Goal: Task Accomplishment & Management: Use online tool/utility

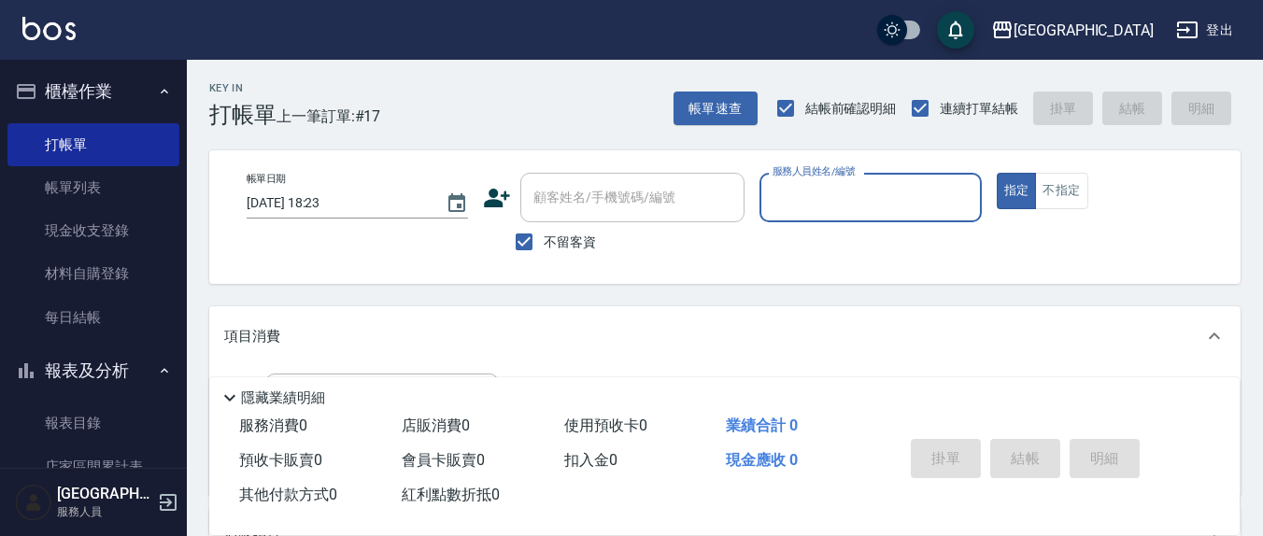
drag, startPoint x: 528, startPoint y: 245, endPoint x: 595, endPoint y: 215, distance: 73.6
click at [528, 245] on input "不留客資" at bounding box center [524, 241] width 39 height 39
checkbox input "false"
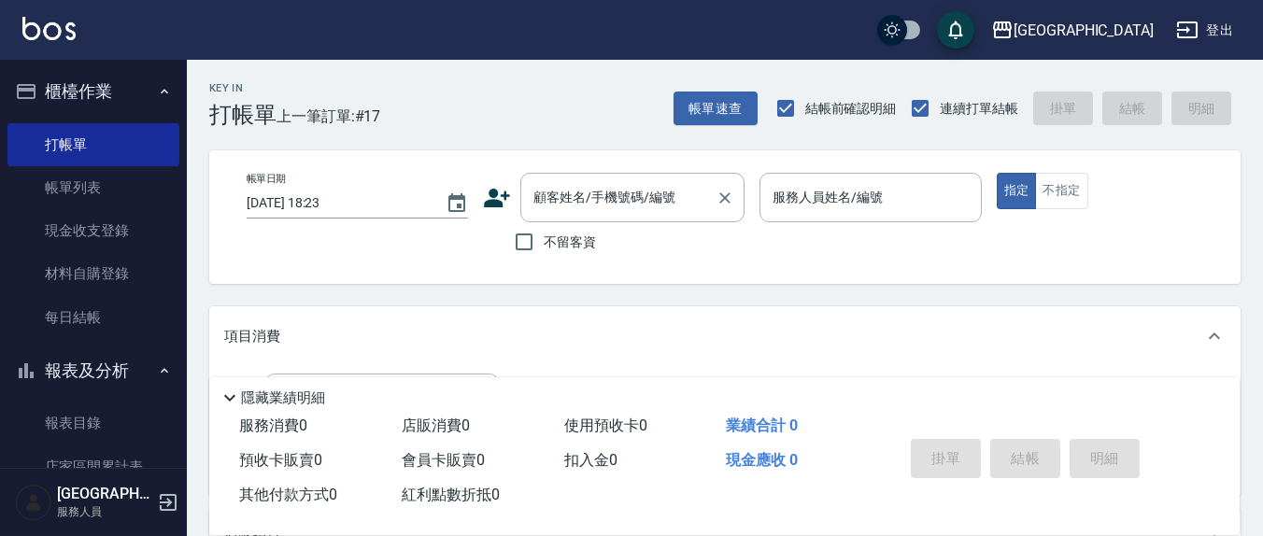
drag, startPoint x: 615, startPoint y: 202, endPoint x: 600, endPoint y: 197, distance: 15.7
click at [615, 202] on div "顧客姓名/手機號碼/編號 顧客姓名/手機號碼/編號" at bounding box center [632, 198] width 224 height 50
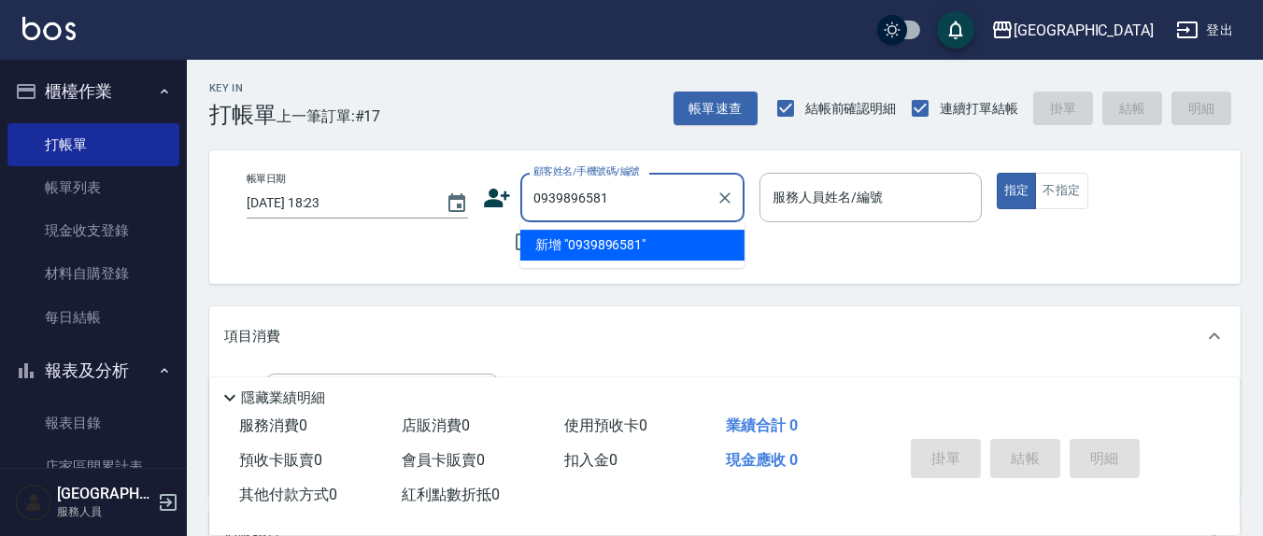
click at [597, 244] on li "新增 "0939896581"" at bounding box center [632, 245] width 224 height 31
type input "0939896581"
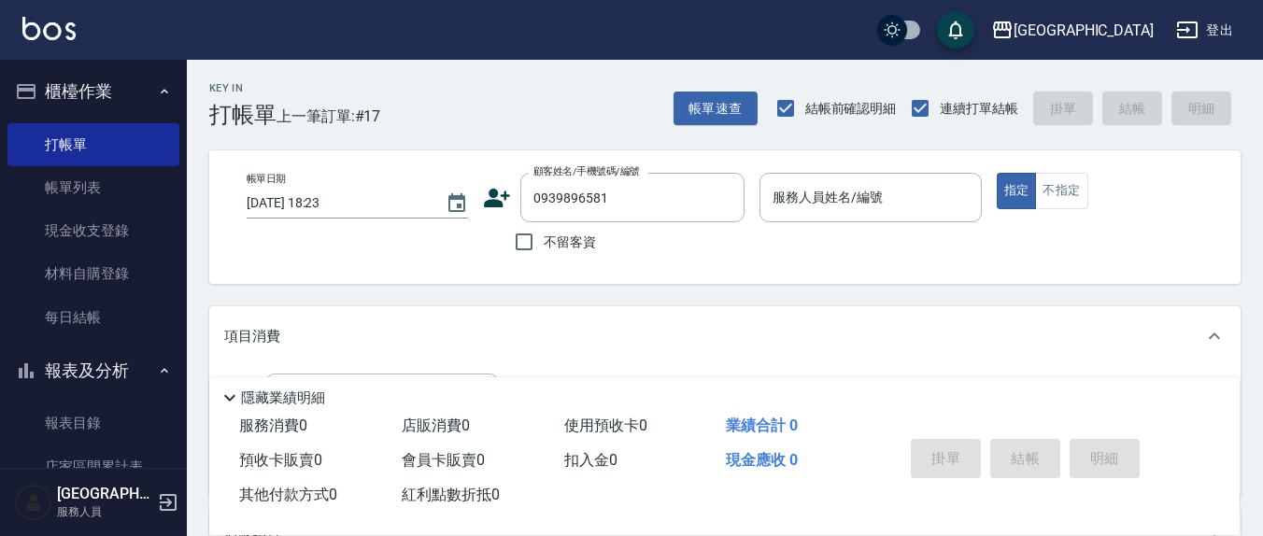
click at [494, 204] on icon at bounding box center [498, 198] width 26 height 19
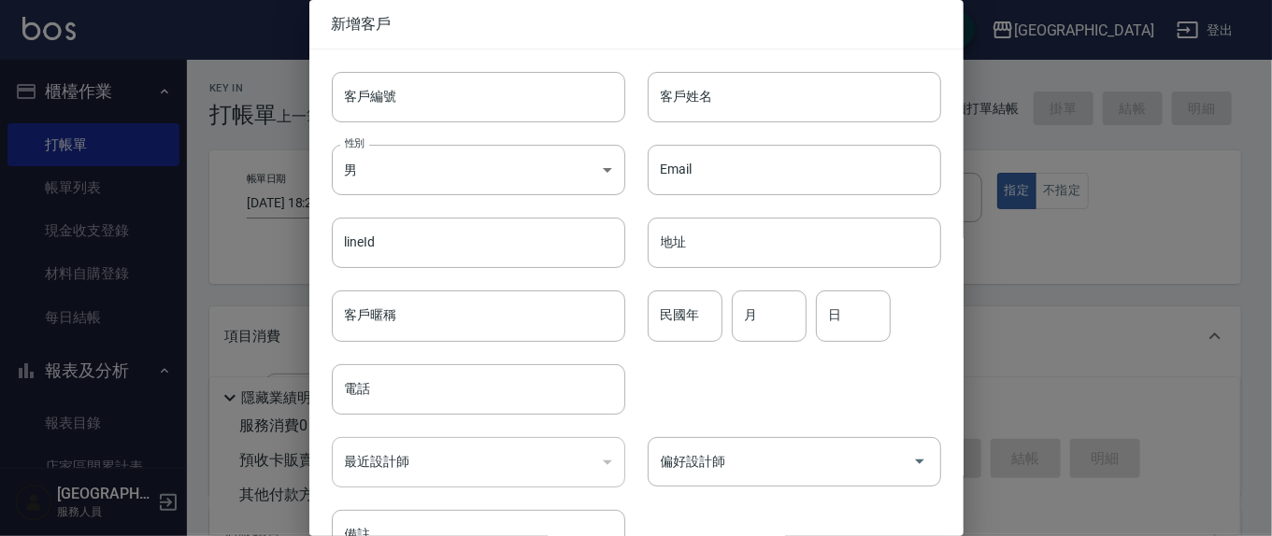
type input "0939896581"
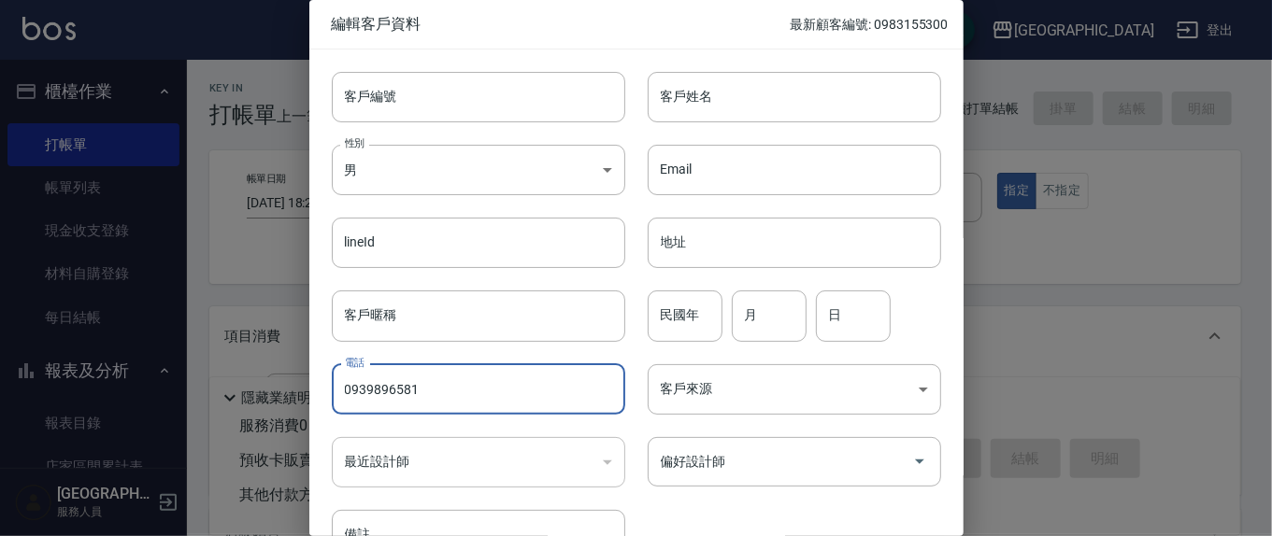
click at [444, 386] on input "0939896581" at bounding box center [478, 389] width 293 height 50
click at [444, 385] on input "0939896581" at bounding box center [478, 389] width 293 height 50
drag, startPoint x: 446, startPoint y: 385, endPoint x: 1049, endPoint y: 275, distance: 613.6
click at [1048, 274] on div at bounding box center [636, 268] width 1272 height 536
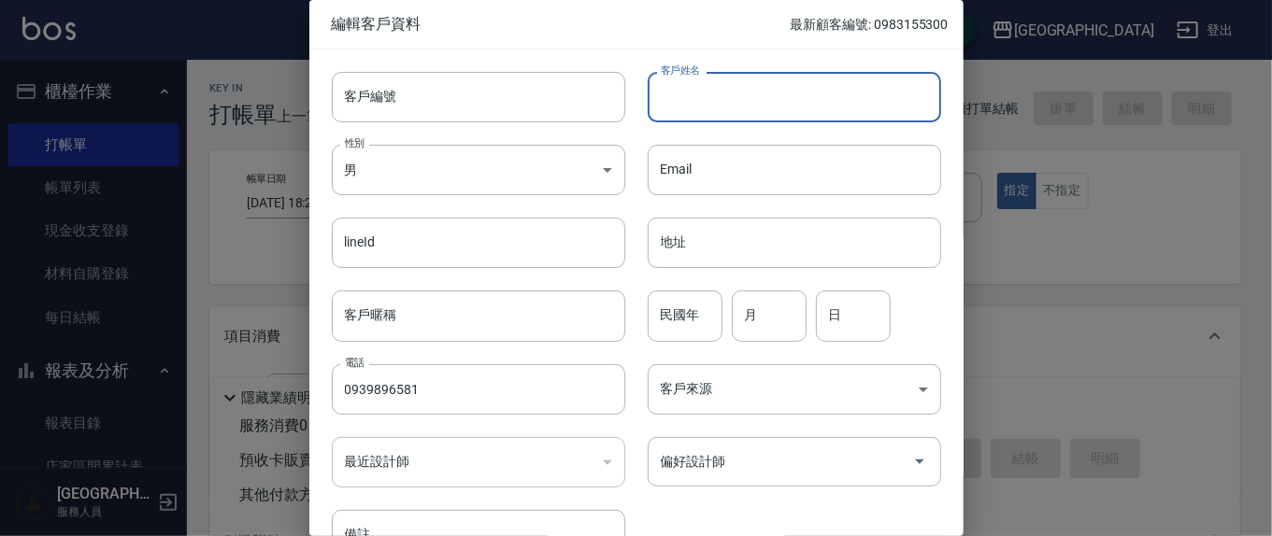
click at [734, 78] on input "客戶姓名" at bounding box center [794, 97] width 293 height 50
click at [742, 80] on input "[PERSON_NAME]" at bounding box center [794, 97] width 293 height 50
type input "[PERSON_NAME]"
click at [701, 314] on input "民國年" at bounding box center [685, 316] width 75 height 50
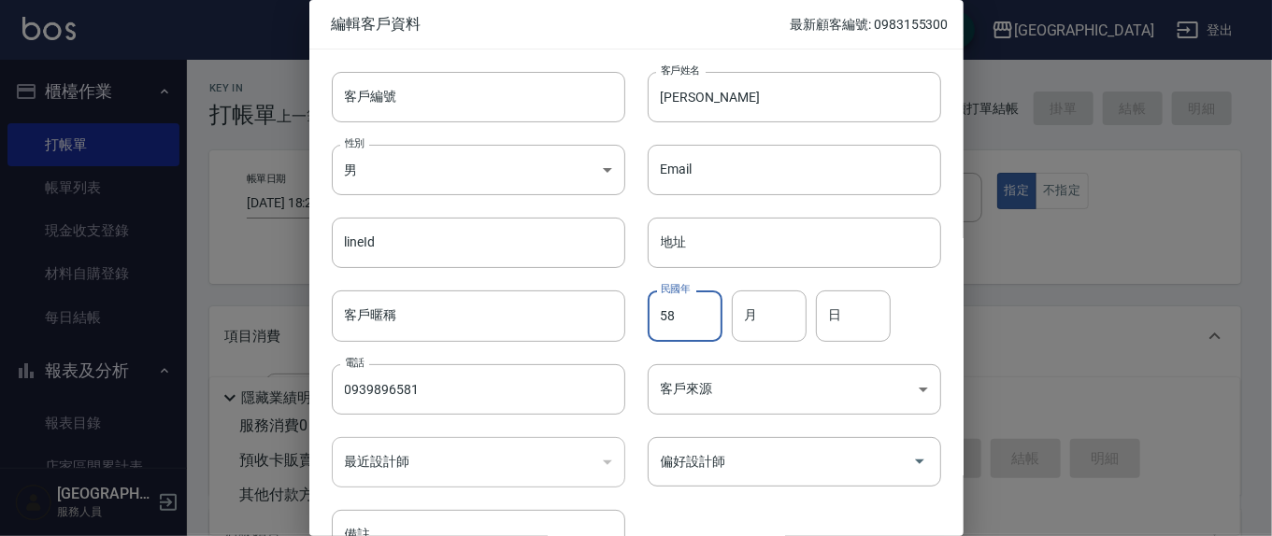
type input "58"
type input "1"
click at [752, 478] on div "偏好設計師" at bounding box center [794, 462] width 293 height 50
type input "25"
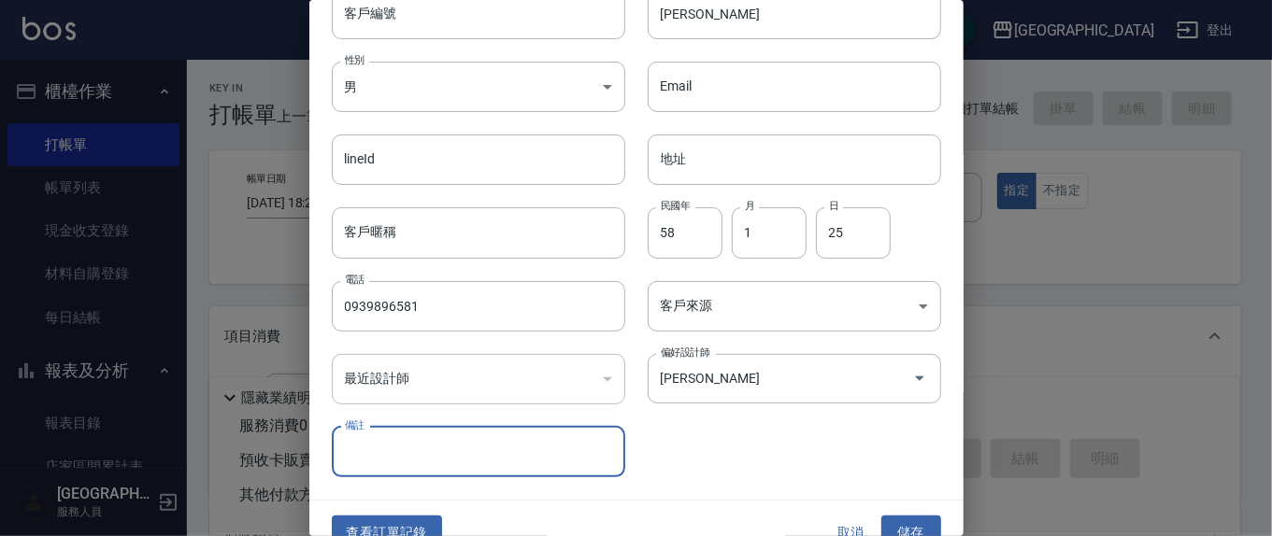
scroll to position [110, 0]
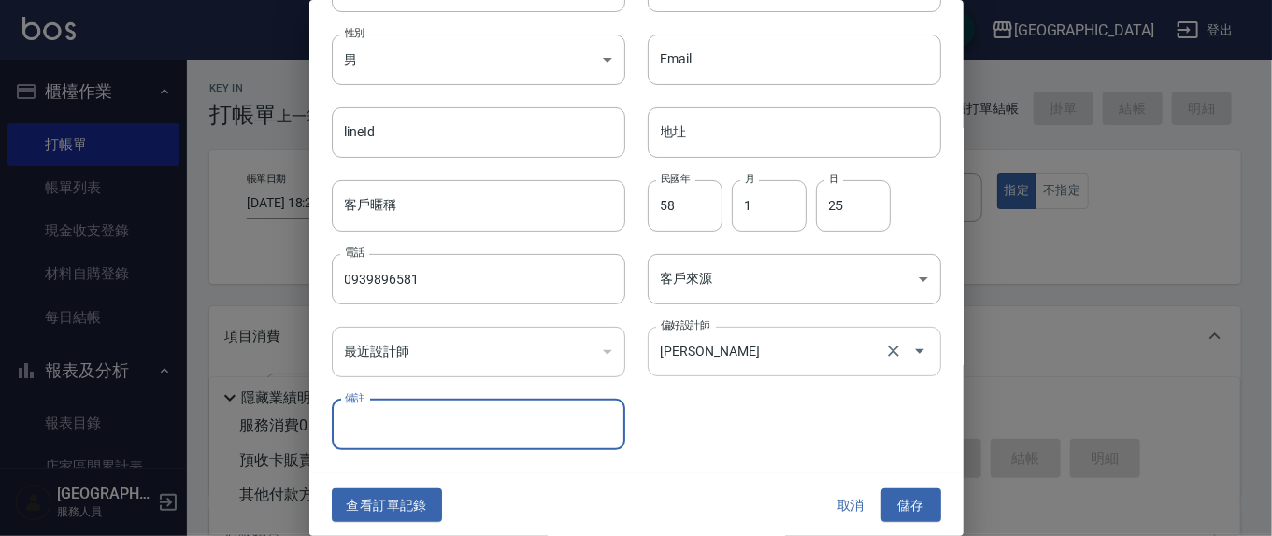
click at [759, 368] on div "[PERSON_NAME] 偏好設計師" at bounding box center [794, 352] width 293 height 50
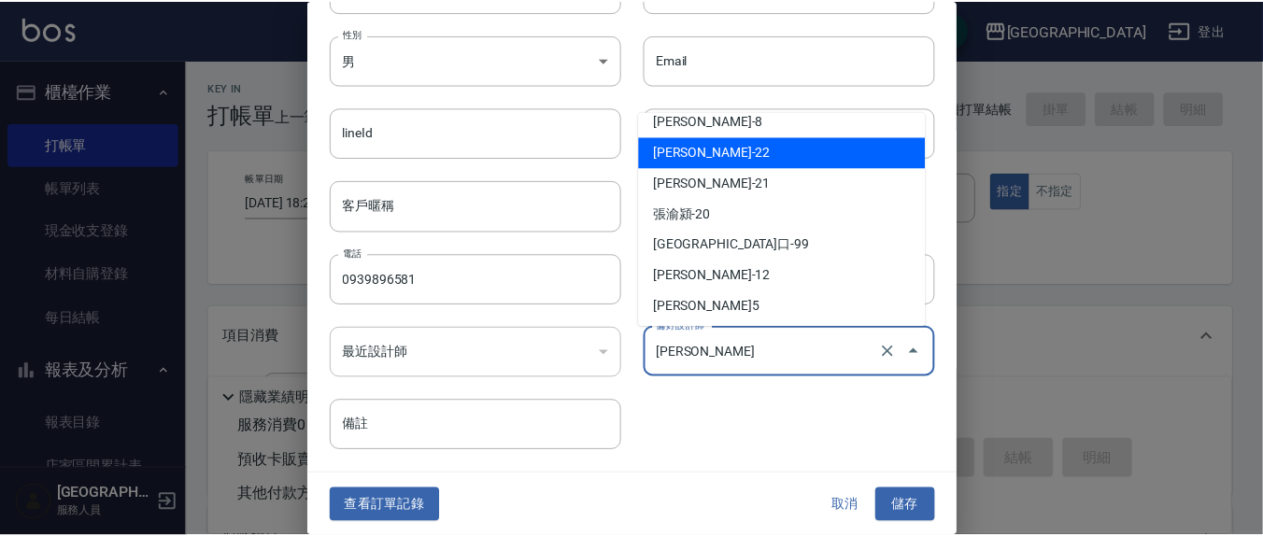
scroll to position [108, 0]
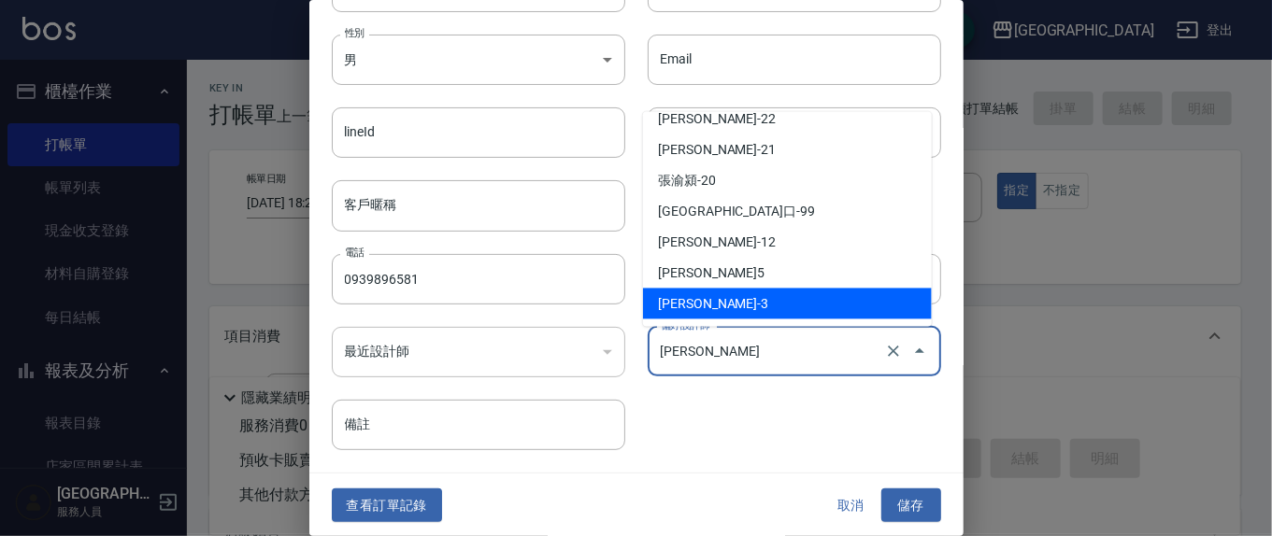
click at [739, 295] on li "[PERSON_NAME]-3" at bounding box center [787, 304] width 289 height 31
type input "[PERSON_NAME]"
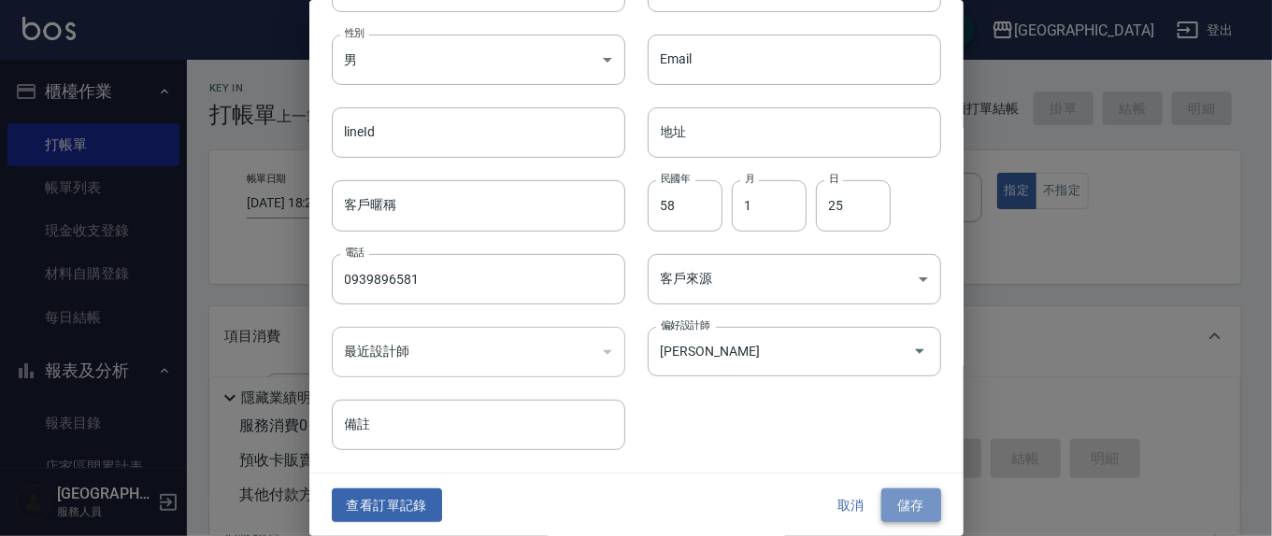
click at [913, 494] on button "儲存" at bounding box center [911, 506] width 60 height 35
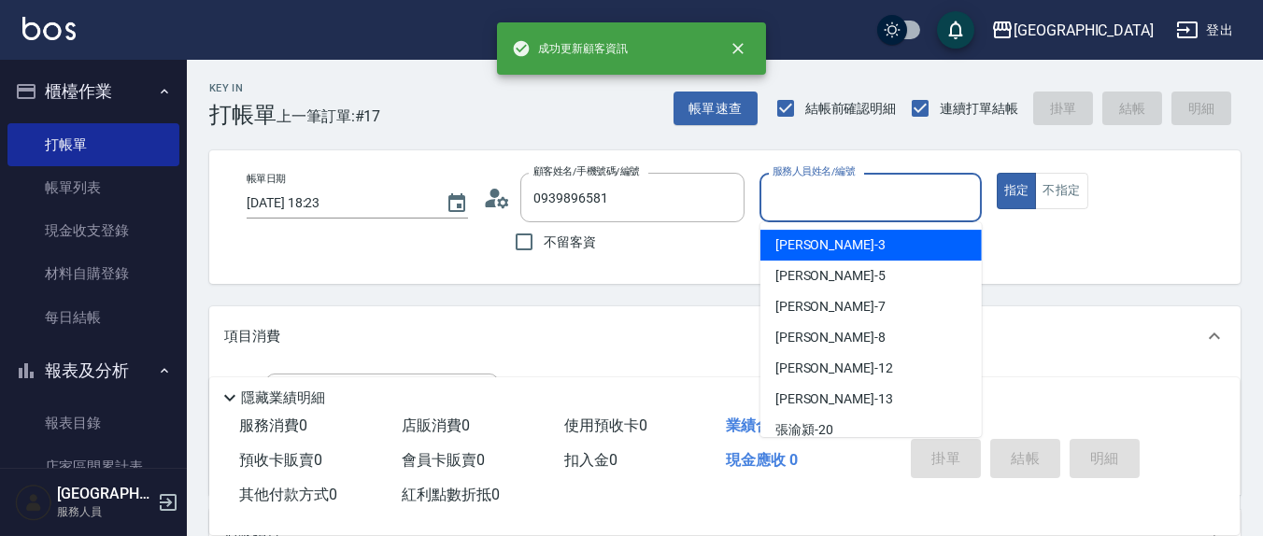
click at [888, 199] on input "服務人員姓名/編號" at bounding box center [870, 197] width 205 height 33
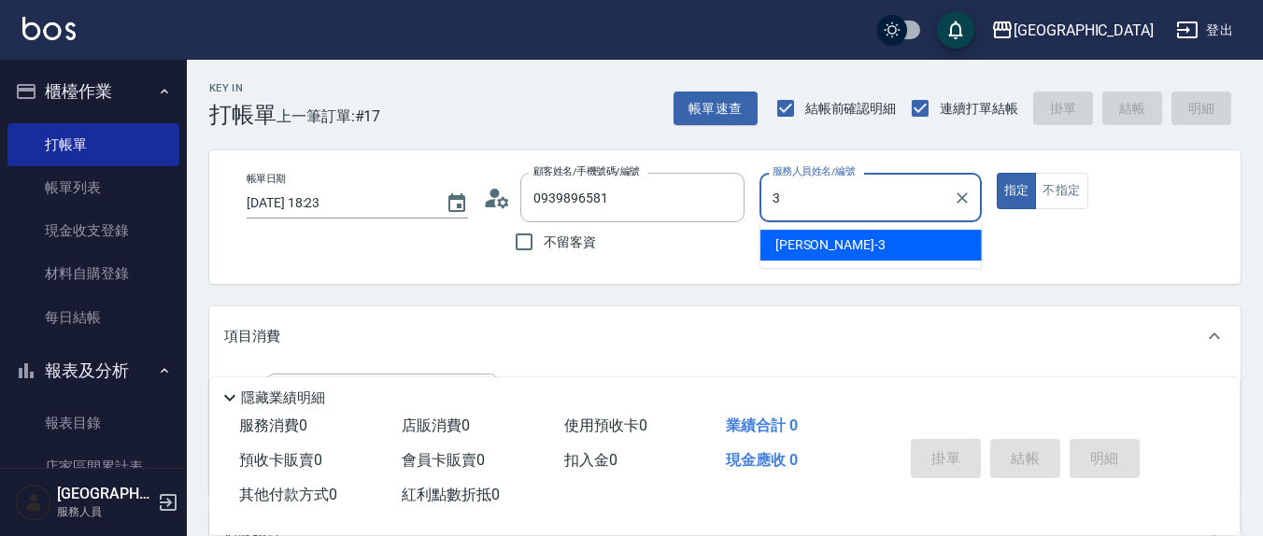
type input "3"
type button "true"
type input "[PERSON_NAME]-3"
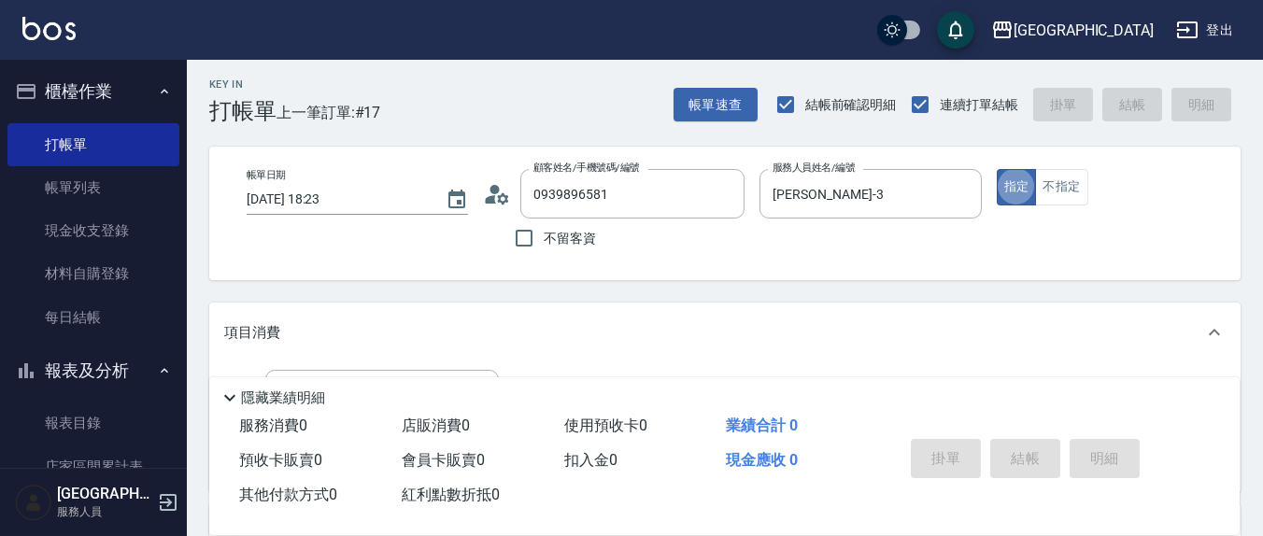
scroll to position [194, 0]
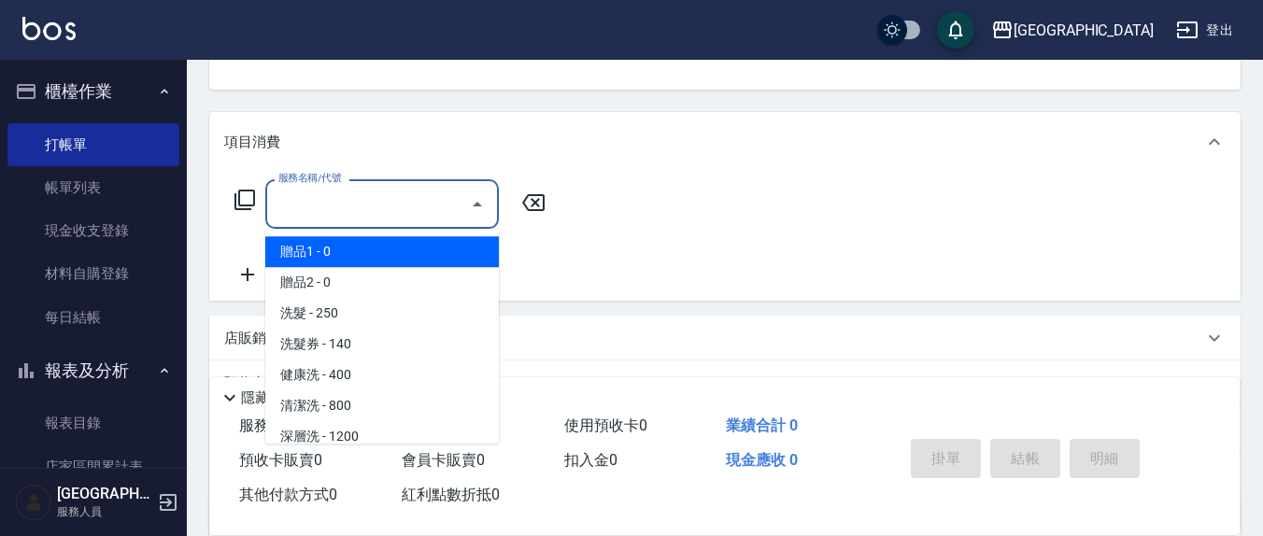
click at [434, 213] on input "服務名稱/代號" at bounding box center [368, 204] width 189 height 33
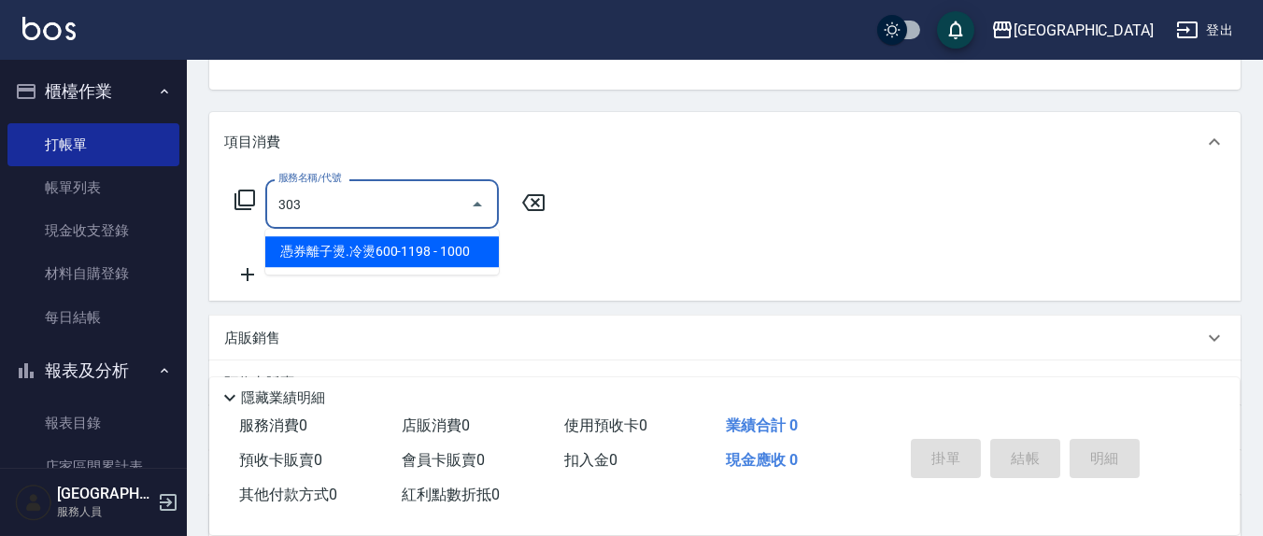
type input "303"
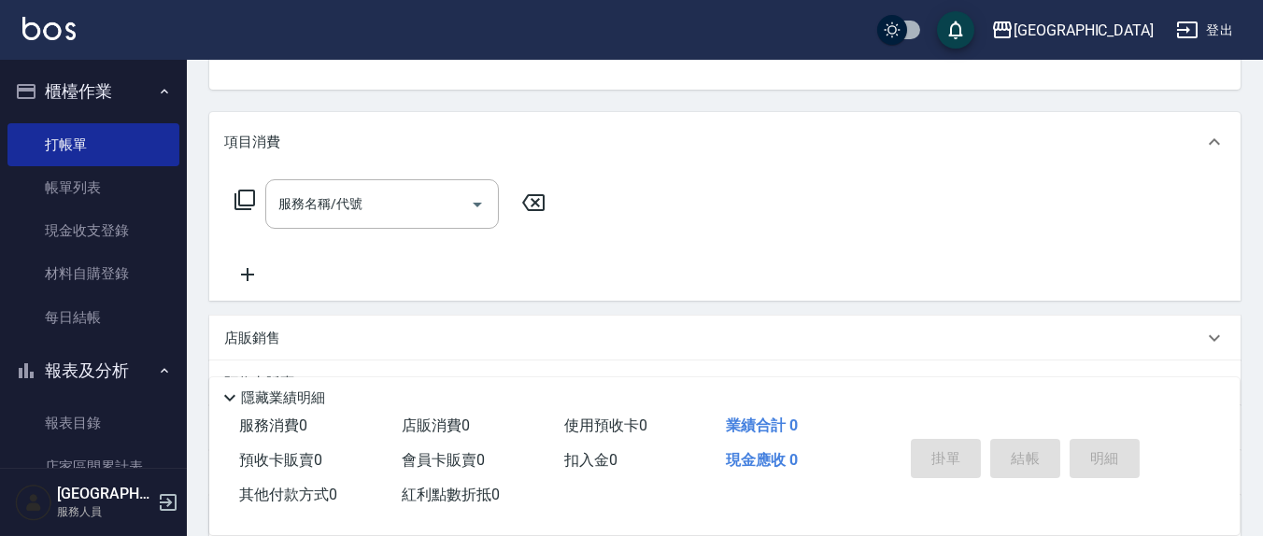
click at [250, 200] on icon at bounding box center [245, 200] width 22 height 22
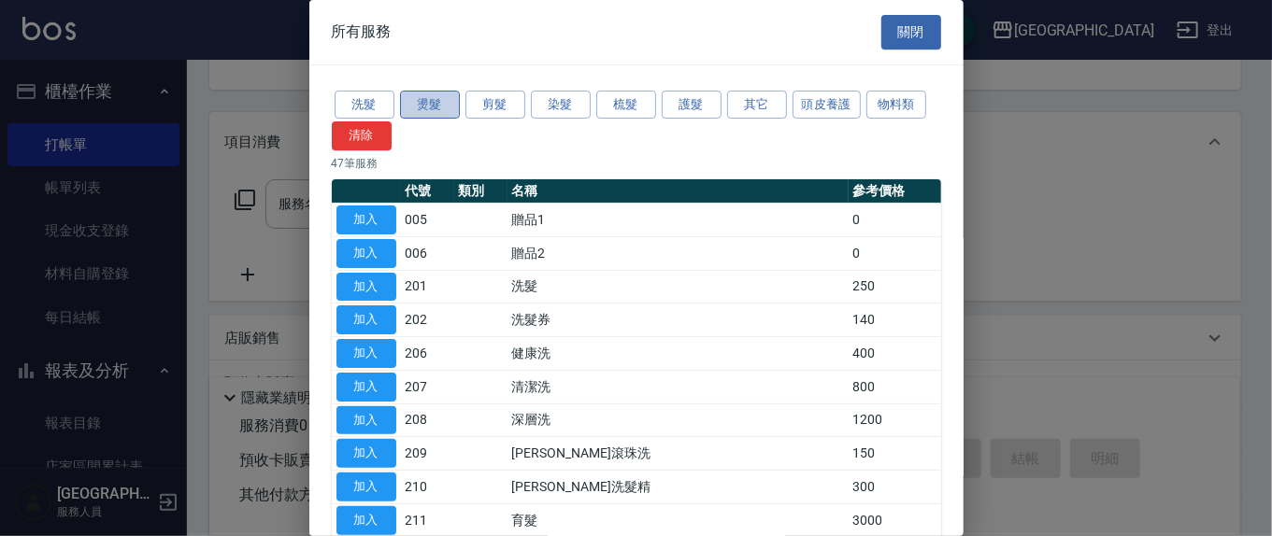
click at [412, 100] on button "燙髮" at bounding box center [430, 105] width 60 height 29
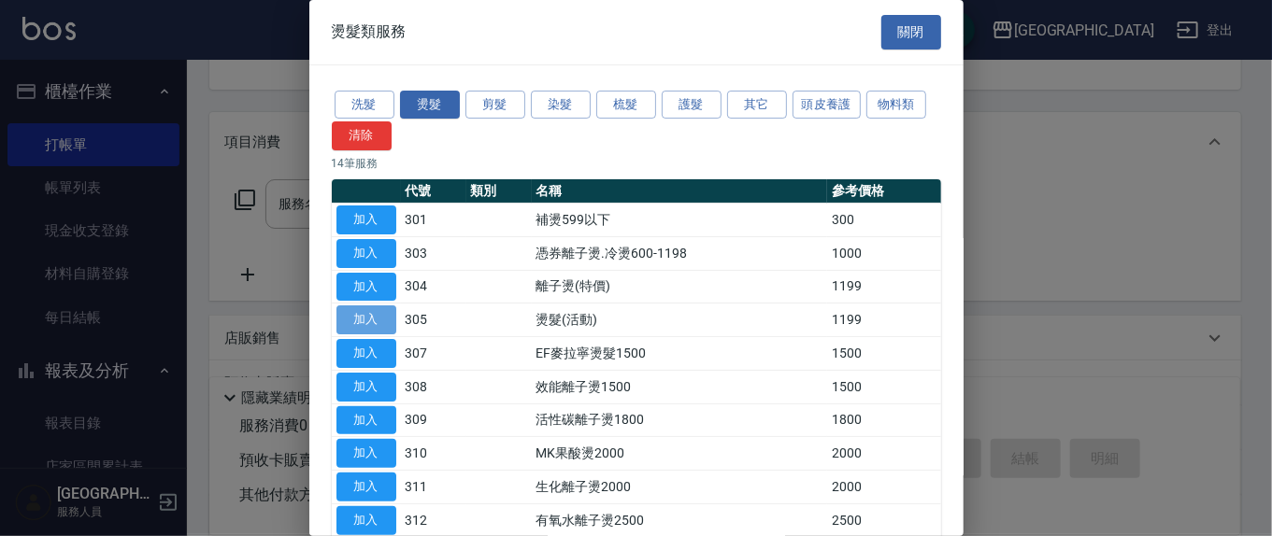
click at [352, 320] on button "加入" at bounding box center [366, 320] width 60 height 29
type input "燙髮(活動)(305)"
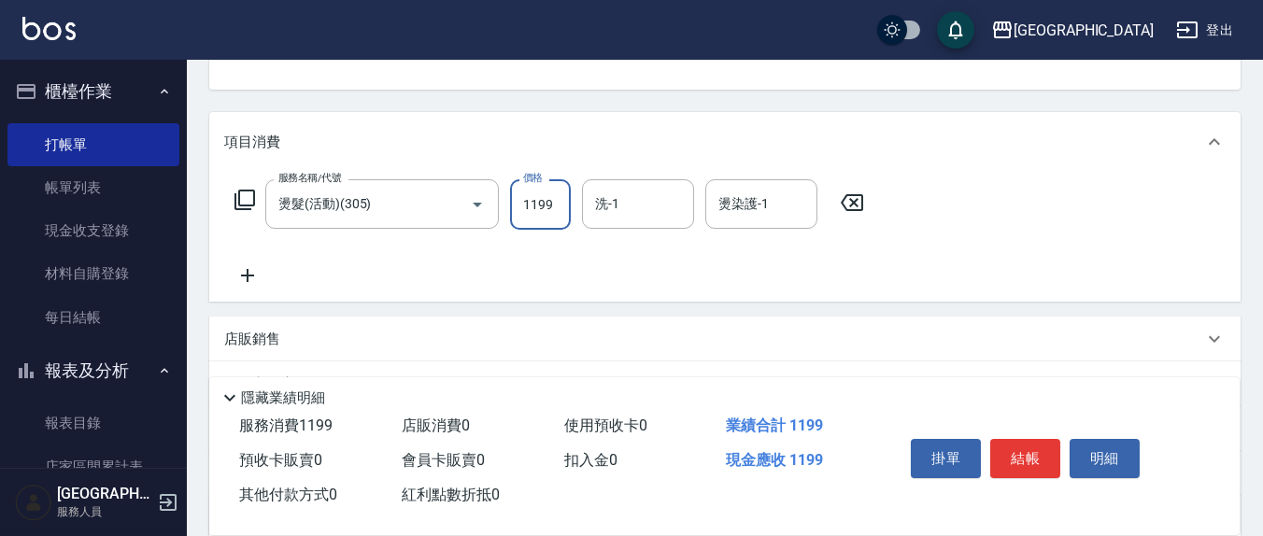
click at [558, 211] on input "1199" at bounding box center [540, 204] width 61 height 50
type input "1299"
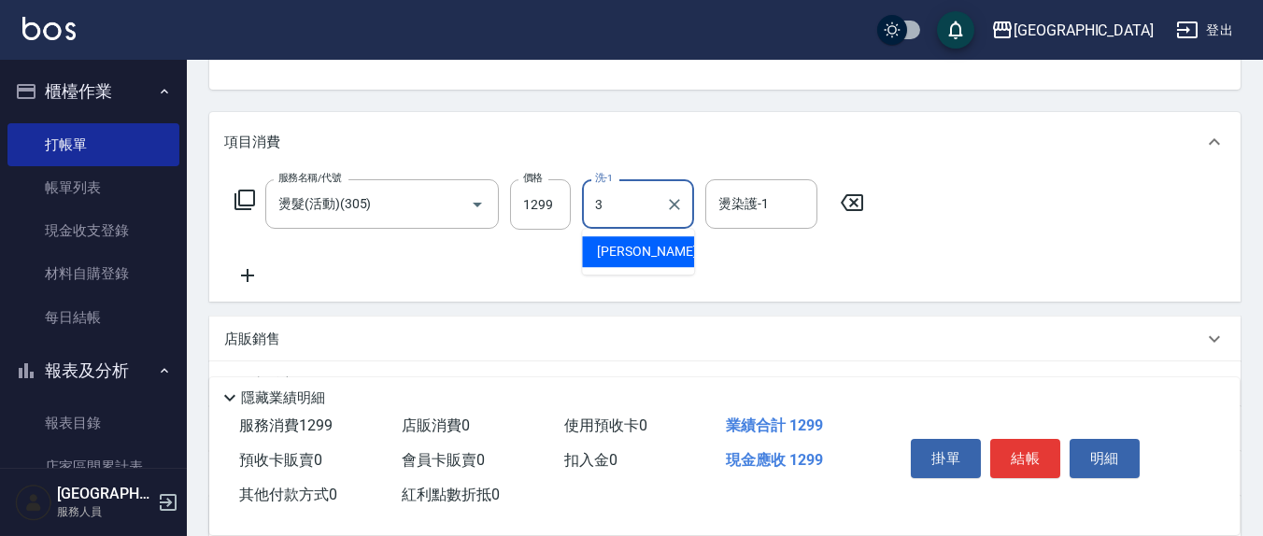
type input "[PERSON_NAME]-3"
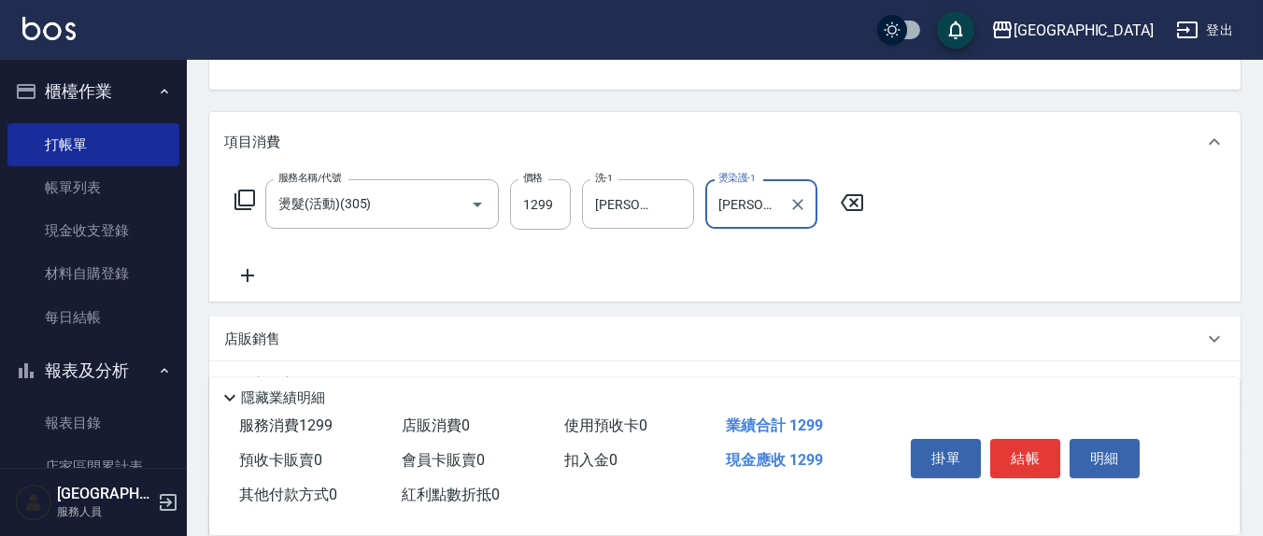
type input "[PERSON_NAME]-3"
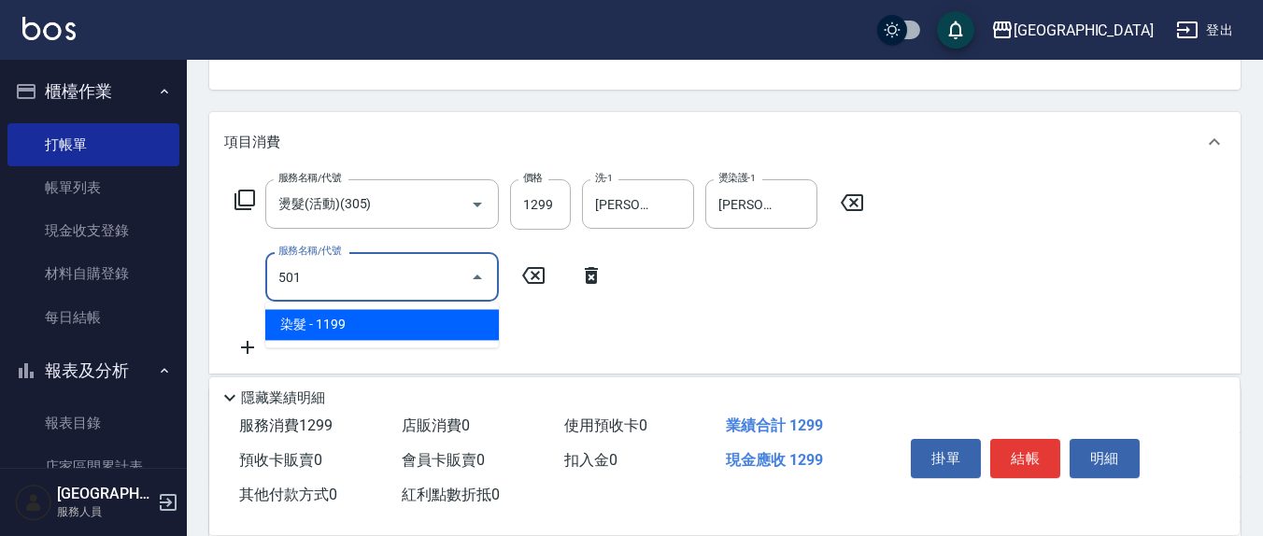
type input "染髮(501)"
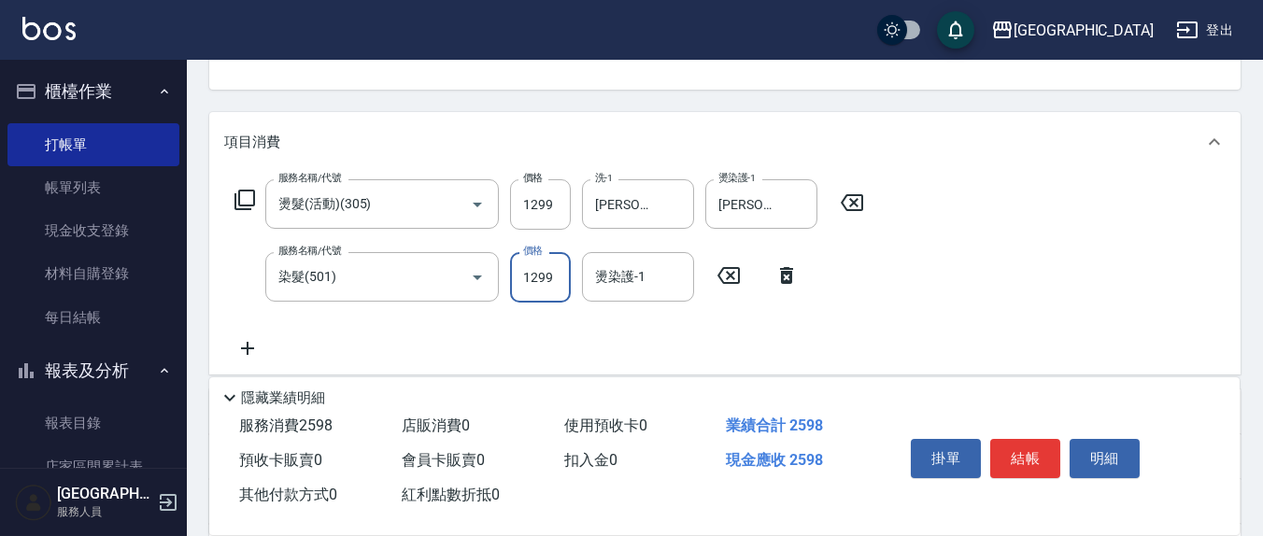
type input "1299"
type input "[PERSON_NAME]-3"
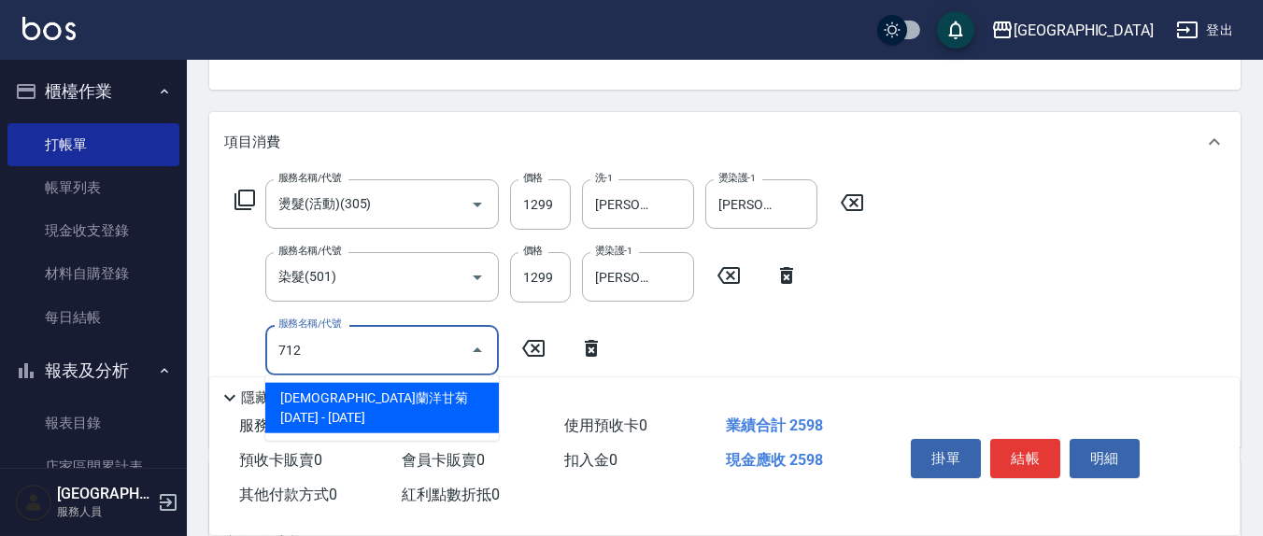
type input "[DEMOGRAPHIC_DATA]蘭洋甘菊1000(712)"
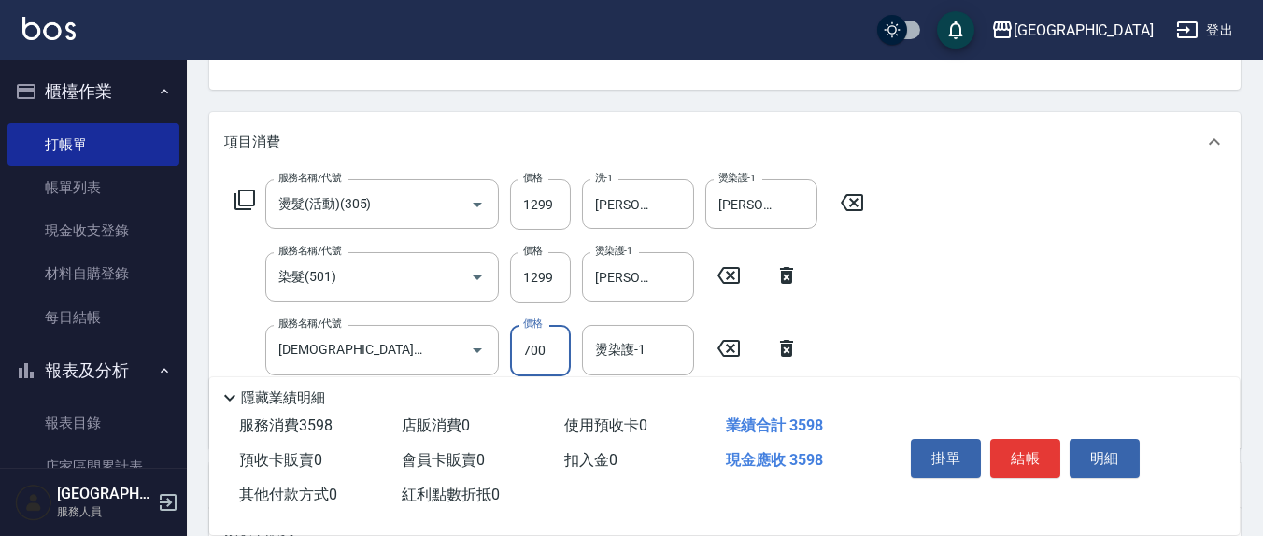
type input "700"
type input "[PERSON_NAME]-3"
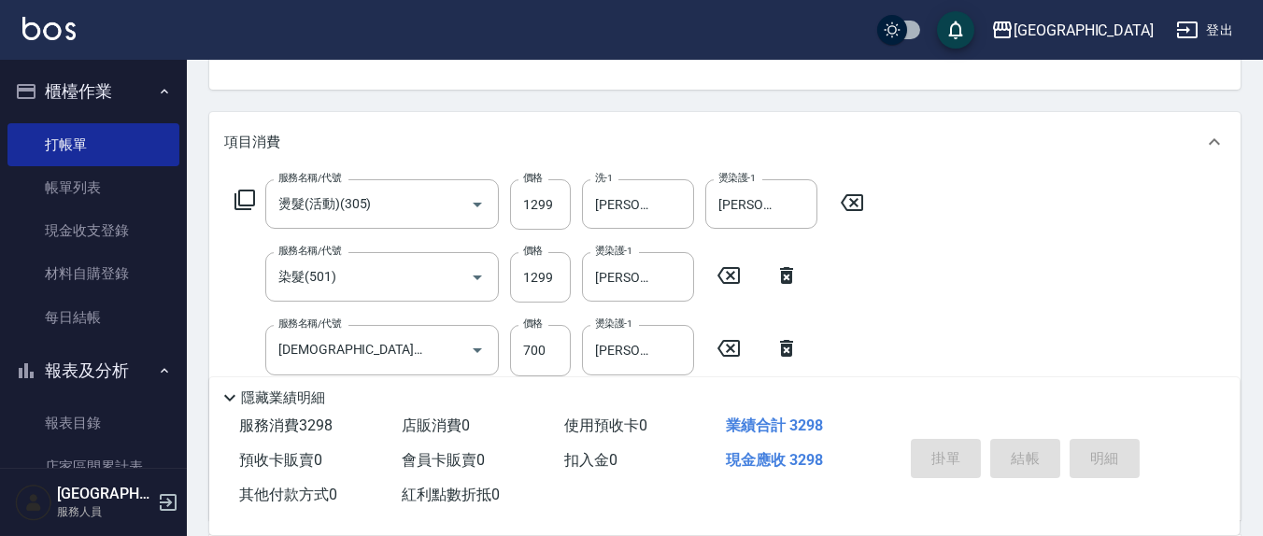
type input "[DATE] 19:40"
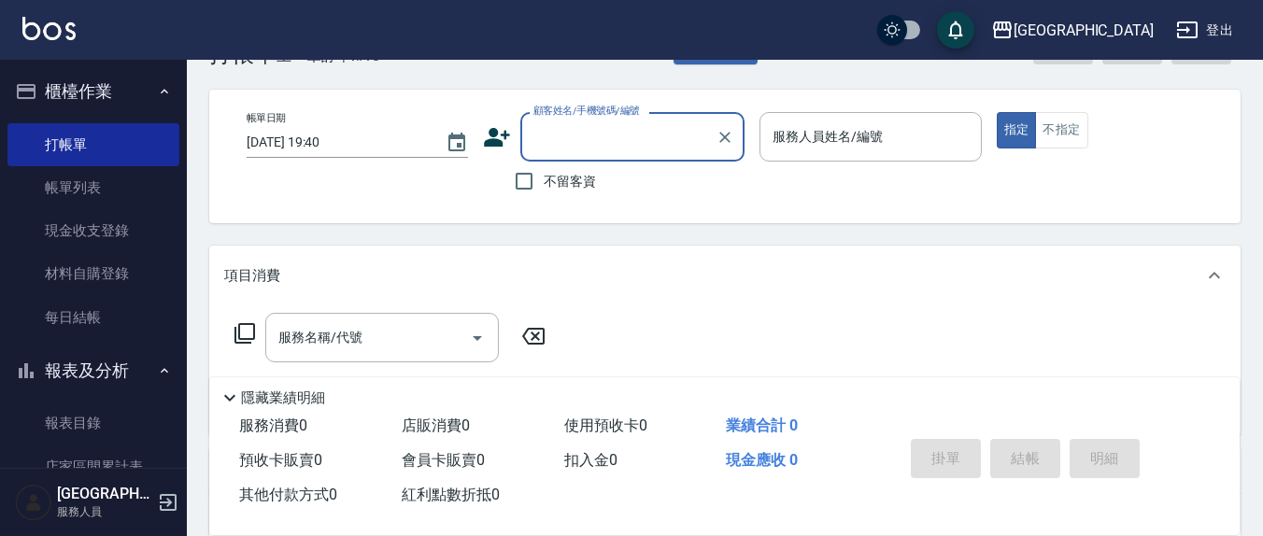
scroll to position [0, 0]
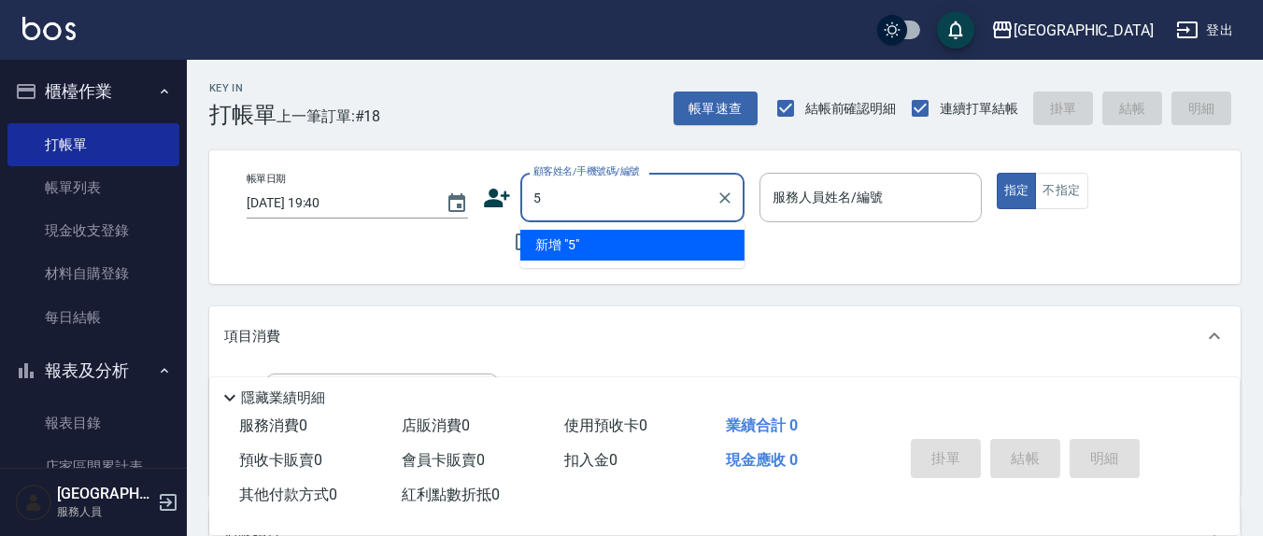
type input "5"
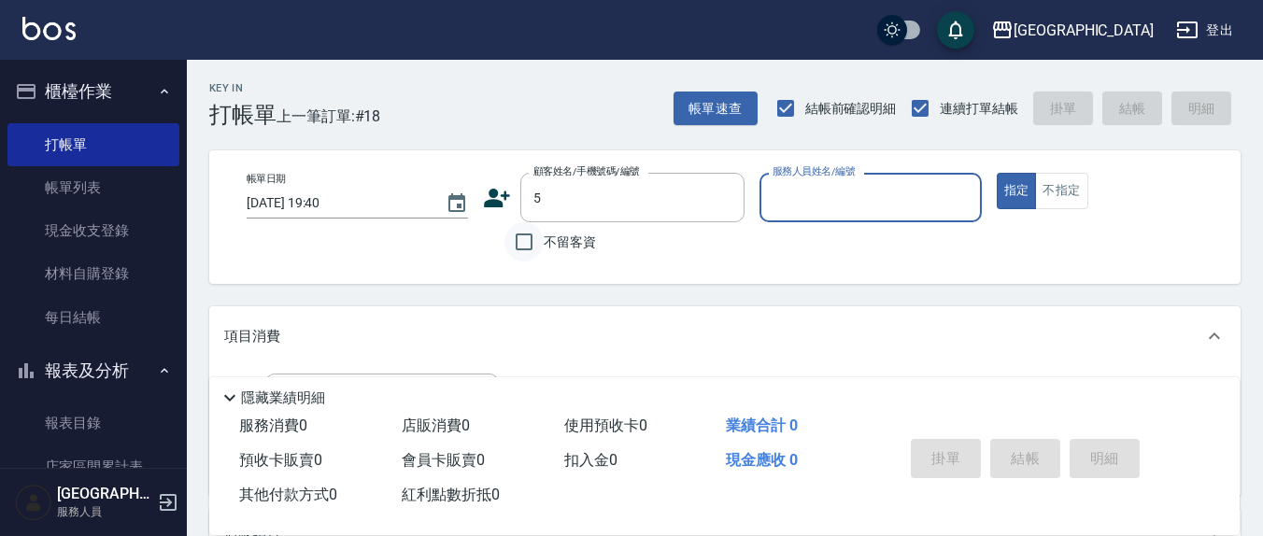
drag, startPoint x: 520, startPoint y: 248, endPoint x: 807, endPoint y: 200, distance: 291.7
click at [520, 248] on input "不留客資" at bounding box center [524, 241] width 39 height 39
checkbox input "true"
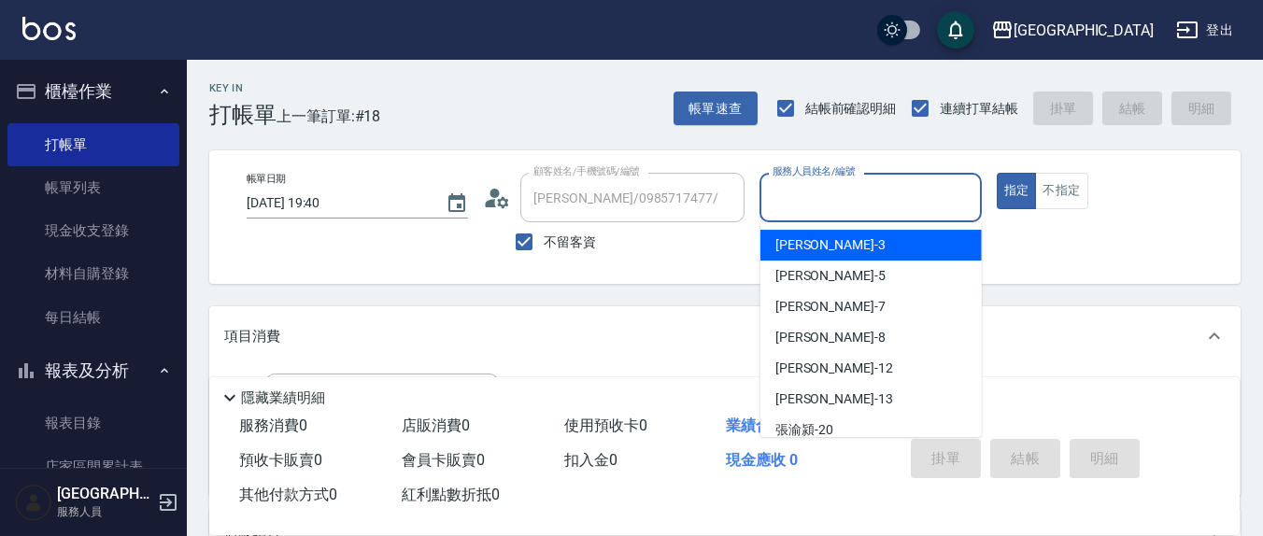
drag, startPoint x: 807, startPoint y: 200, endPoint x: 824, endPoint y: 192, distance: 18.8
click at [808, 198] on input "服務人員姓名/編號" at bounding box center [870, 197] width 205 height 33
type input "[PERSON_NAME]/0985976956/"
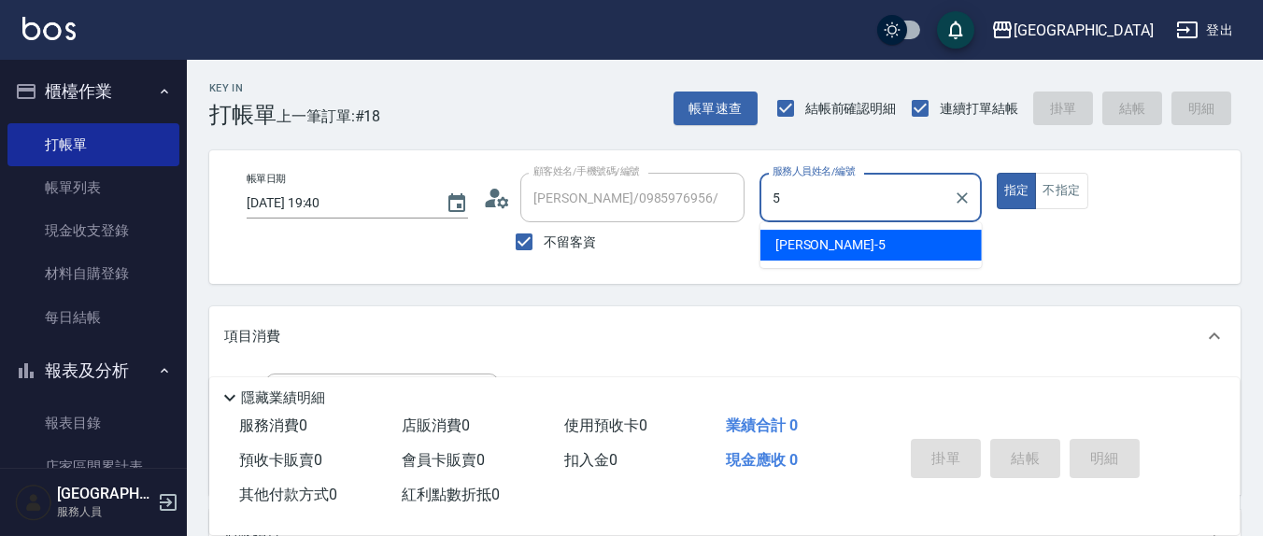
type input "[PERSON_NAME]5"
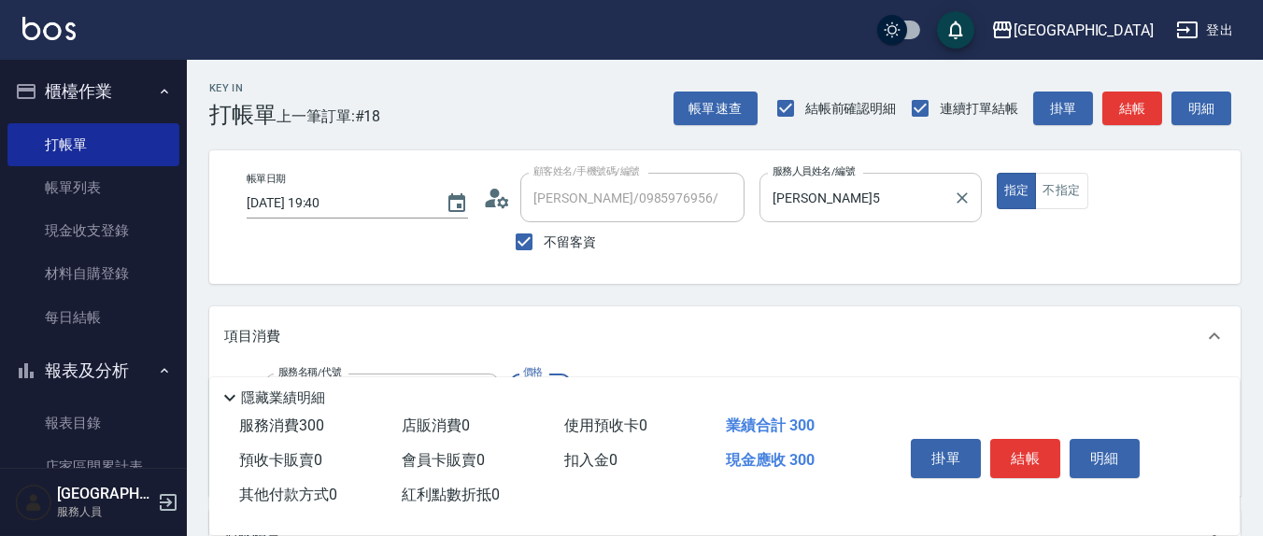
type input "歐娜洗髮精(210)"
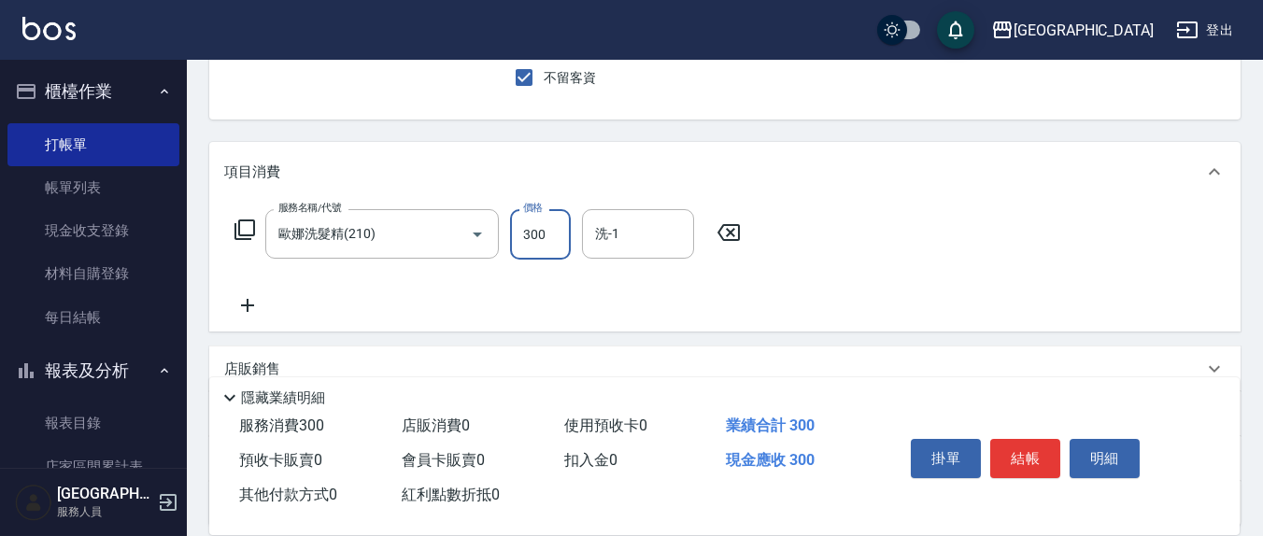
scroll to position [194, 0]
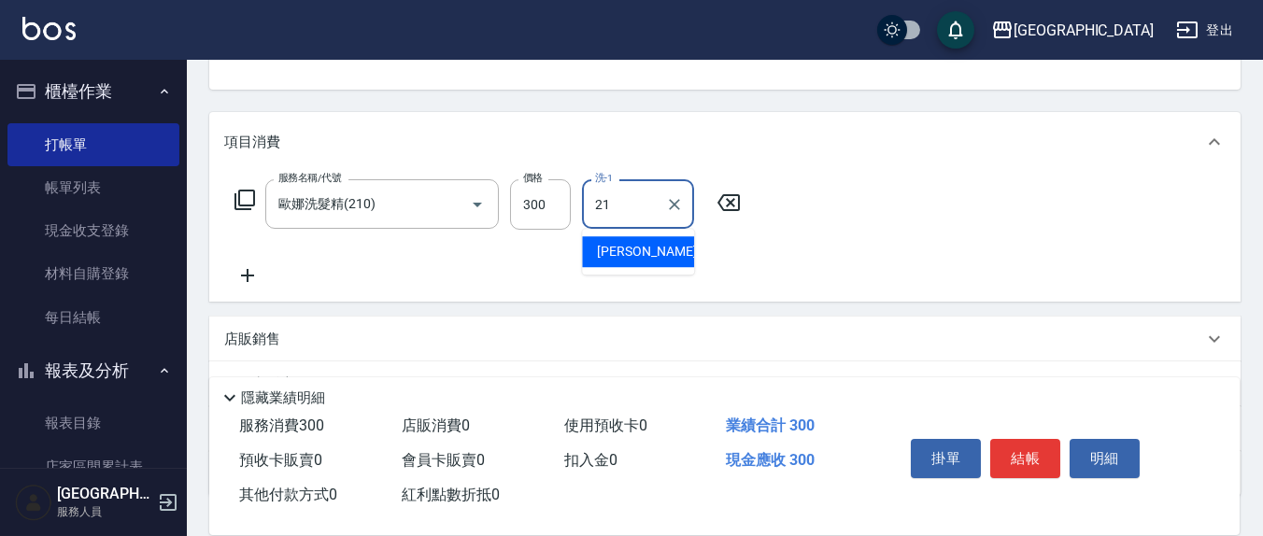
type input "[PERSON_NAME]-21"
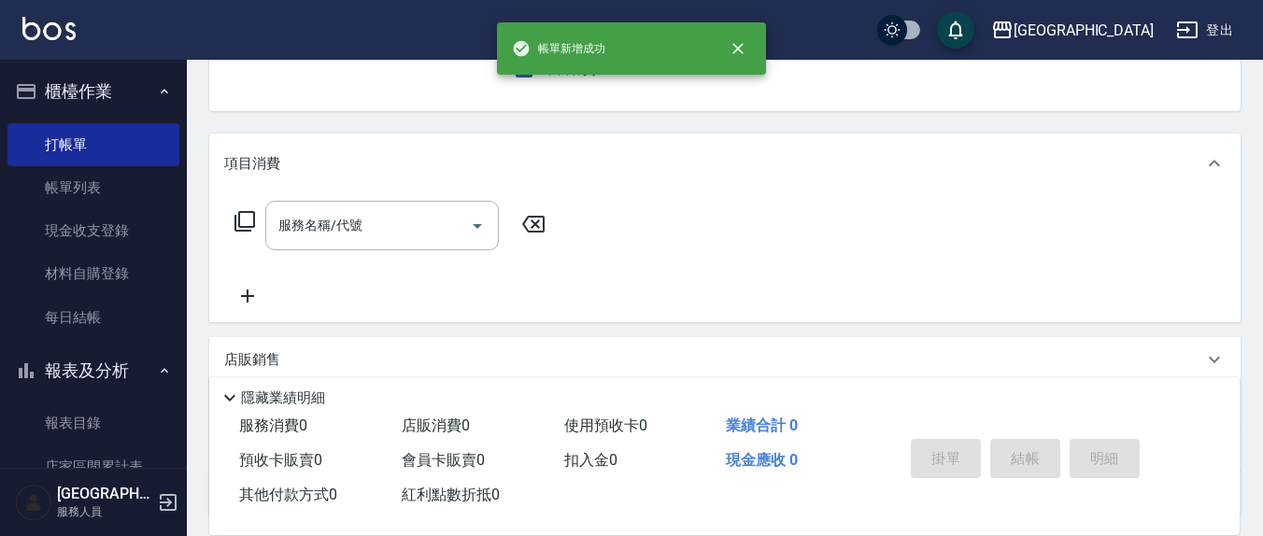
scroll to position [0, 0]
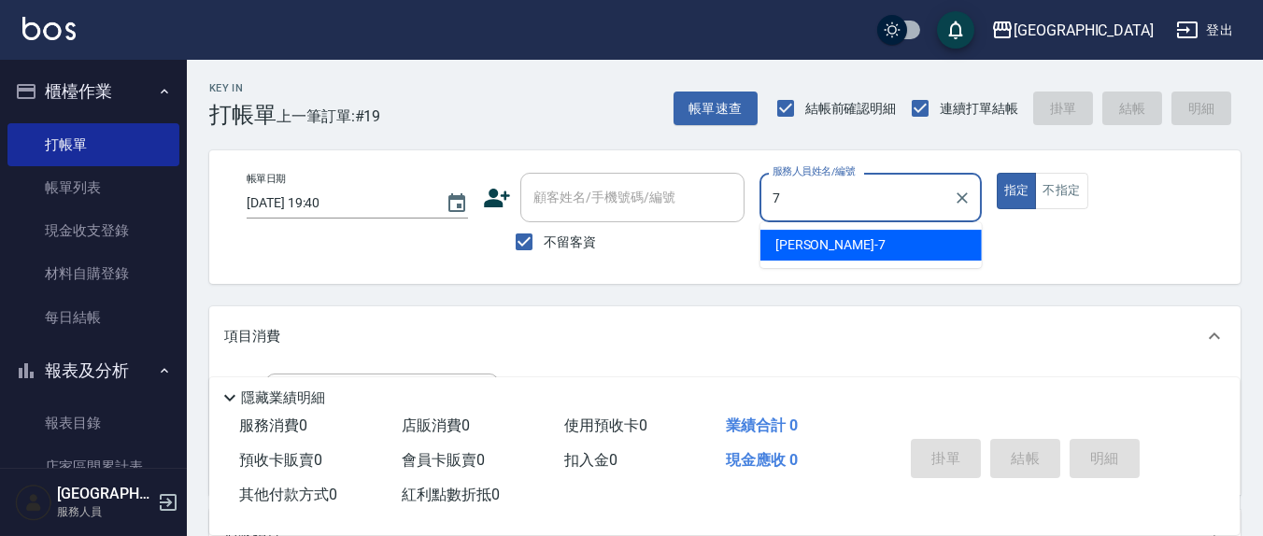
type input "[PERSON_NAME]7"
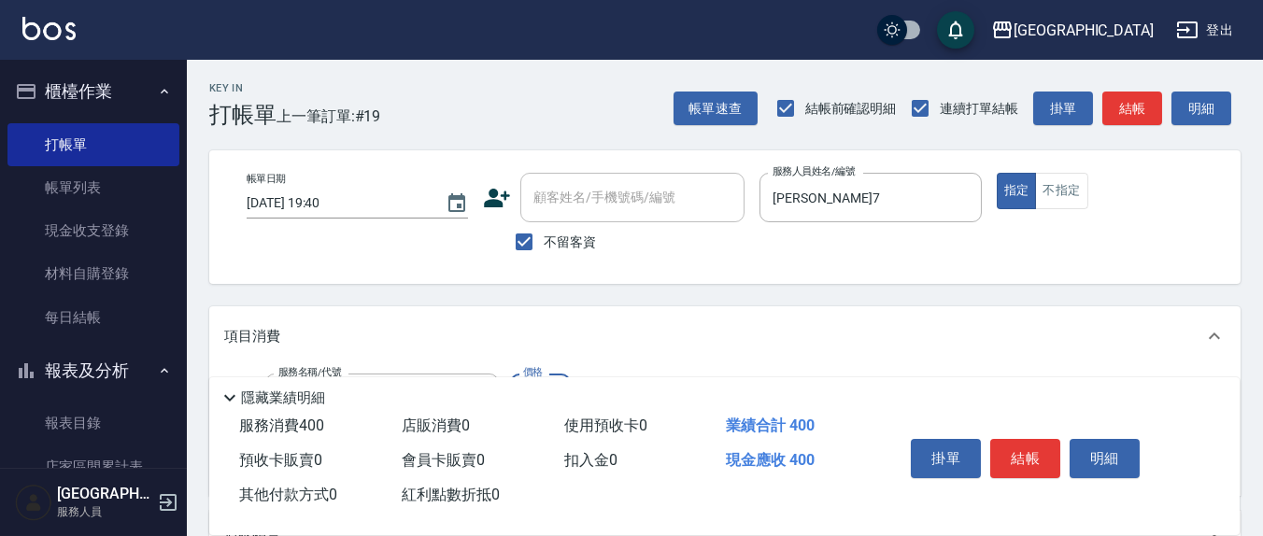
type input "剪髮(401)"
type input "50"
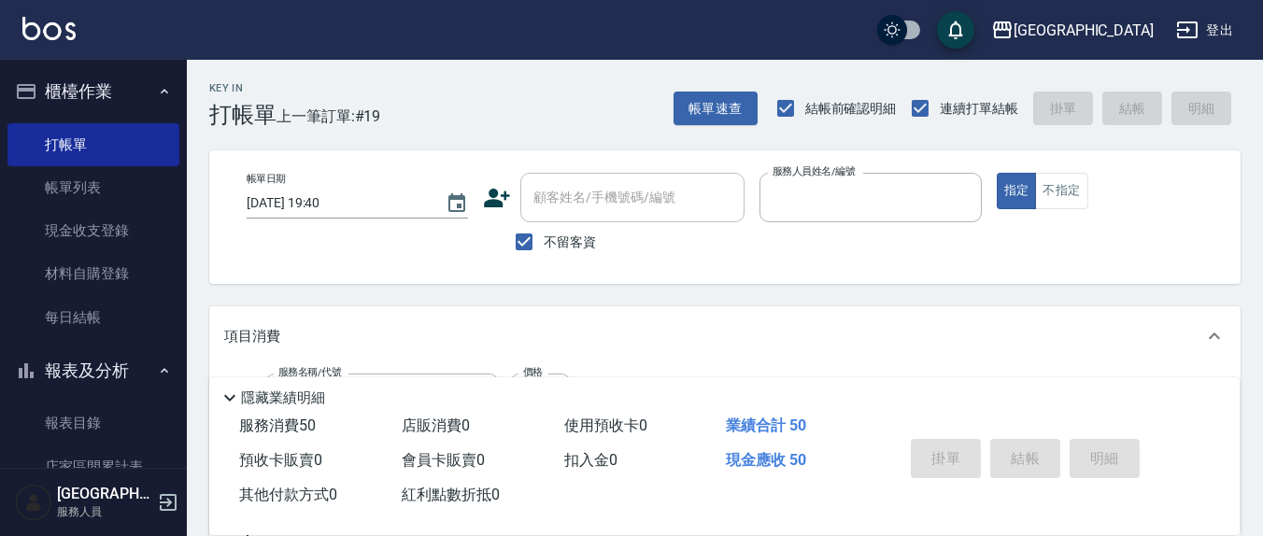
click at [997, 173] on button "指定" at bounding box center [1017, 191] width 40 height 36
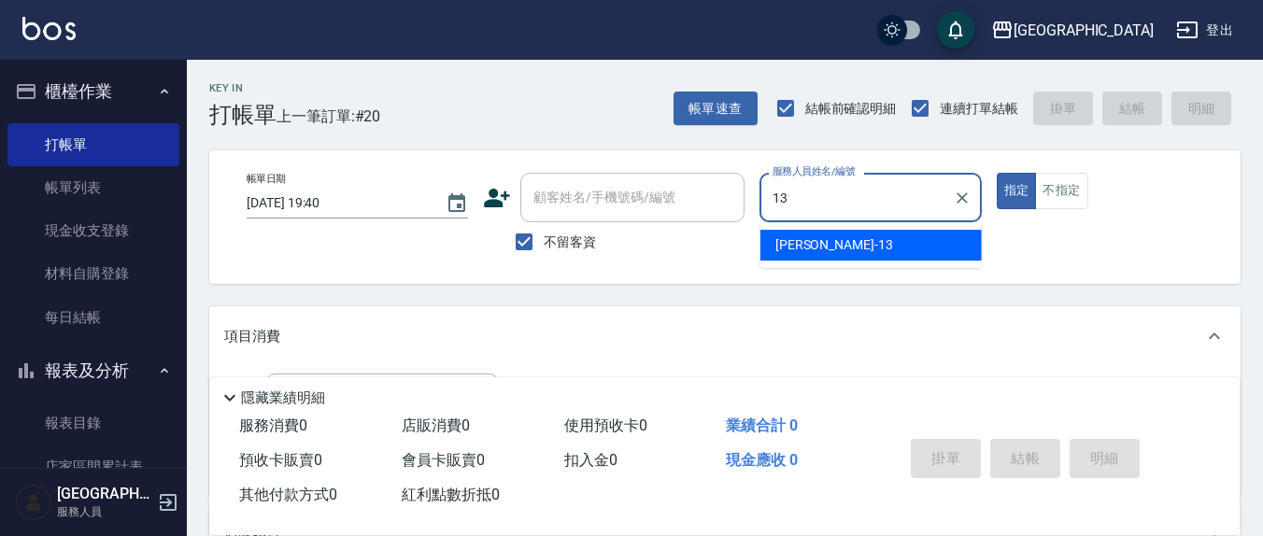
type input "[PERSON_NAME]-13"
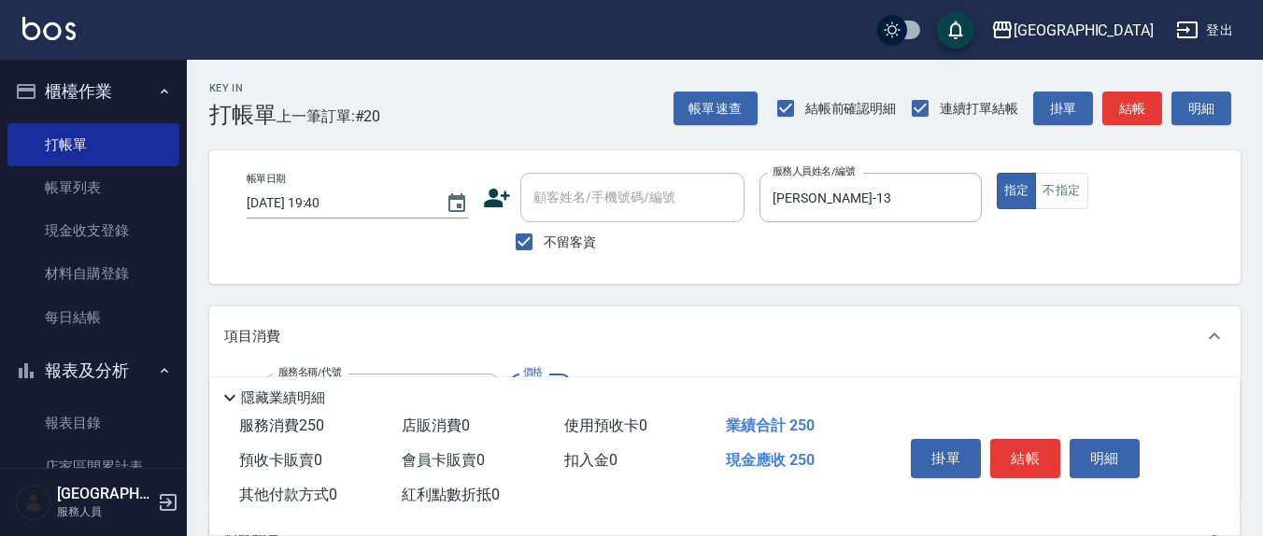
type input "洗髮(201)"
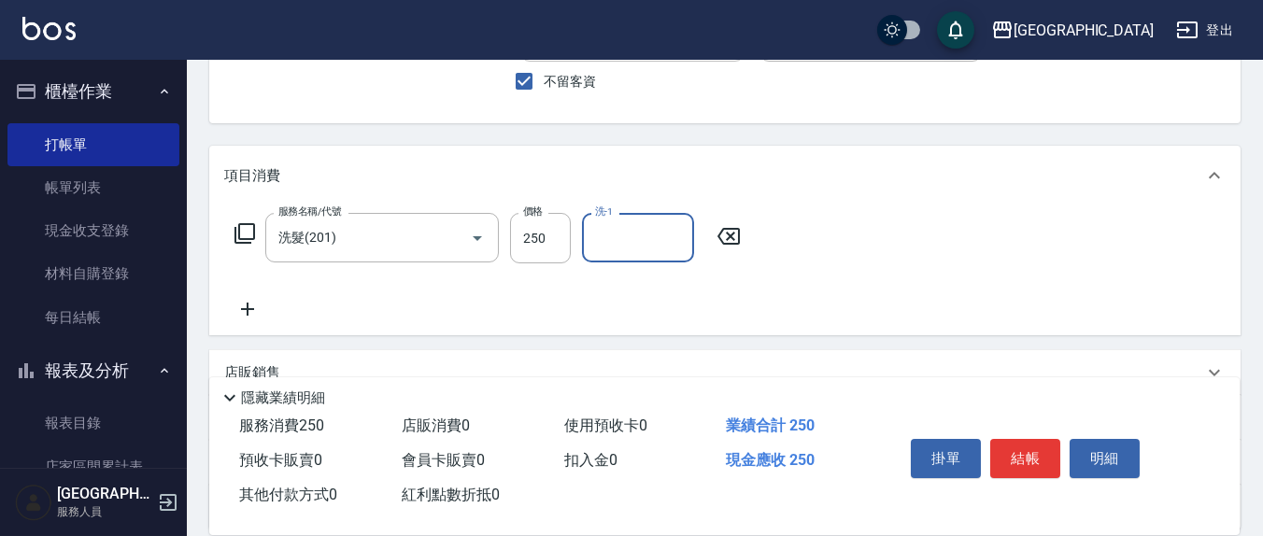
scroll to position [194, 0]
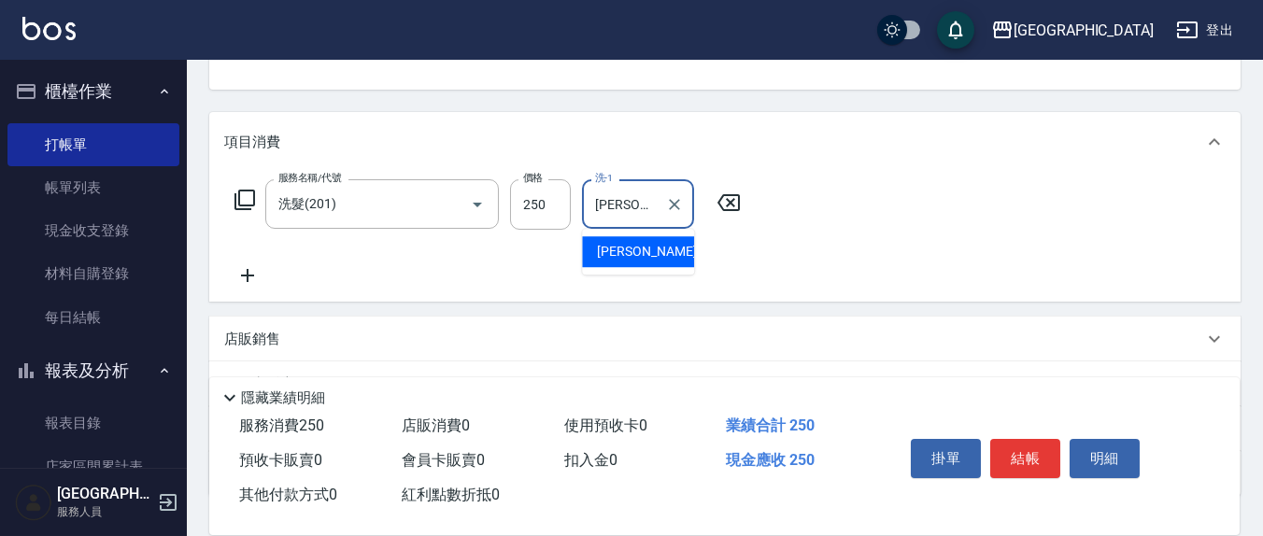
type input "[PERSON_NAME]-3"
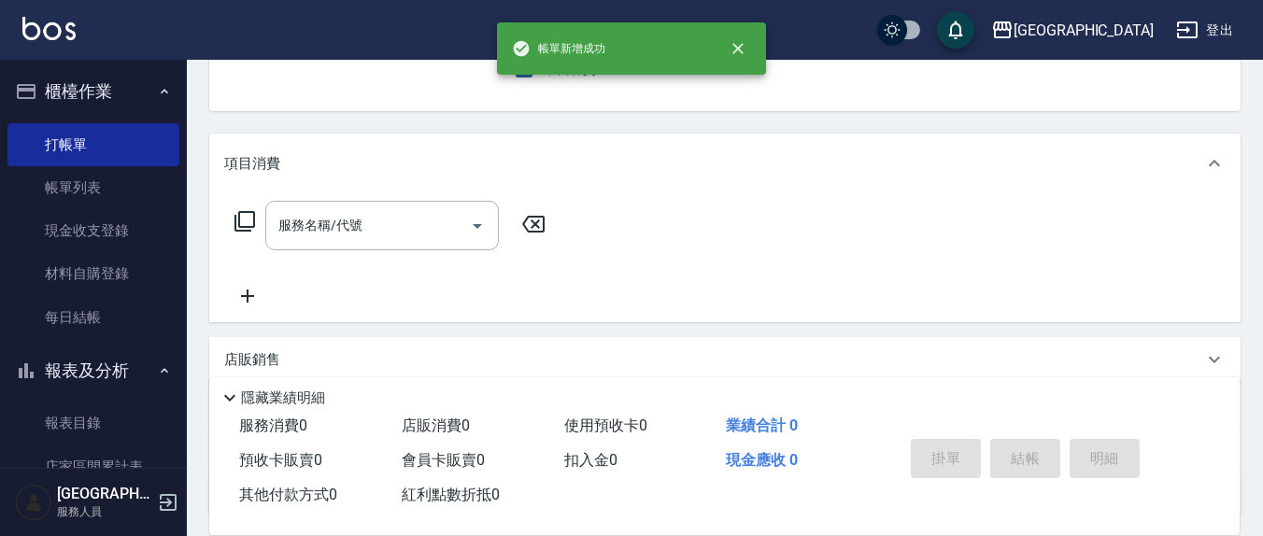
scroll to position [0, 0]
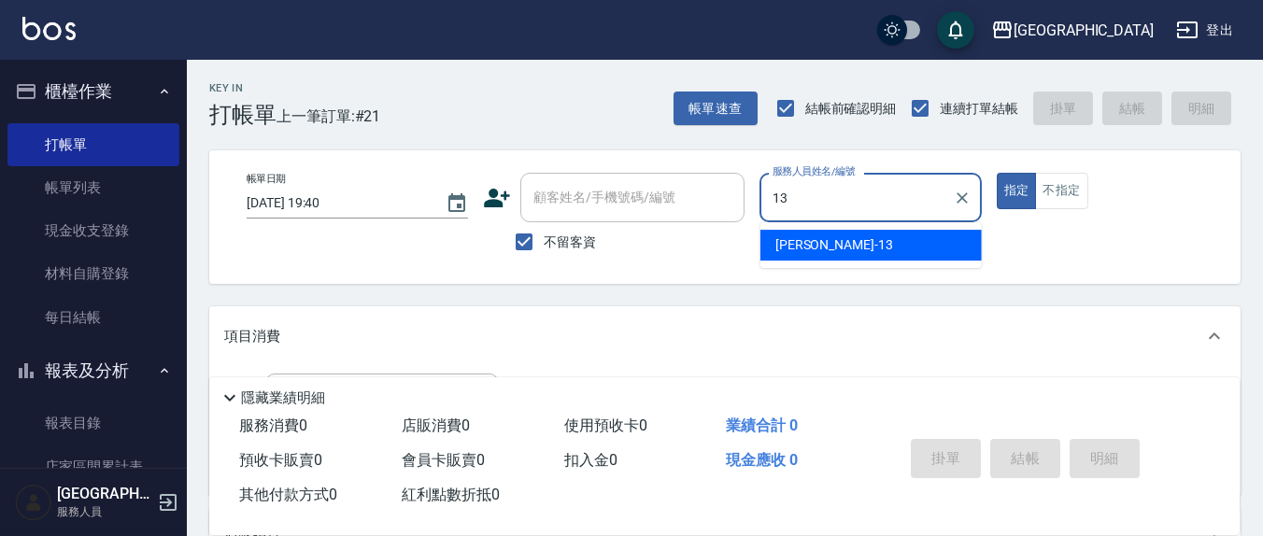
type input "[PERSON_NAME]-13"
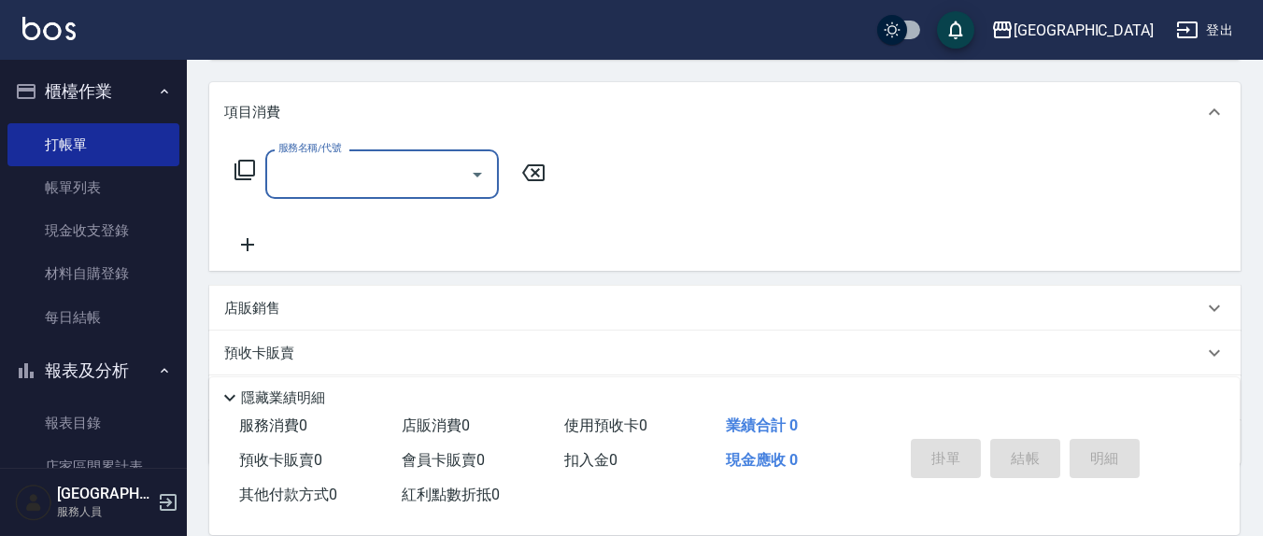
scroll to position [329, 0]
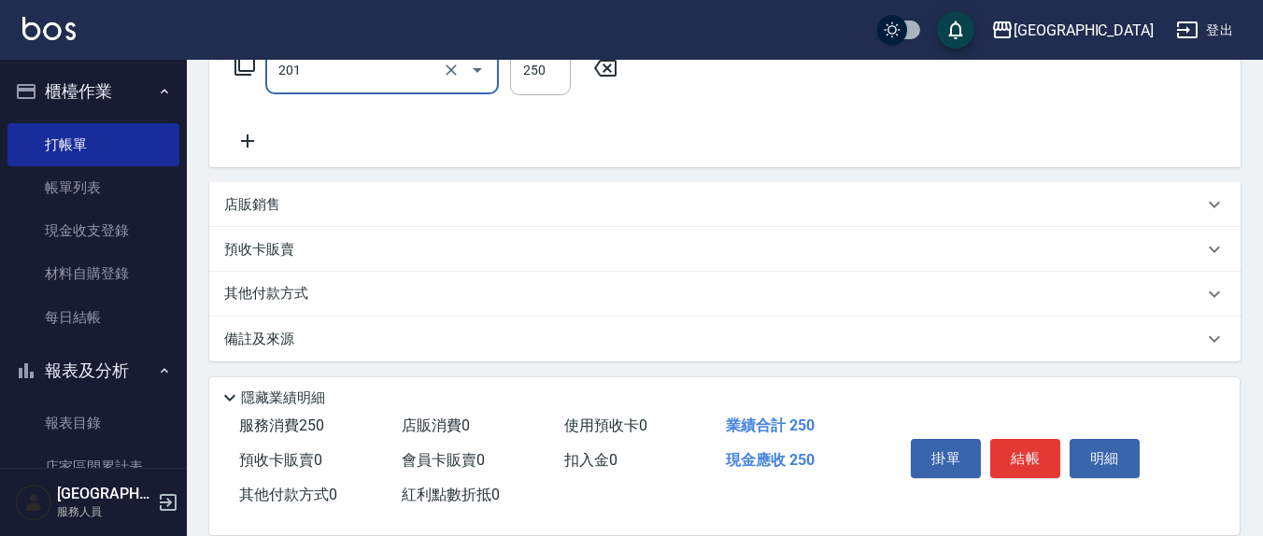
type input "洗髮(201)"
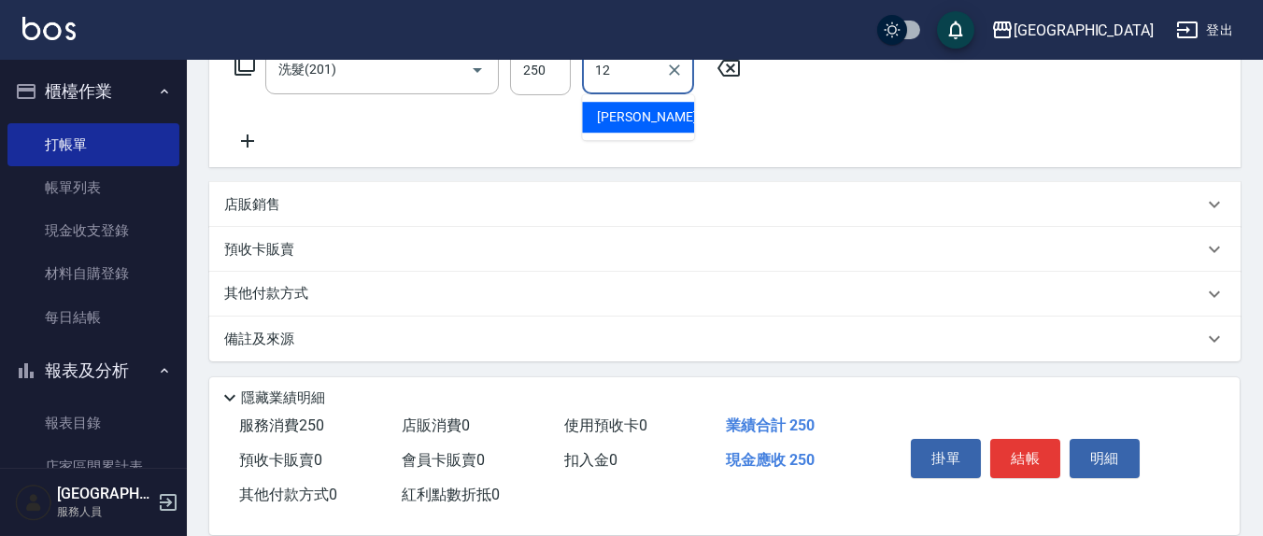
type input "[PERSON_NAME]-12"
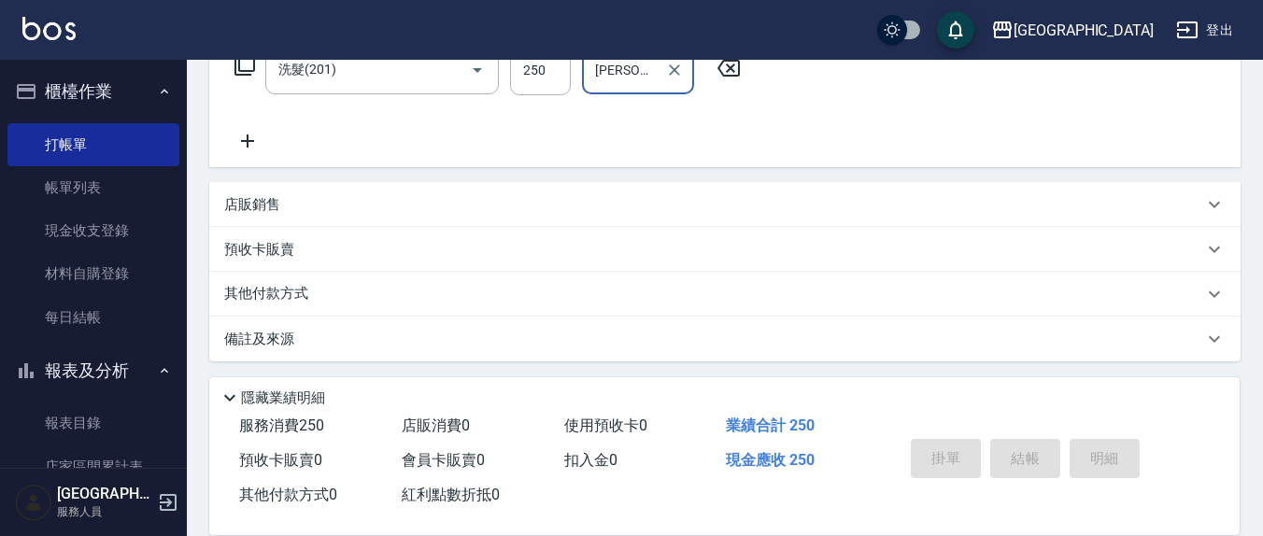
type input "[DATE] 19:41"
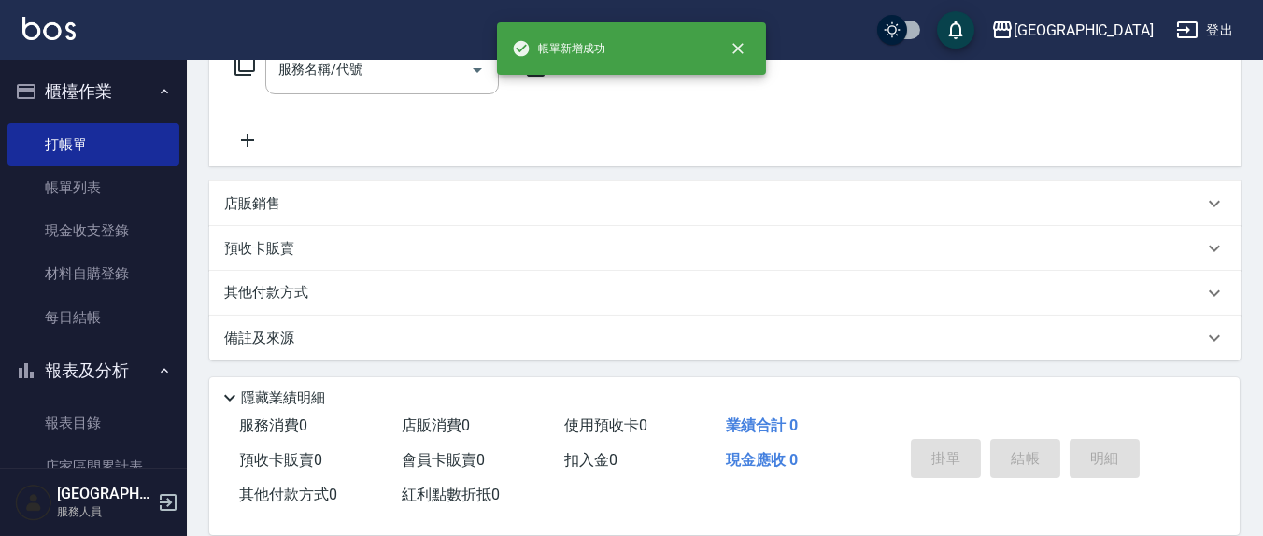
scroll to position [0, 0]
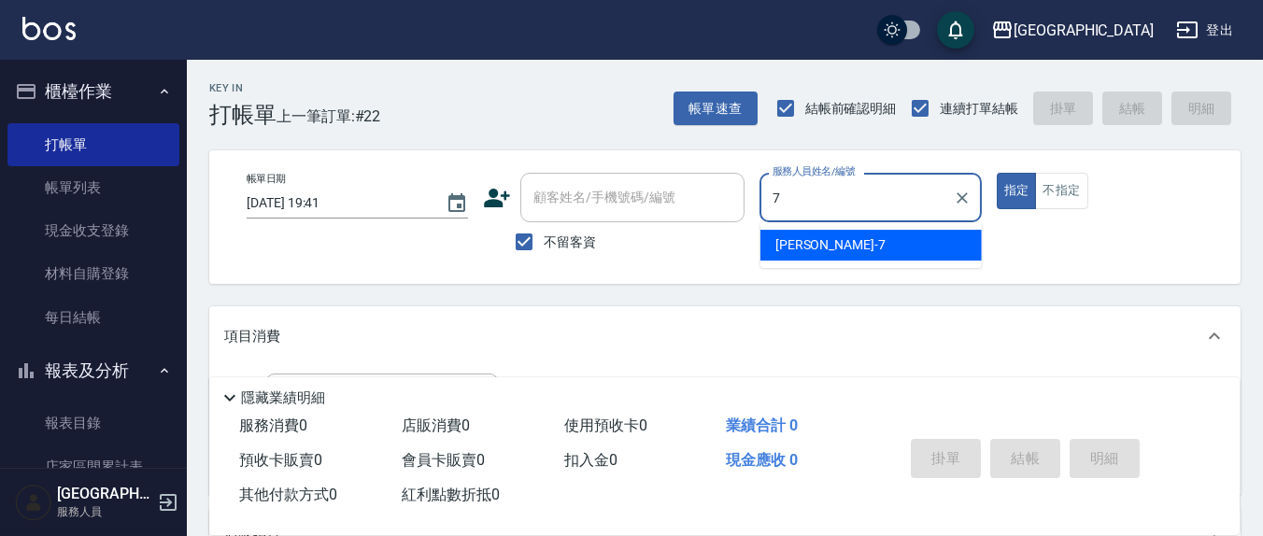
type input "[PERSON_NAME]7"
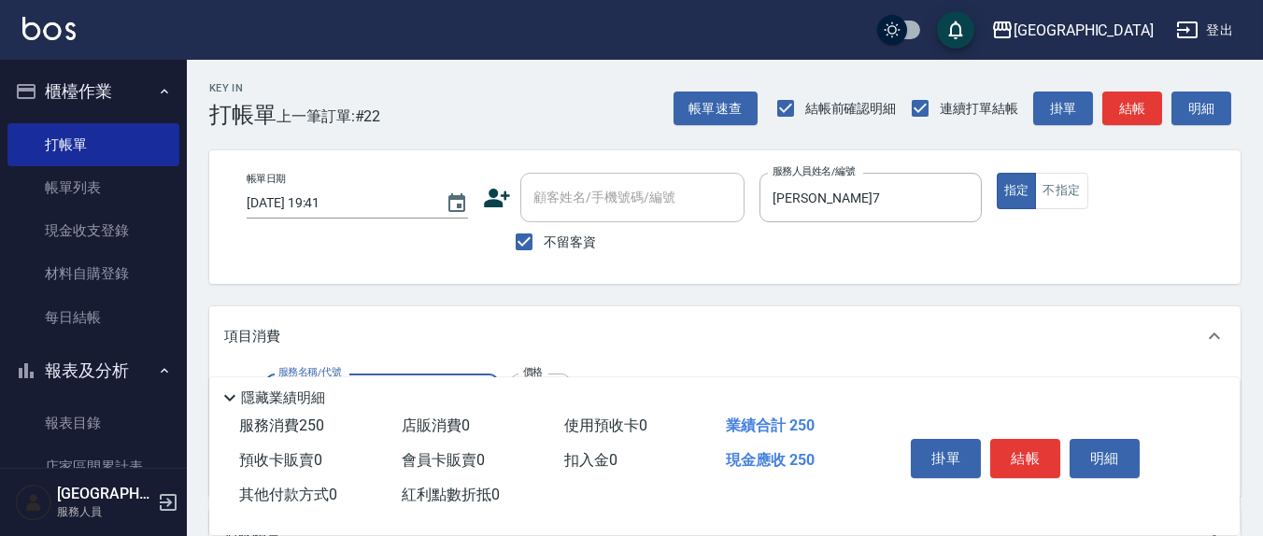
type input "洗髮(201)"
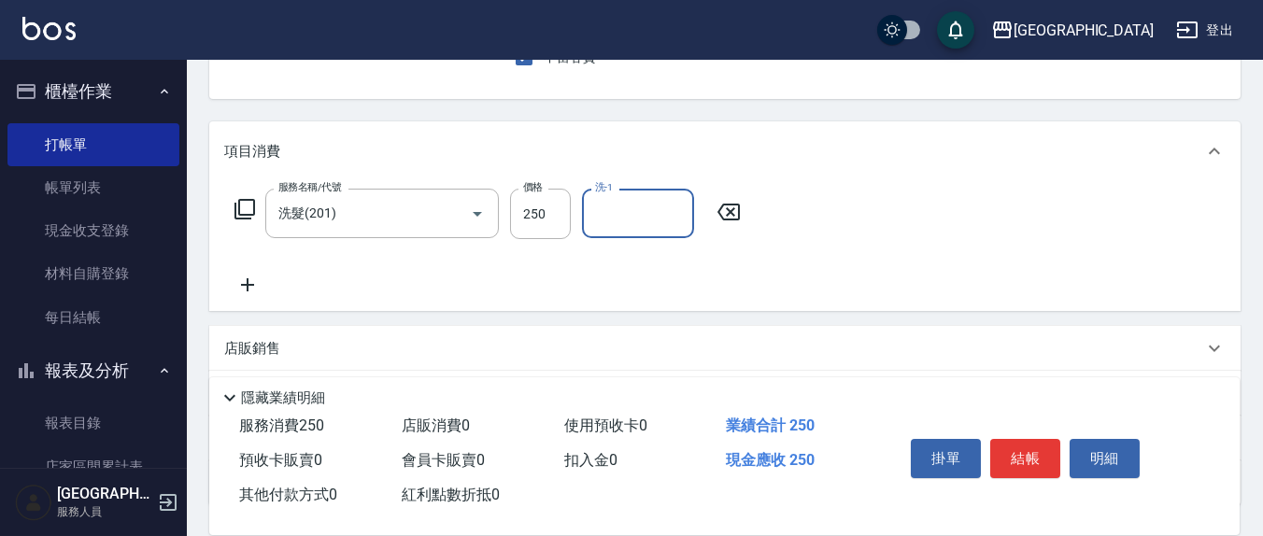
scroll to position [330, 0]
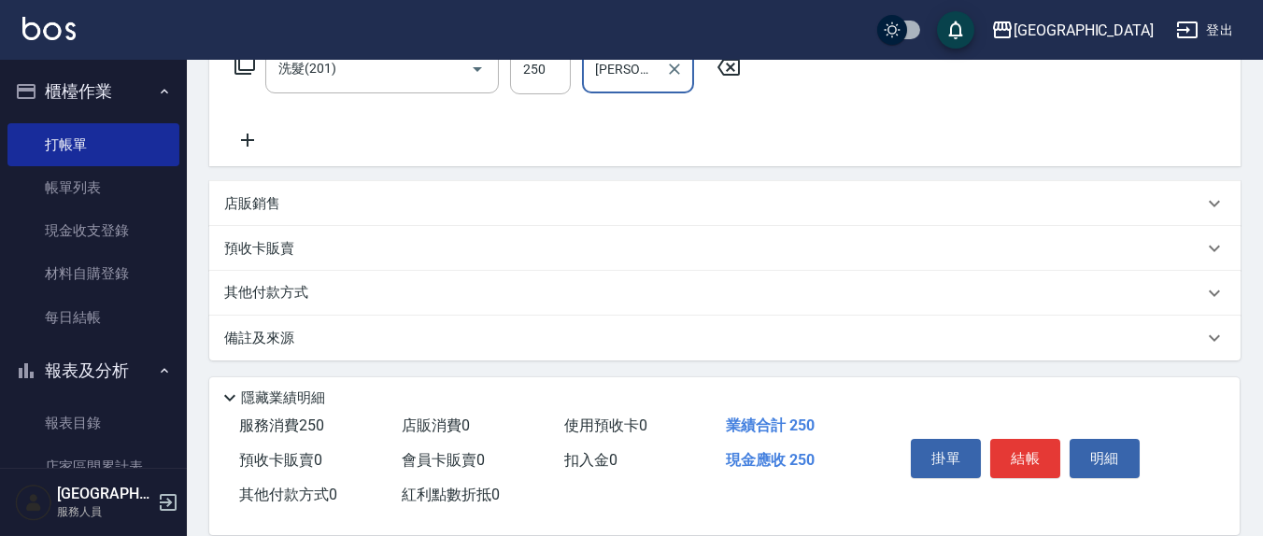
type input "[PERSON_NAME]-8"
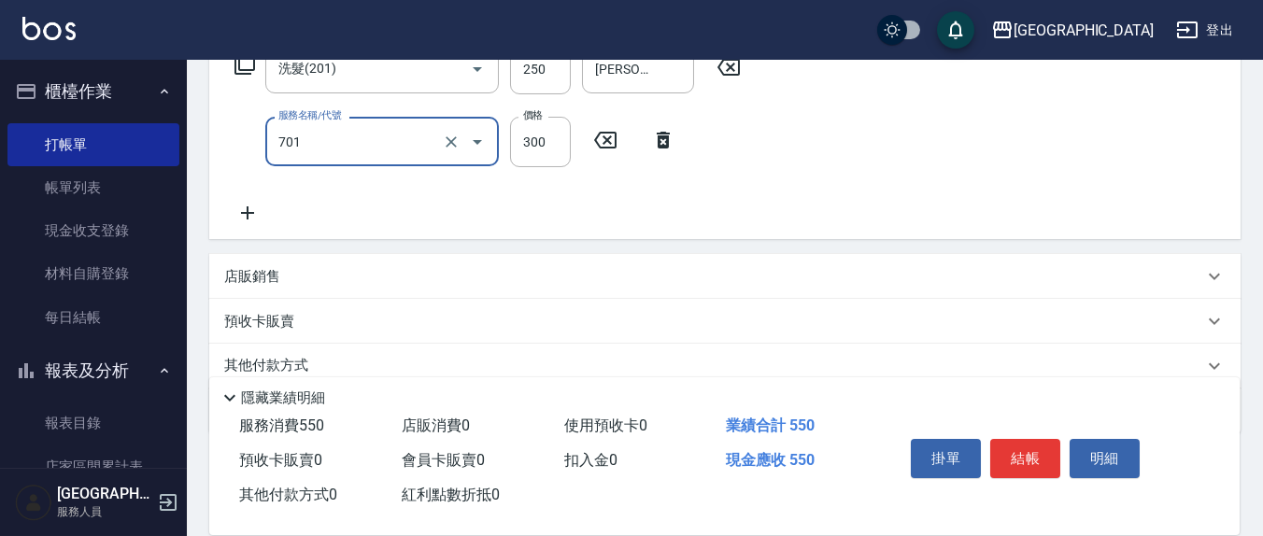
type input "自備護髮(701)"
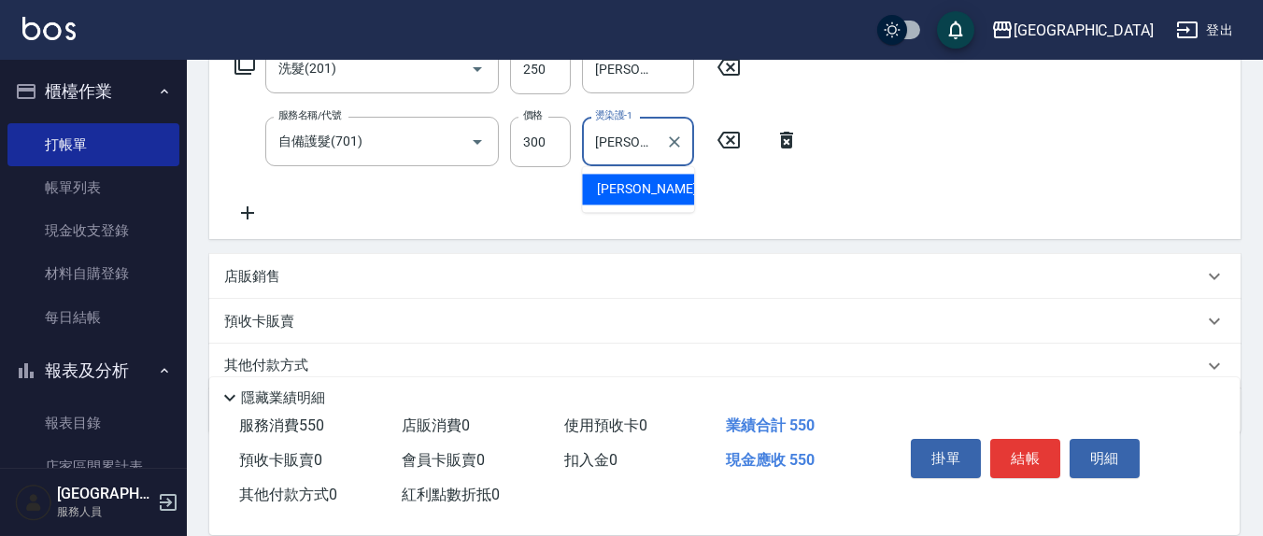
type input "[PERSON_NAME]-8"
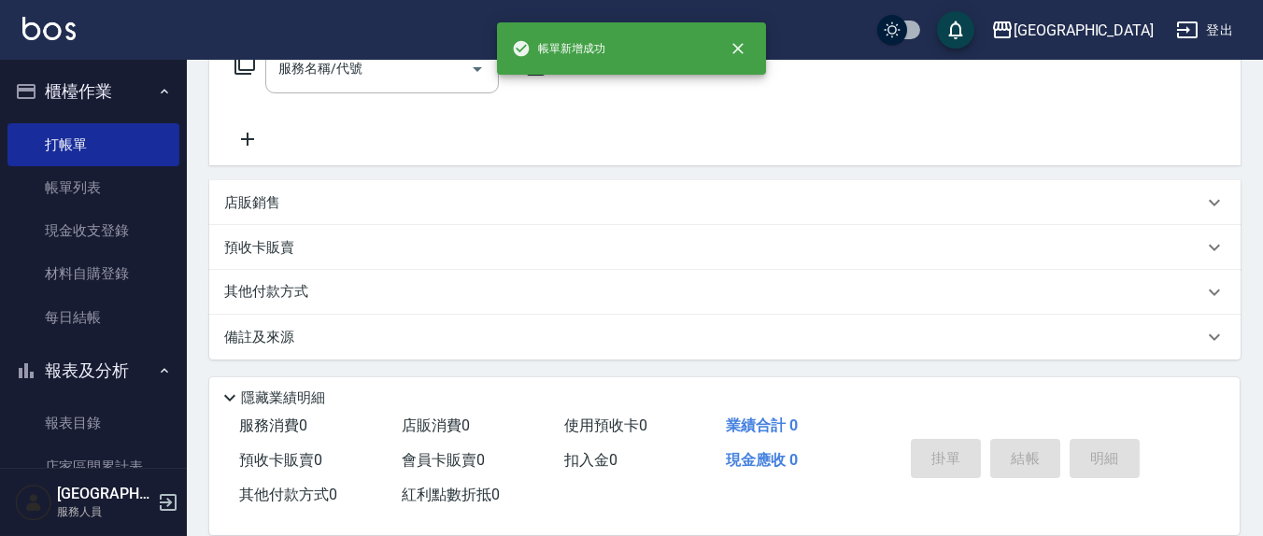
scroll to position [0, 0]
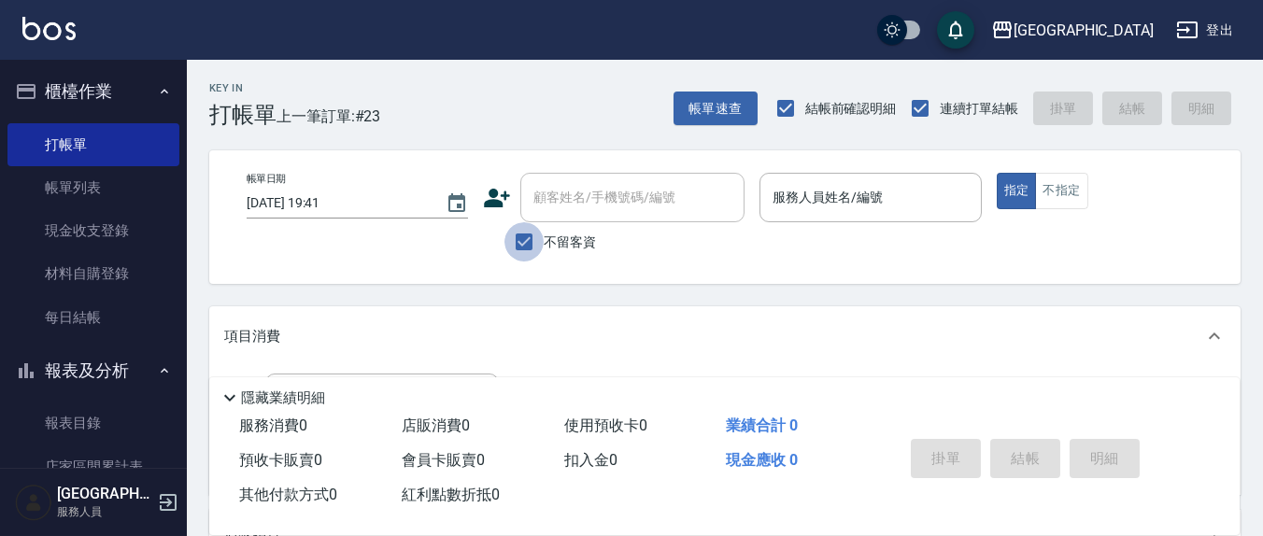
click at [526, 241] on input "不留客資" at bounding box center [524, 241] width 39 height 39
checkbox input "false"
click at [535, 216] on div "顧客姓名/手機號碼/編號" at bounding box center [632, 198] width 224 height 50
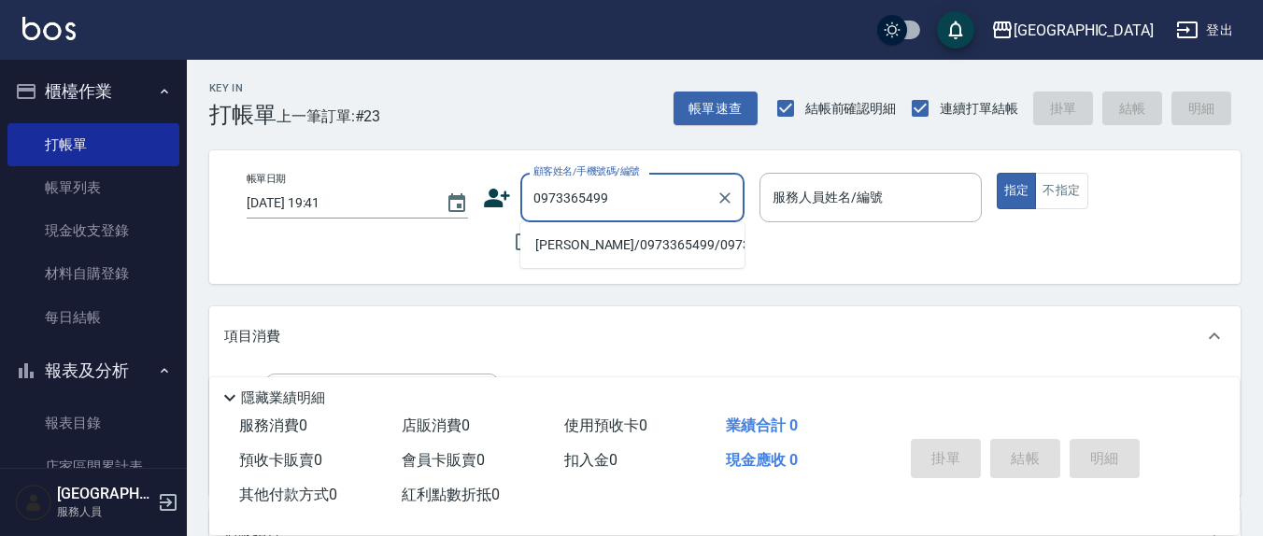
click at [593, 261] on li "[PERSON_NAME]/0973365499/0973365499" at bounding box center [632, 245] width 224 height 31
type input "[PERSON_NAME]/0973365499/0973365499"
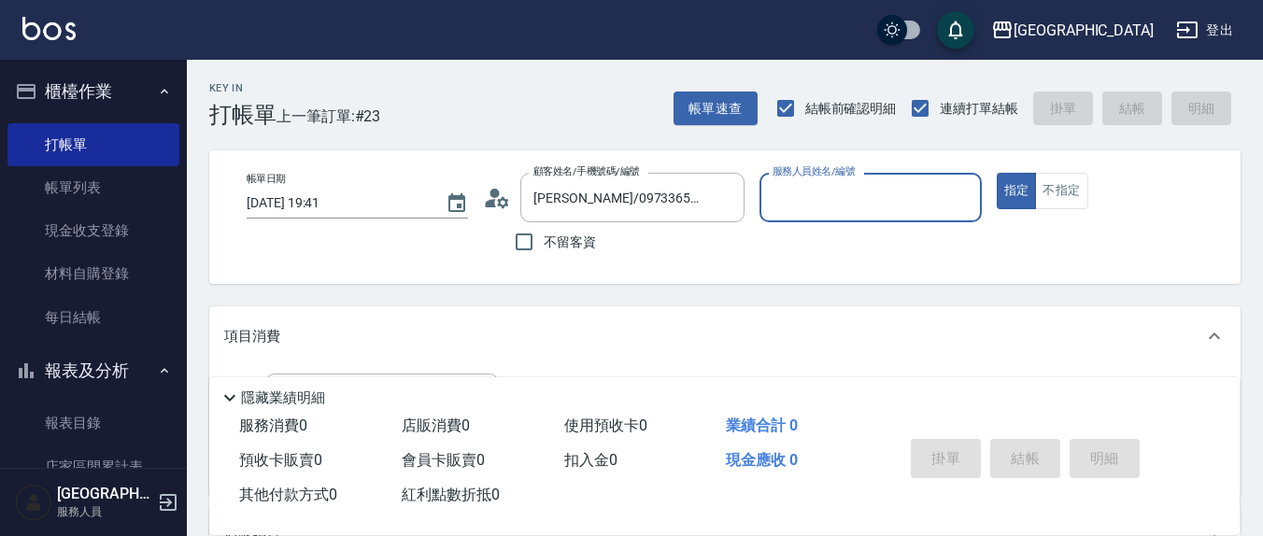
click at [854, 216] on div "服務人員姓名/編號" at bounding box center [870, 198] width 221 height 50
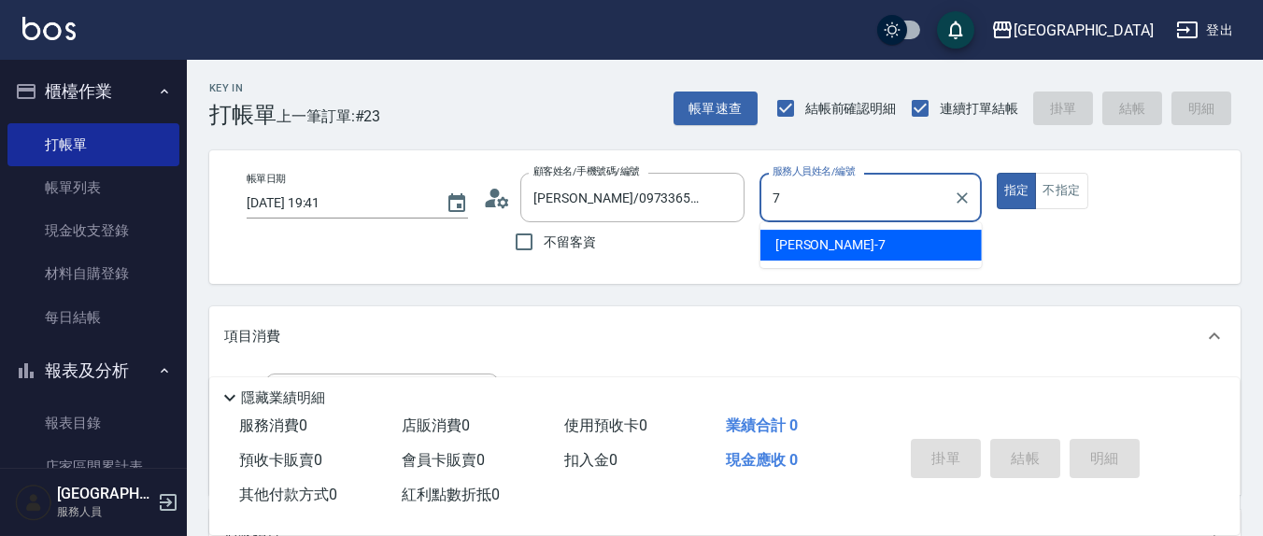
type input "[PERSON_NAME]7"
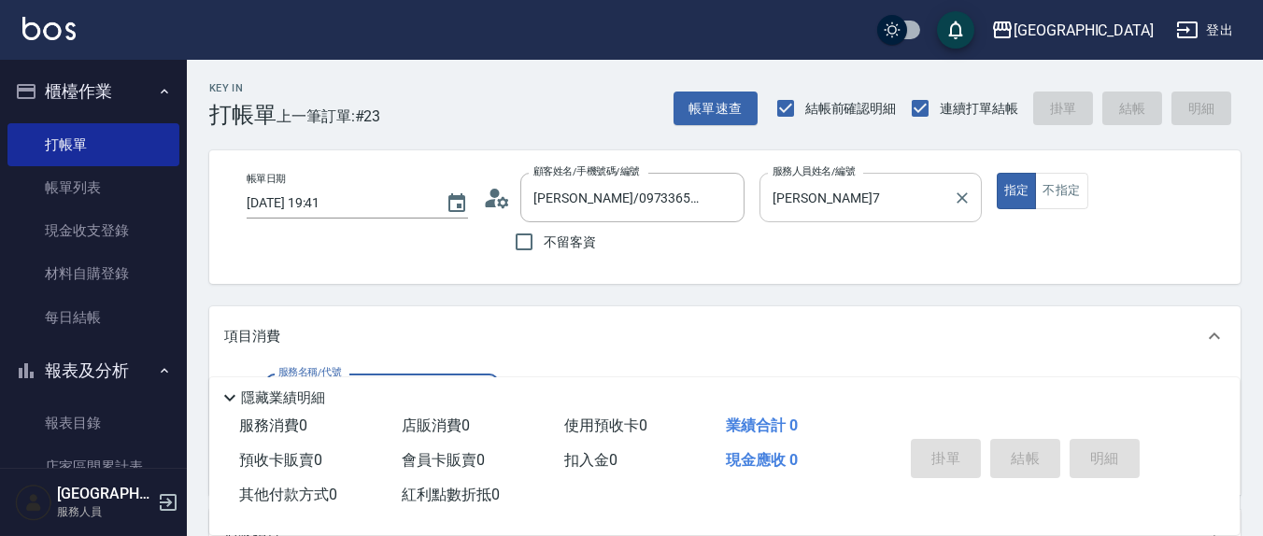
scroll to position [194, 0]
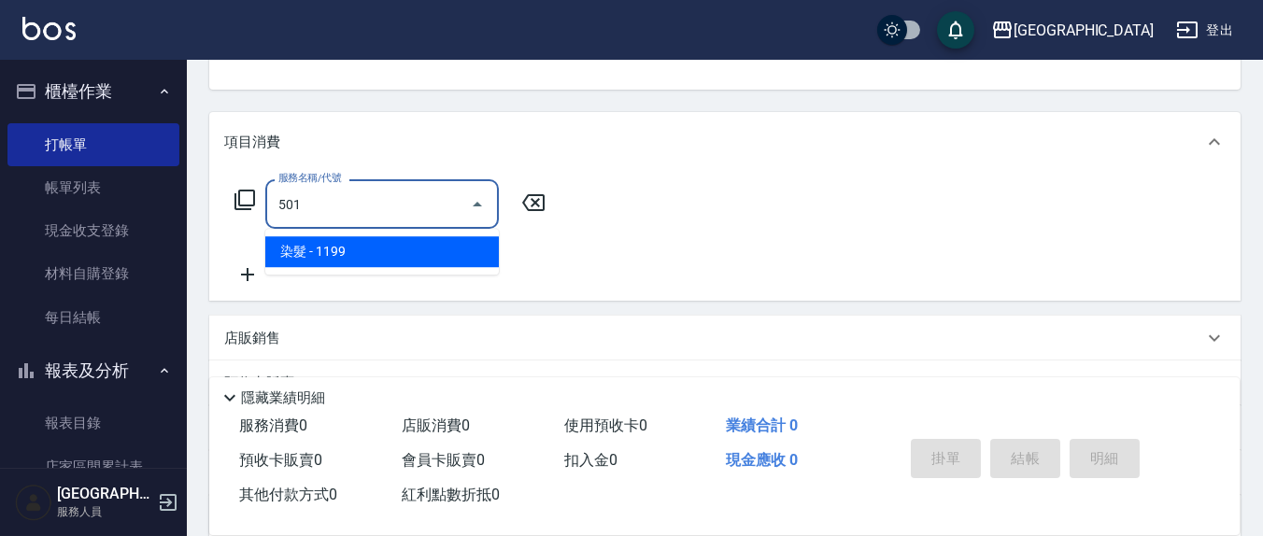
type input "染髮(501)"
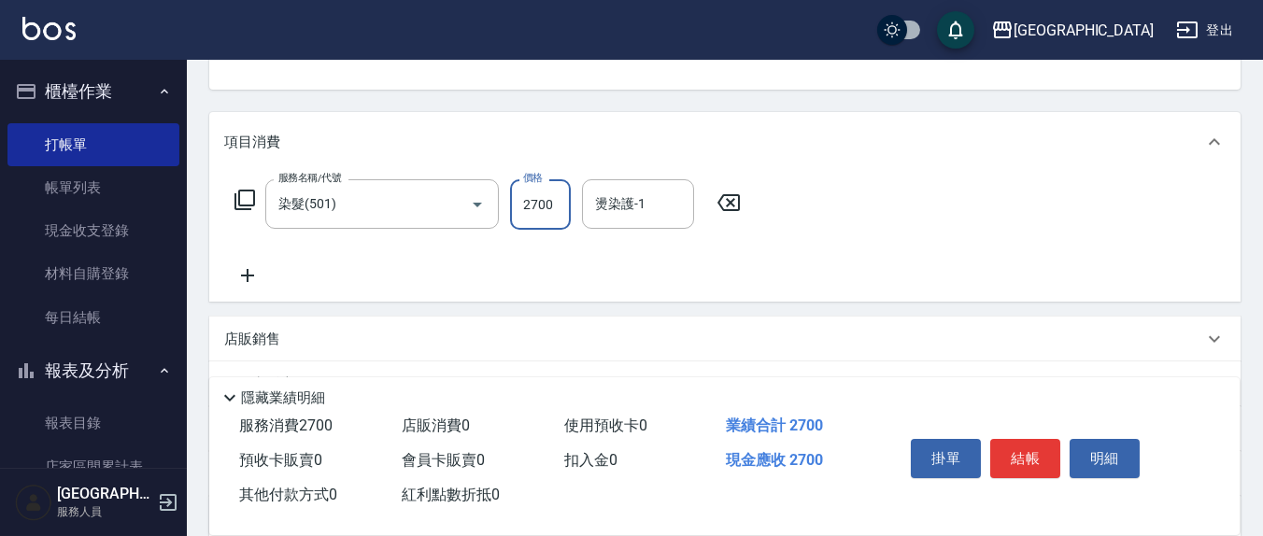
type input "2700"
type input "[PERSON_NAME]-21"
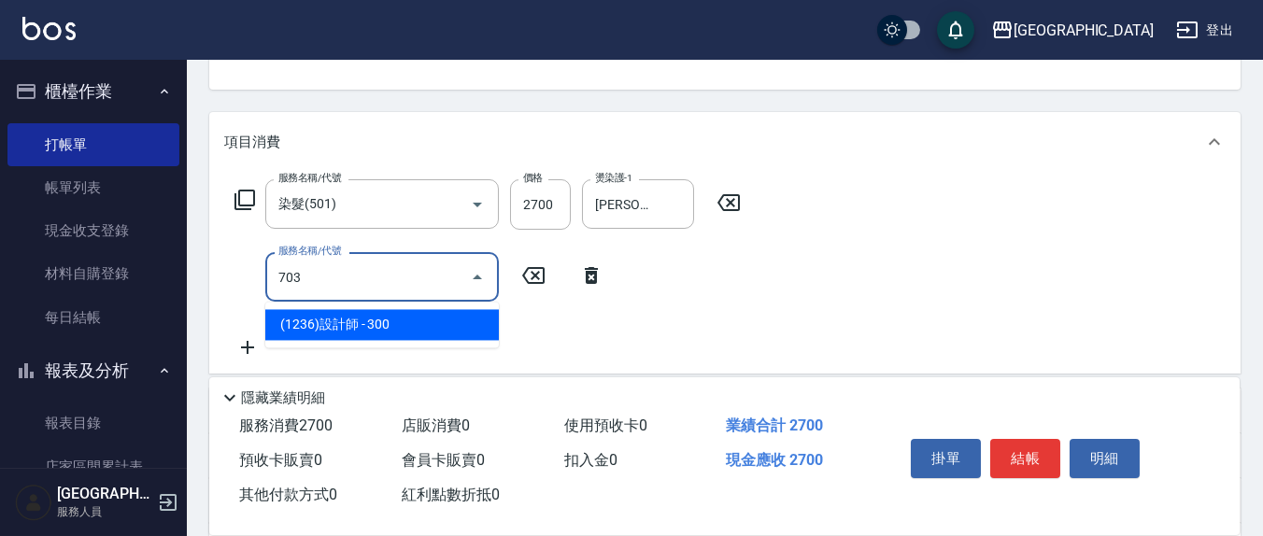
type input "(1236)設計師(703)"
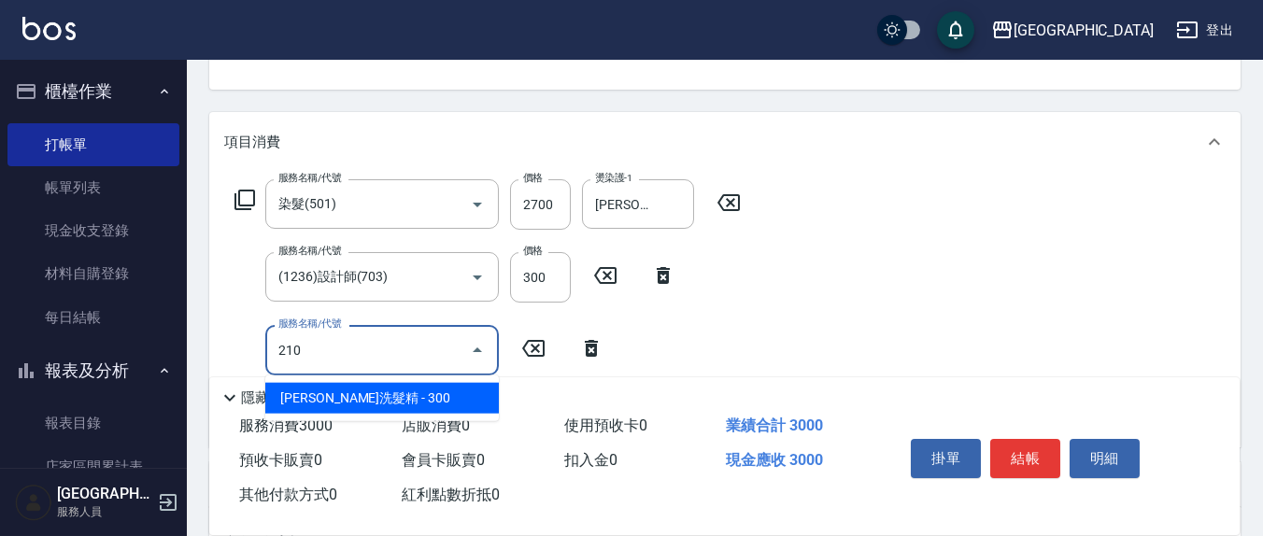
type input "歐娜洗髮精(210)"
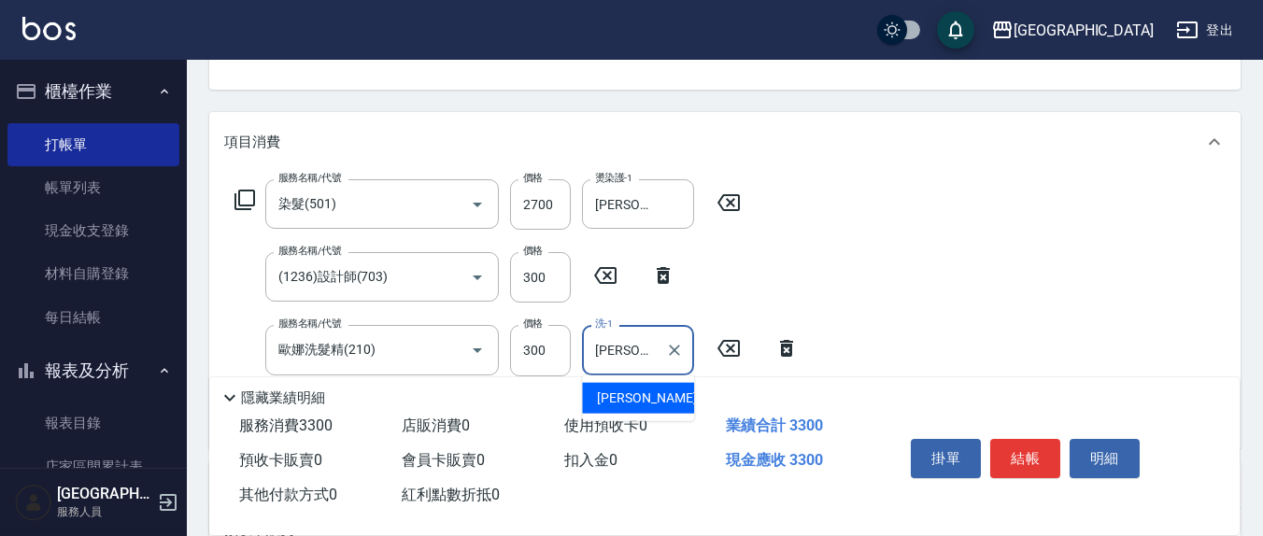
type input "[PERSON_NAME]-21"
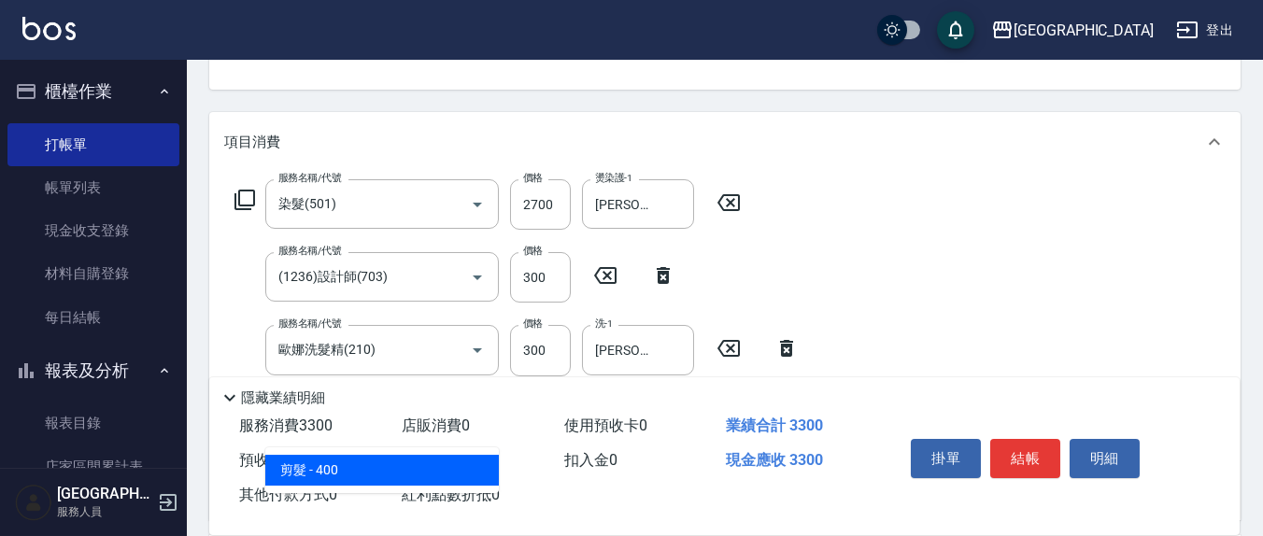
type input "剪髮(401)"
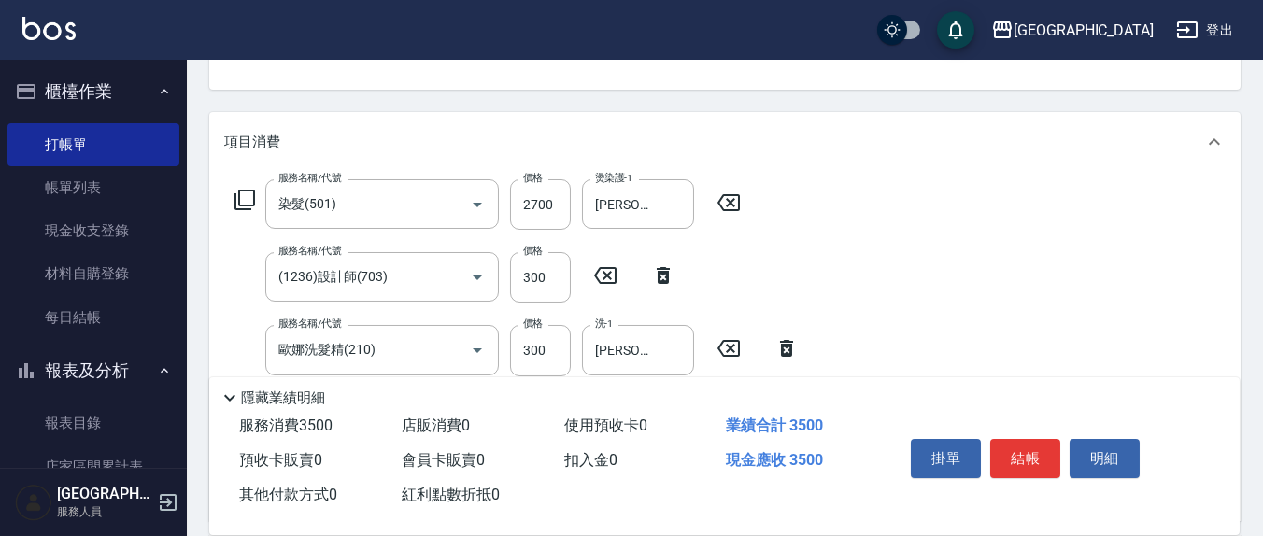
type input "200"
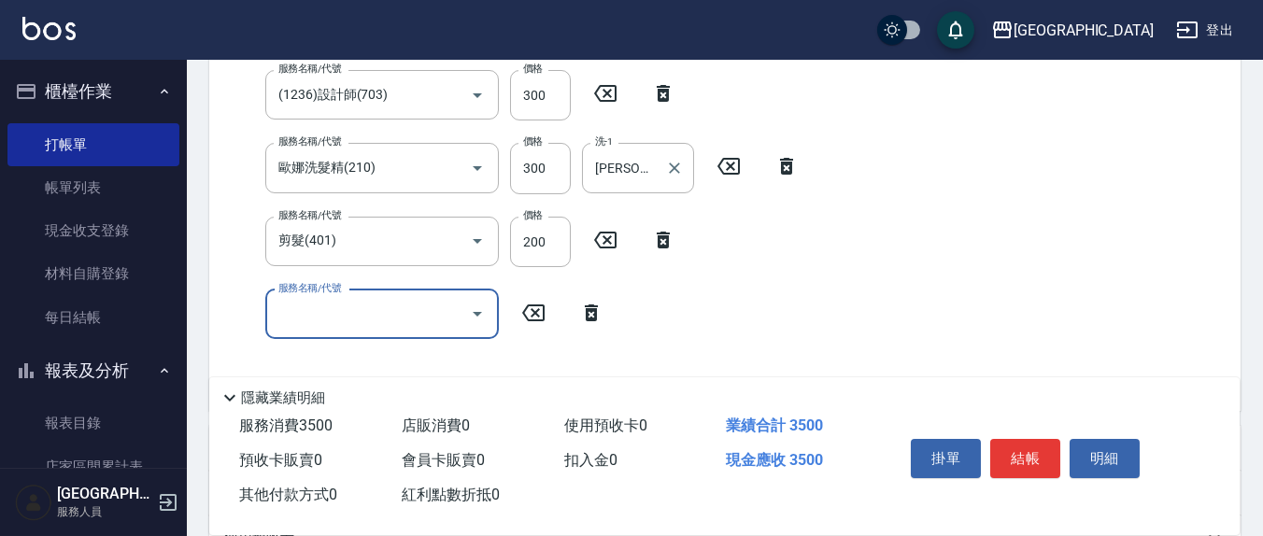
scroll to position [389, 0]
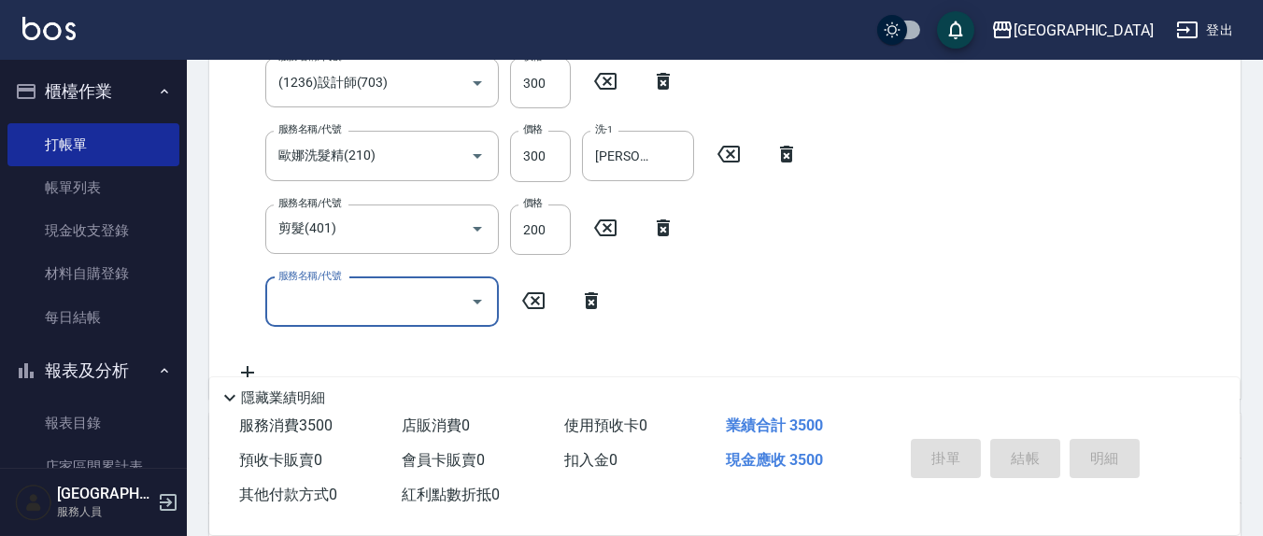
type input "[DATE] 19:42"
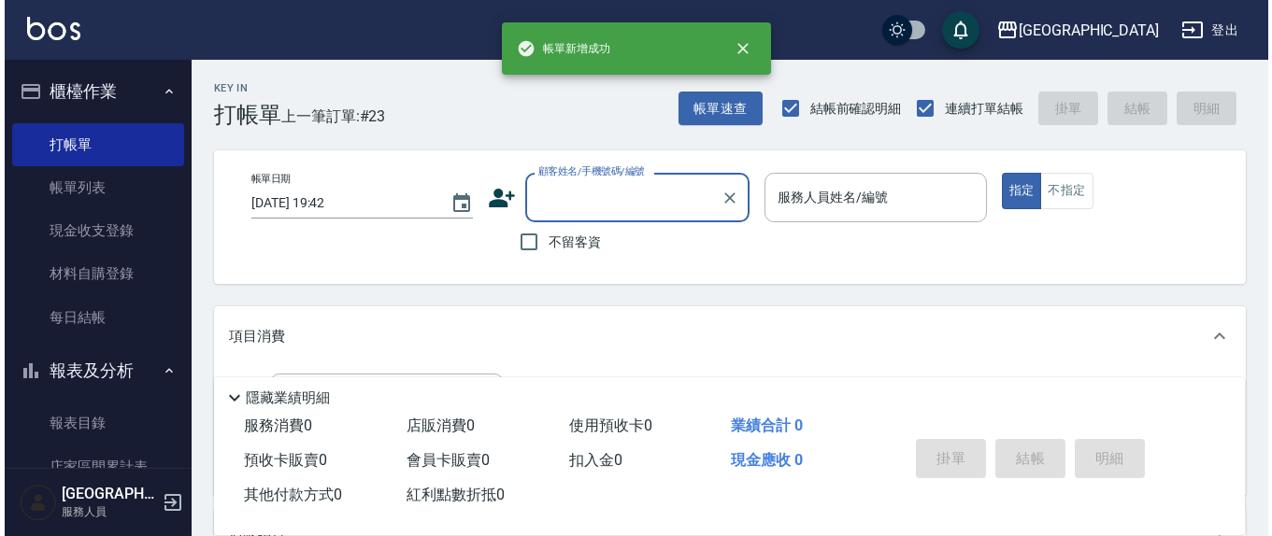
scroll to position [0, 0]
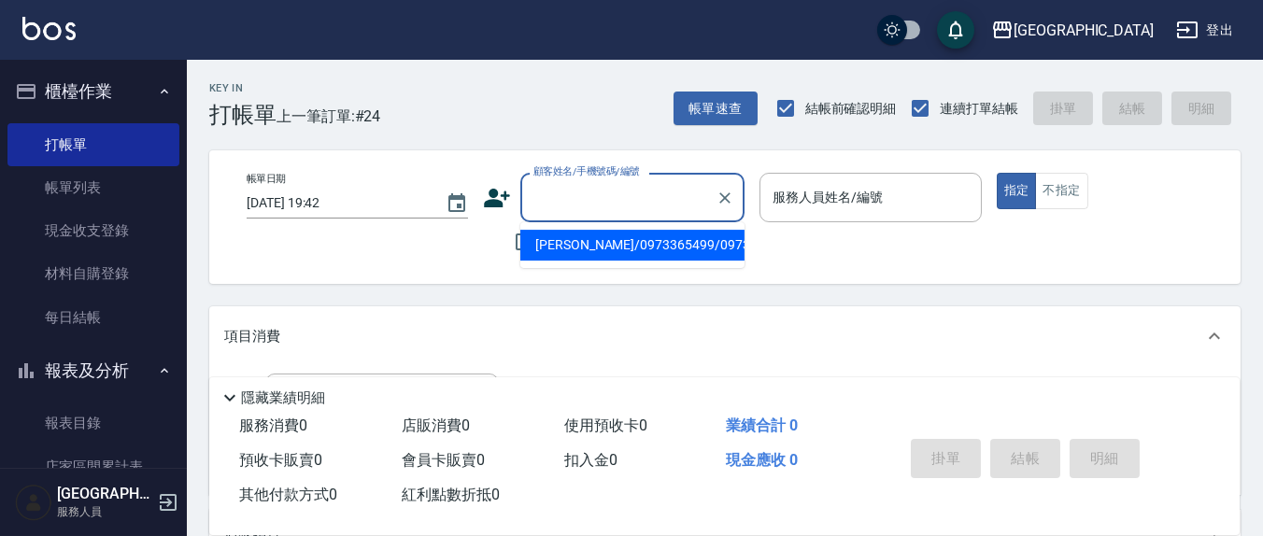
click at [558, 204] on input "顧客姓名/手機號碼/編號" at bounding box center [618, 197] width 179 height 33
click at [553, 249] on li "新增 "0922810312"" at bounding box center [632, 245] width 224 height 31
type input "0922810312"
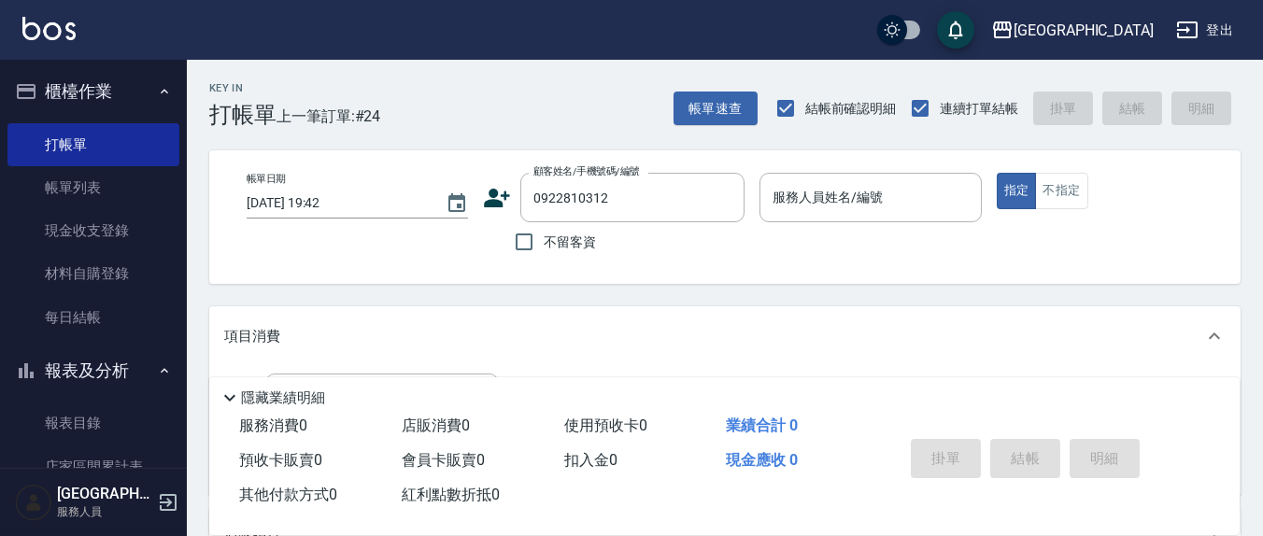
click at [484, 197] on icon at bounding box center [497, 198] width 28 height 28
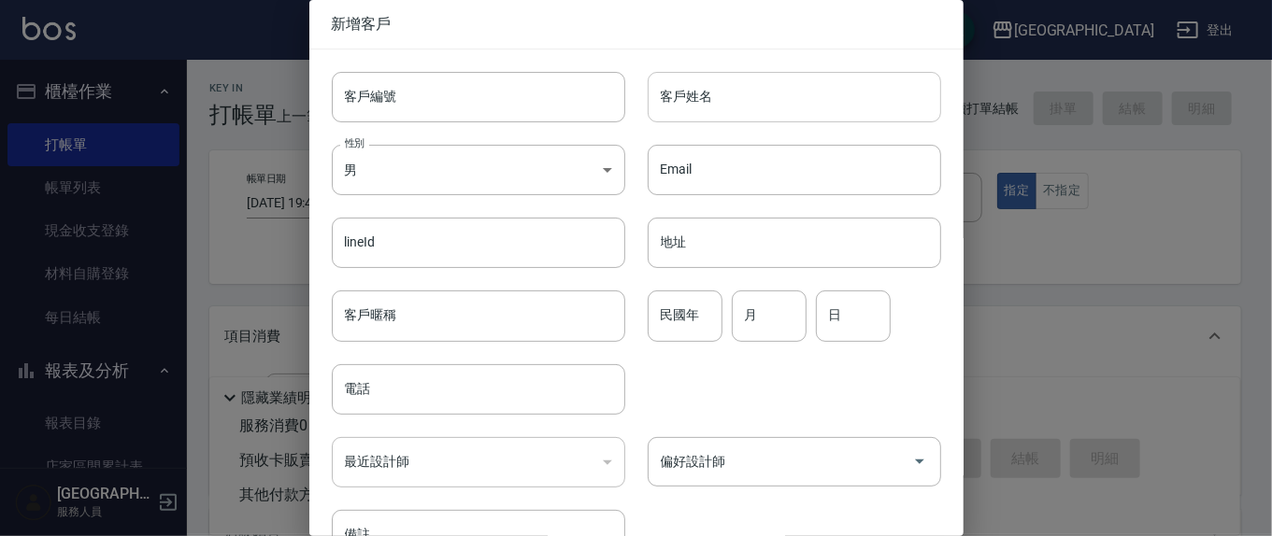
type input "0922810312"
click at [737, 97] on input "客戶姓名" at bounding box center [794, 97] width 293 height 50
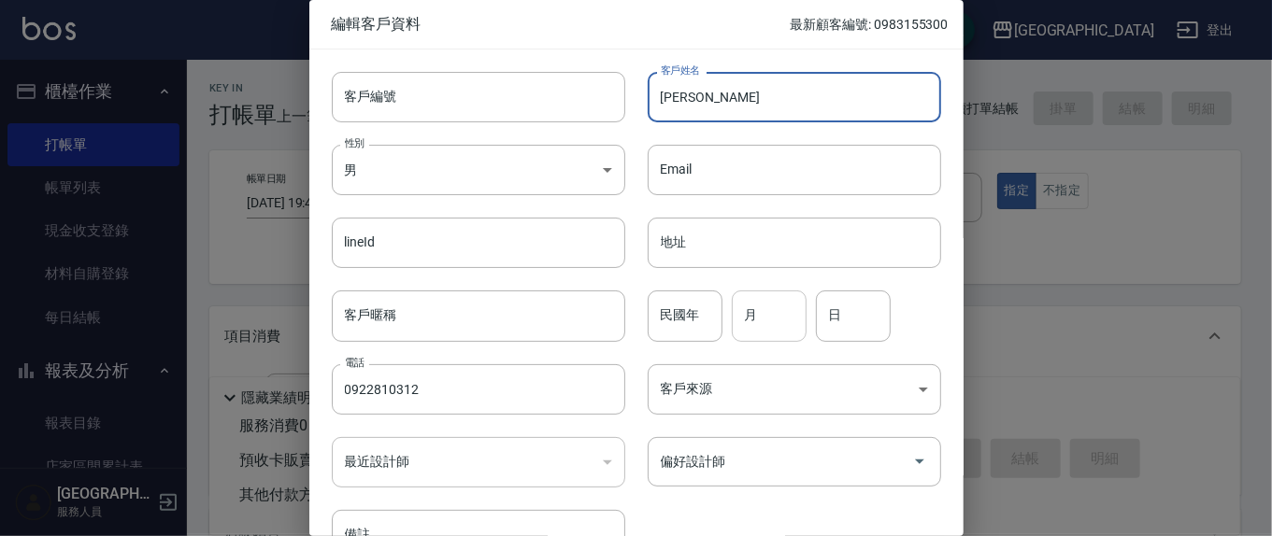
type input "[PERSON_NAME]"
click at [765, 322] on input "月" at bounding box center [769, 316] width 75 height 50
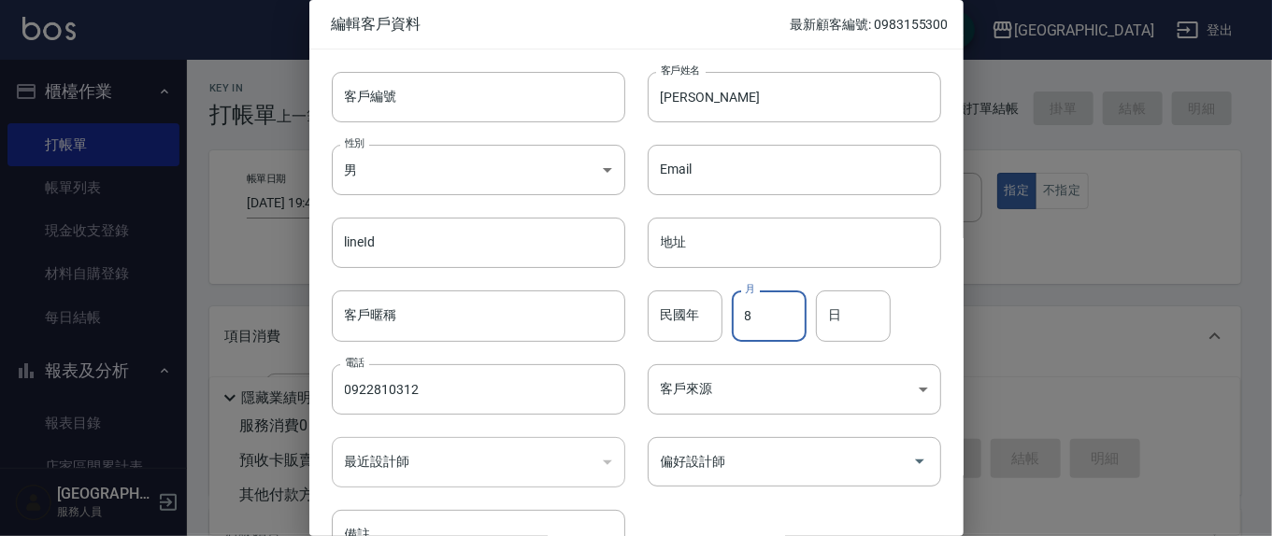
type input "8"
type input "2"
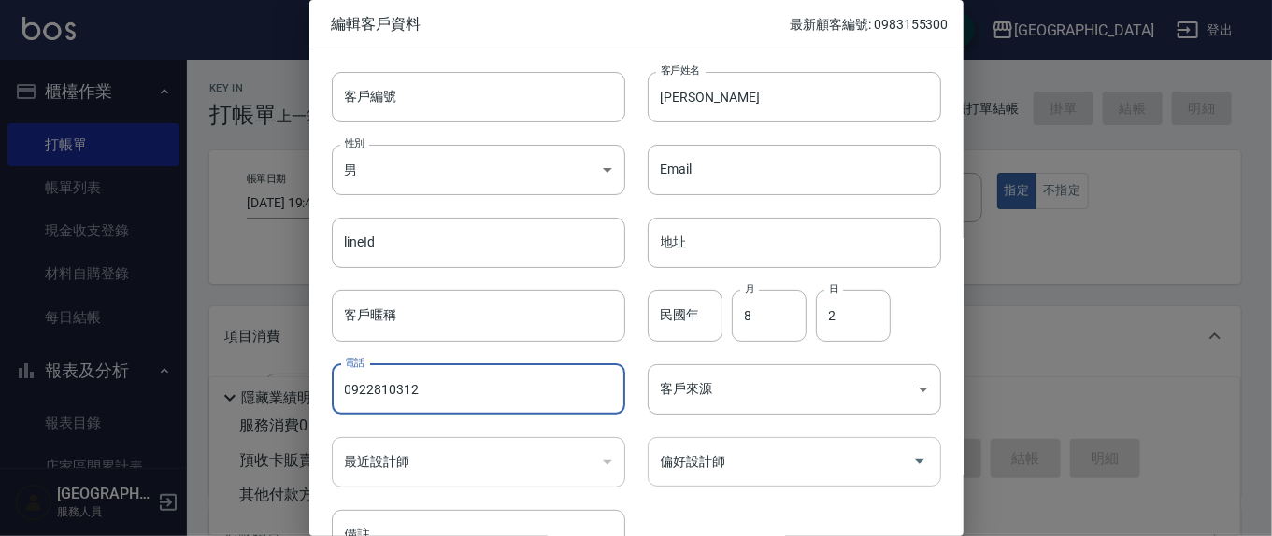
drag, startPoint x: 772, startPoint y: 447, endPoint x: 772, endPoint y: 457, distance: 10.3
click at [772, 457] on div "偏好設計師" at bounding box center [794, 462] width 293 height 50
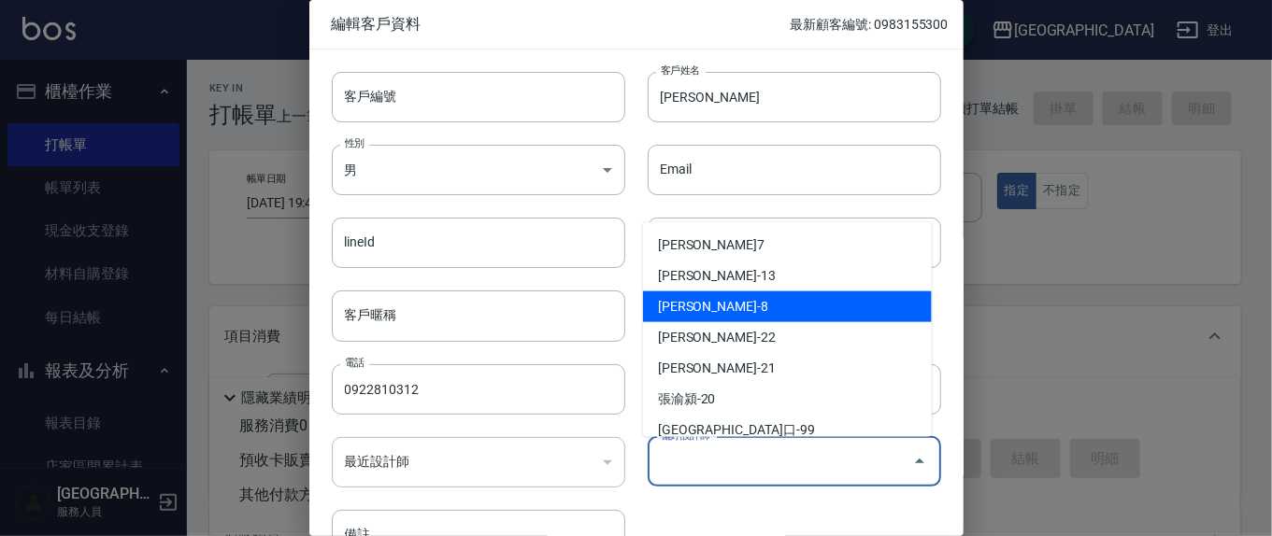
click at [713, 306] on li "[PERSON_NAME]-8" at bounding box center [787, 307] width 289 height 31
type input "[PERSON_NAME]"
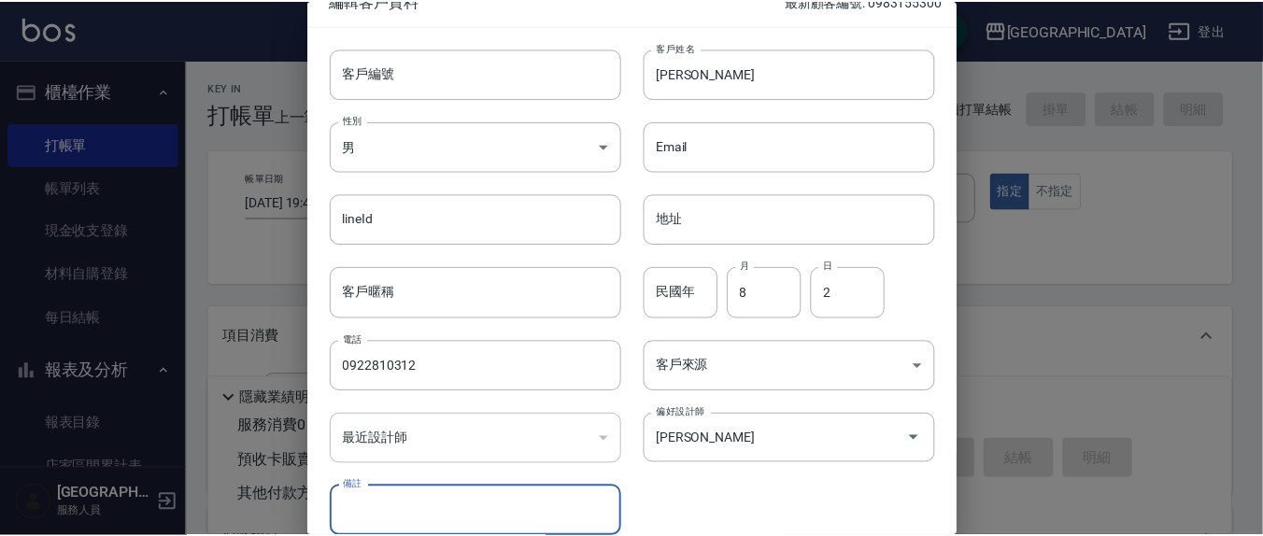
scroll to position [110, 0]
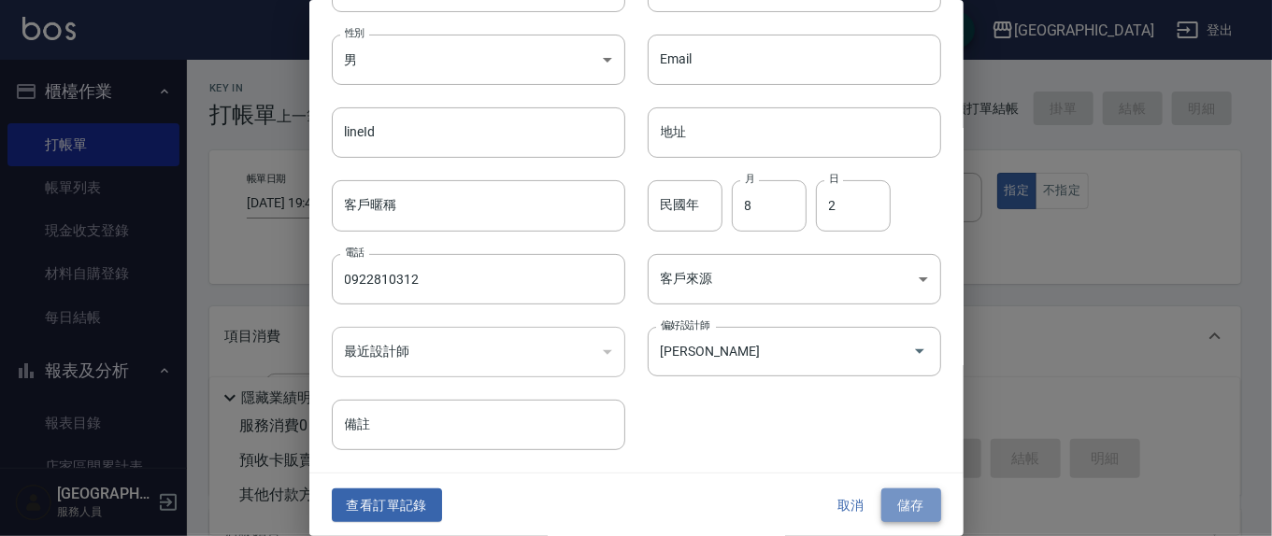
click at [905, 502] on button "儲存" at bounding box center [911, 506] width 60 height 35
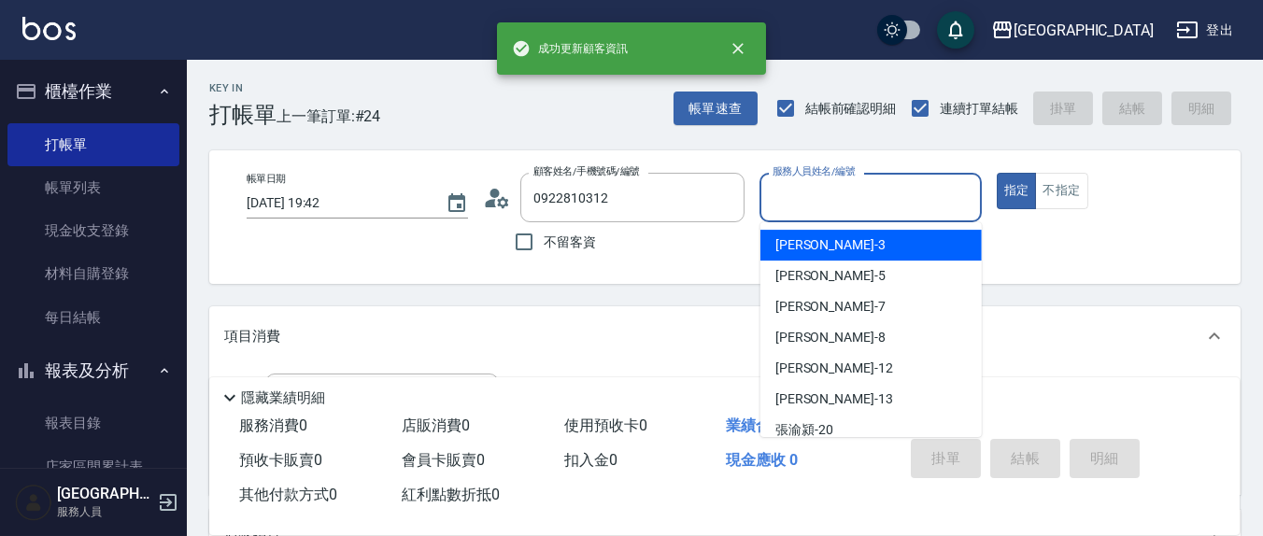
click at [843, 205] on input "服務人員姓名/編號" at bounding box center [870, 197] width 205 height 33
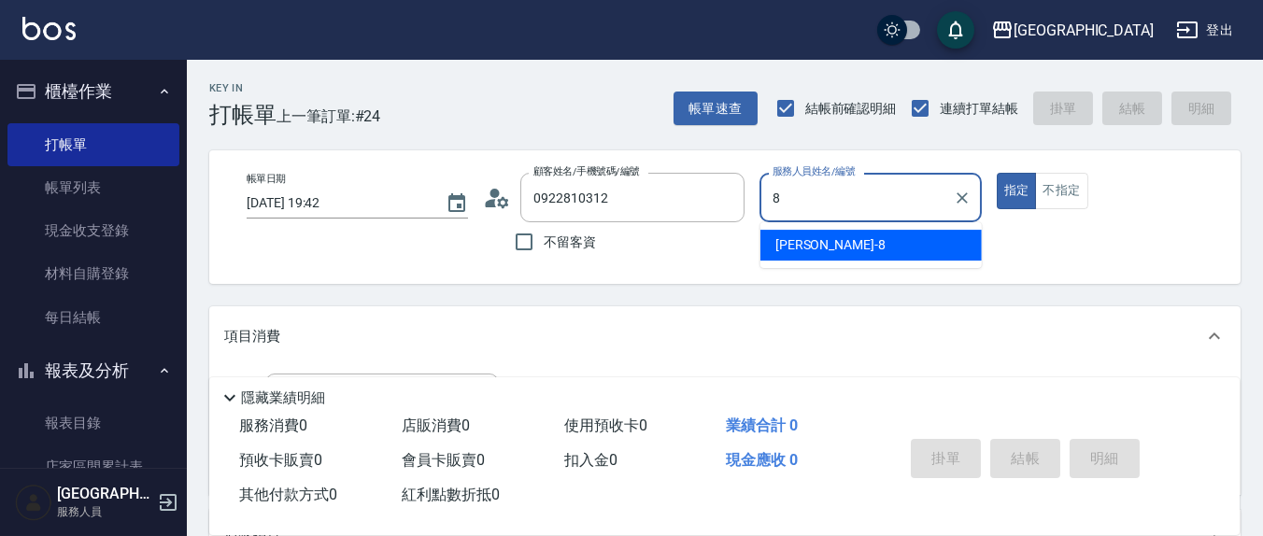
type input "[PERSON_NAME]-8"
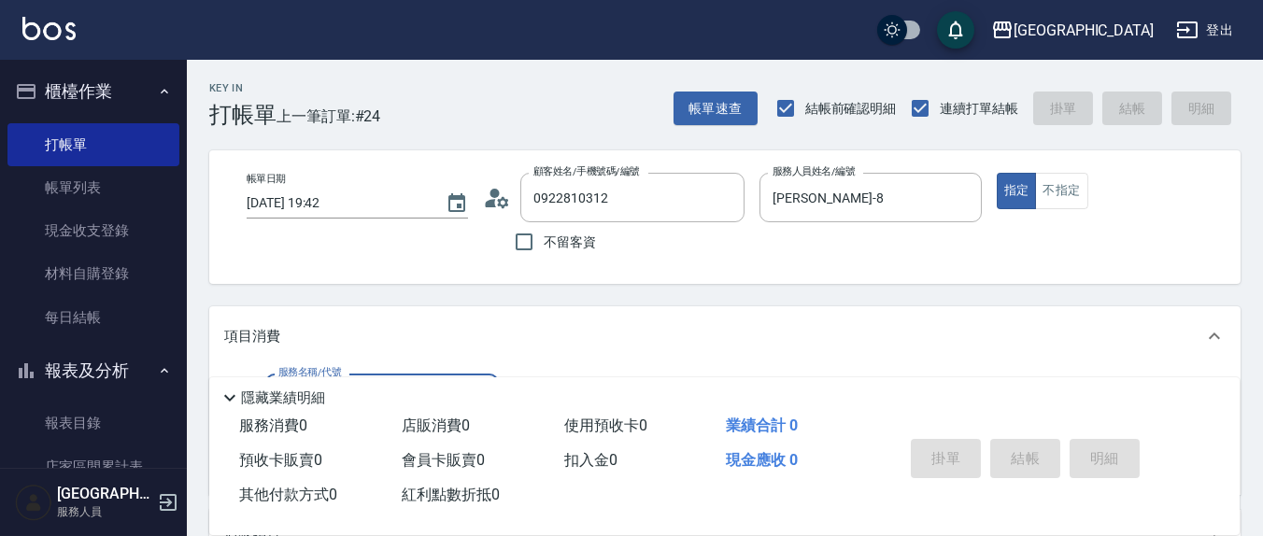
scroll to position [375, 0]
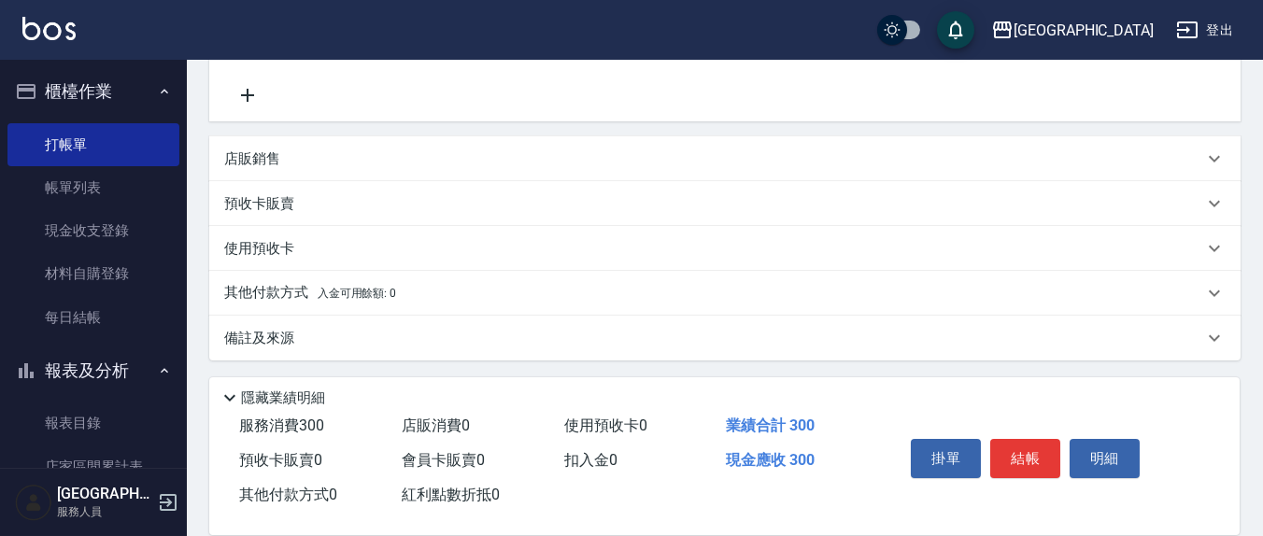
type input "歐娜洗髮精(210)"
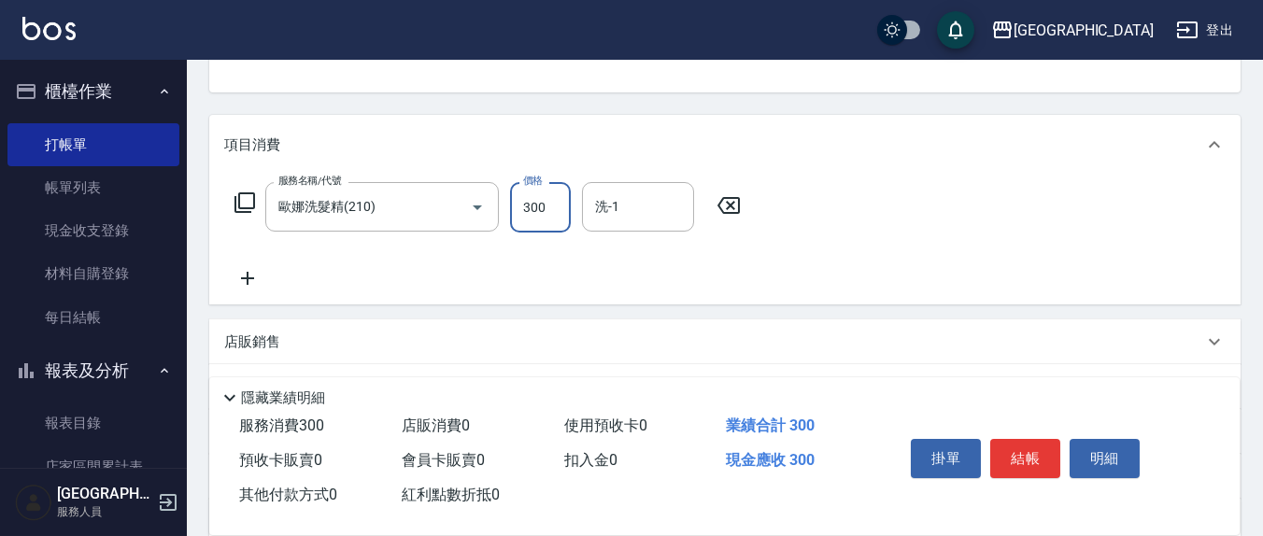
scroll to position [178, 0]
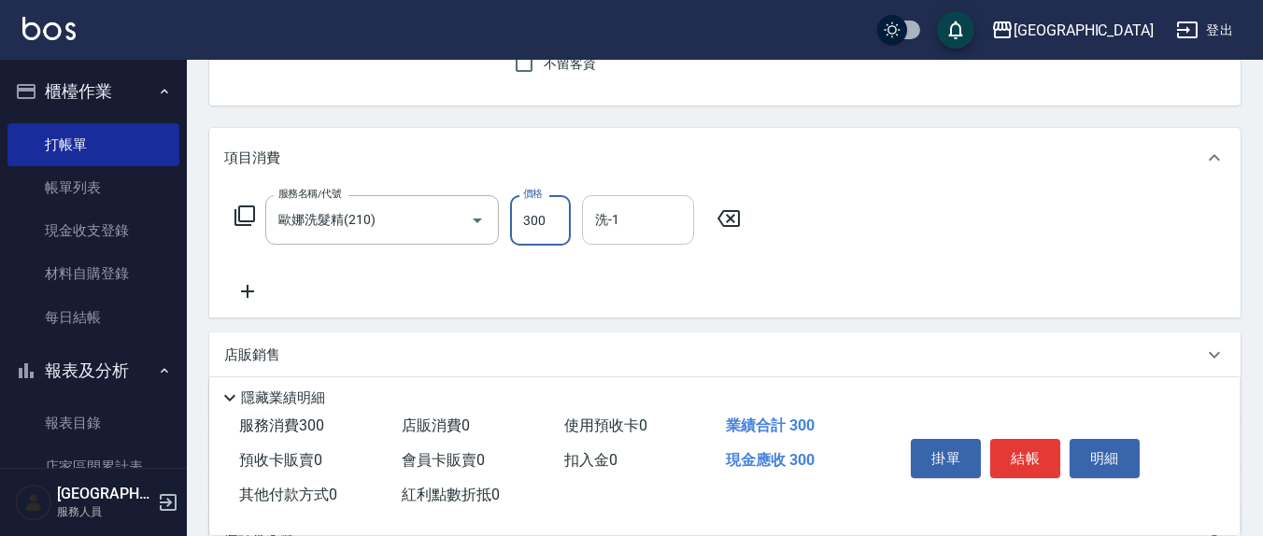
click at [656, 219] on input "洗-1" at bounding box center [638, 220] width 95 height 33
type input "[PERSON_NAME]-8"
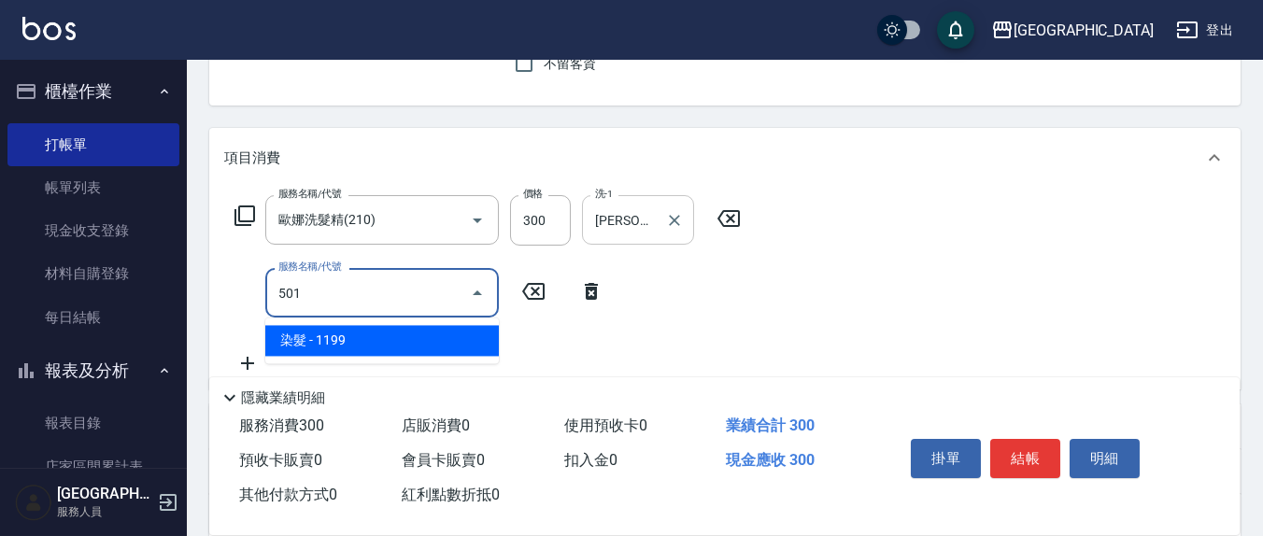
type input "染髮(501)"
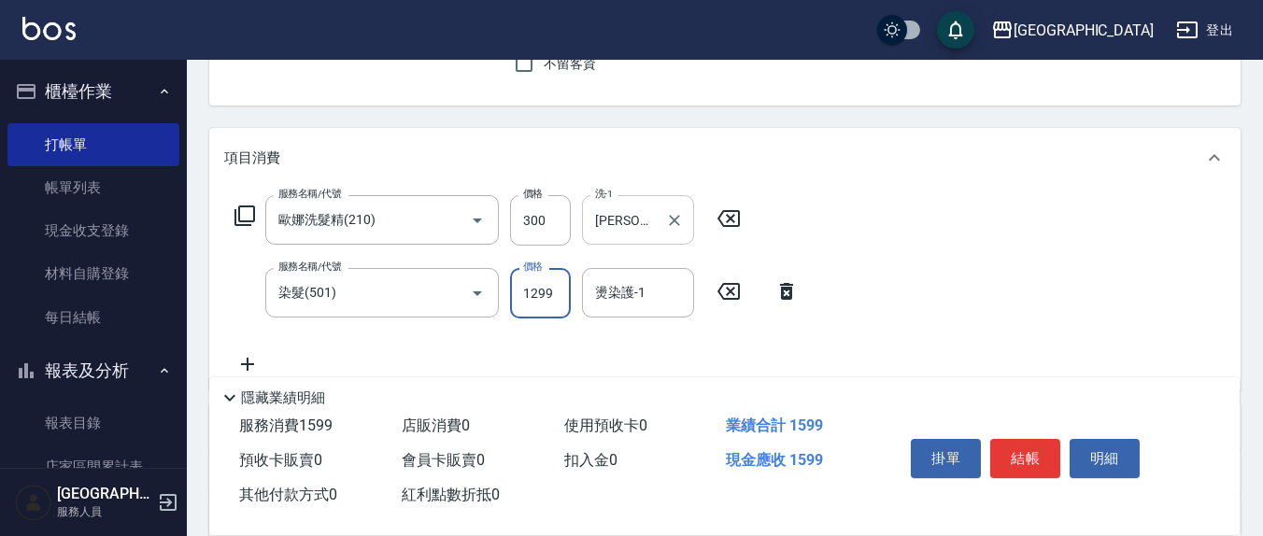
type input "1299"
type input "[PERSON_NAME]-8"
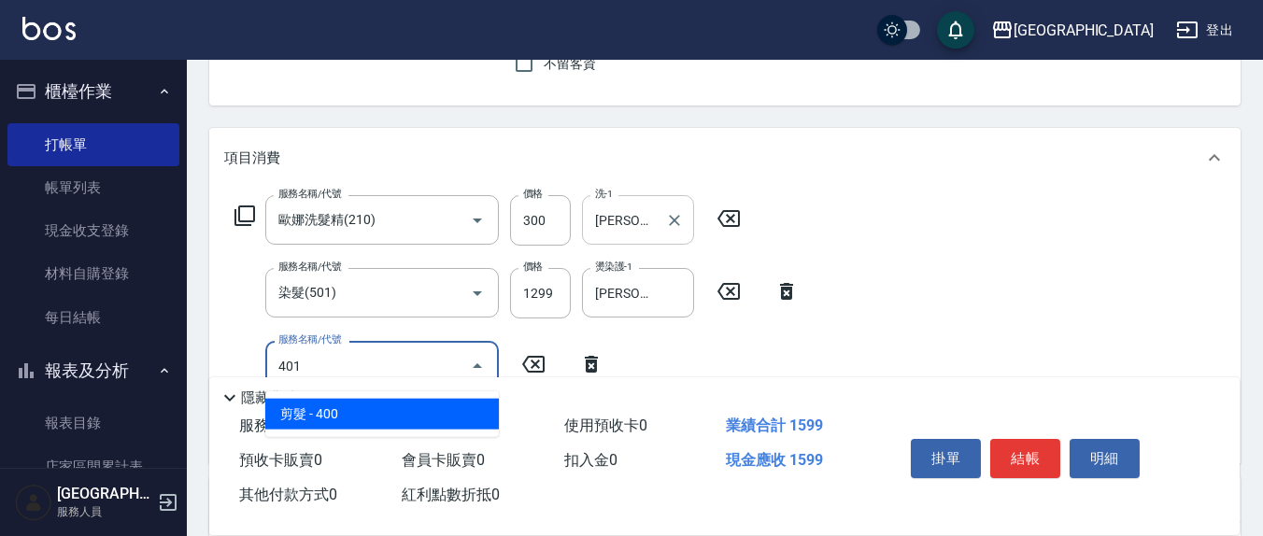
type input "剪髮(401)"
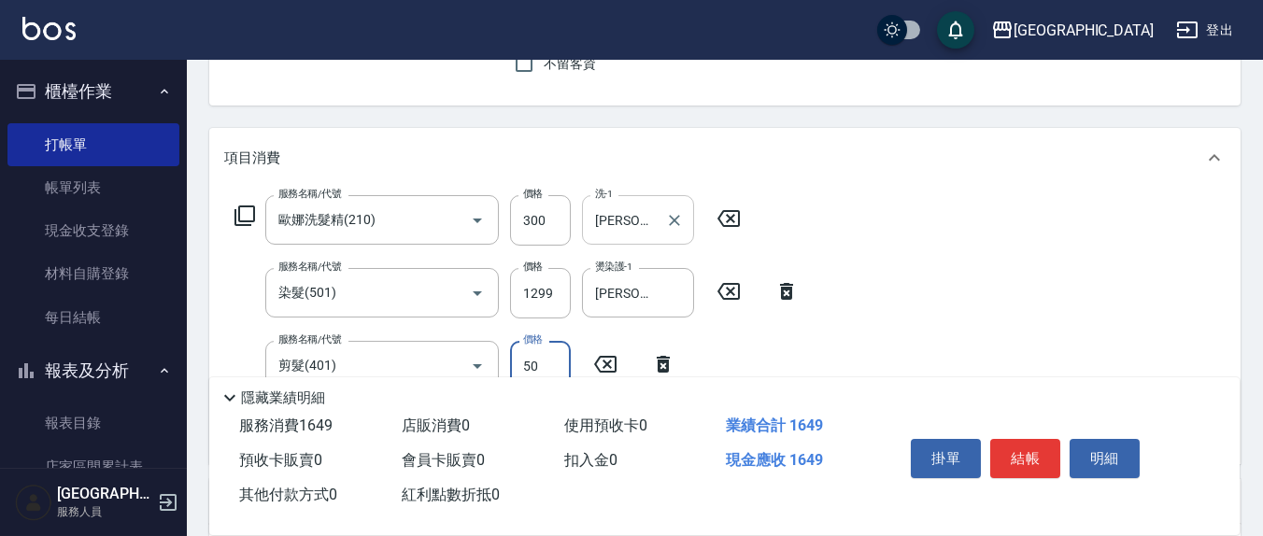
type input "50"
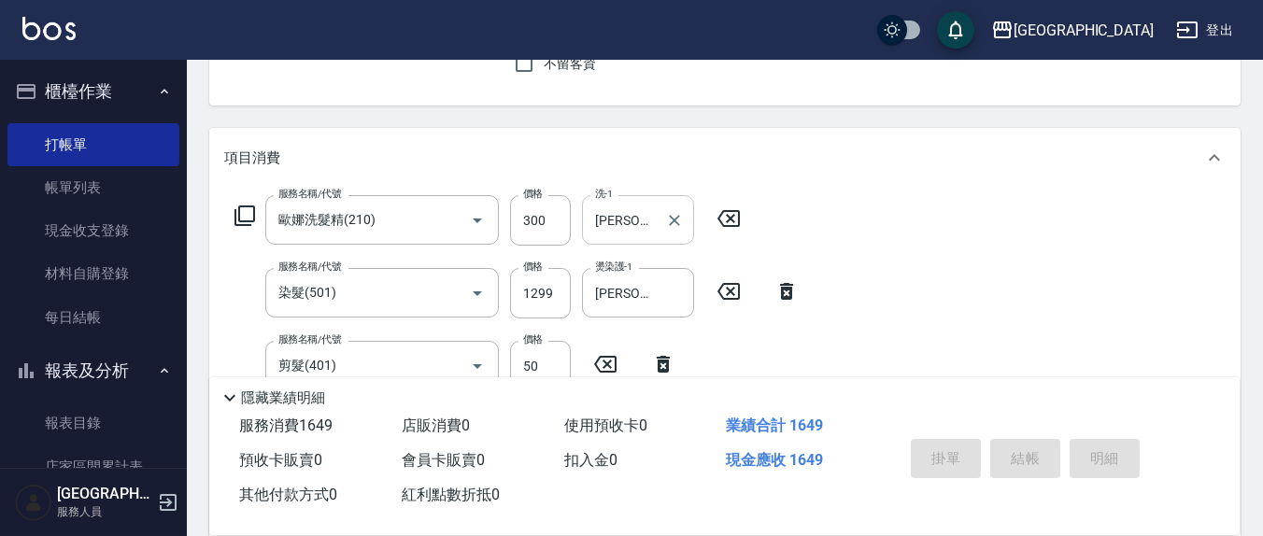
type input "[DATE] 19:45"
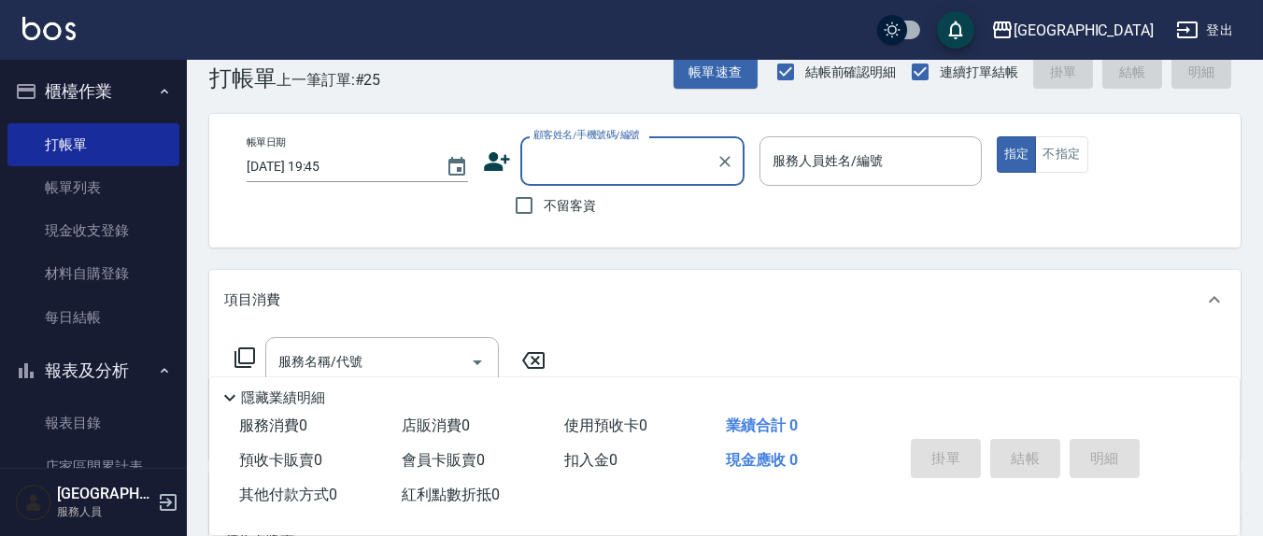
scroll to position [0, 0]
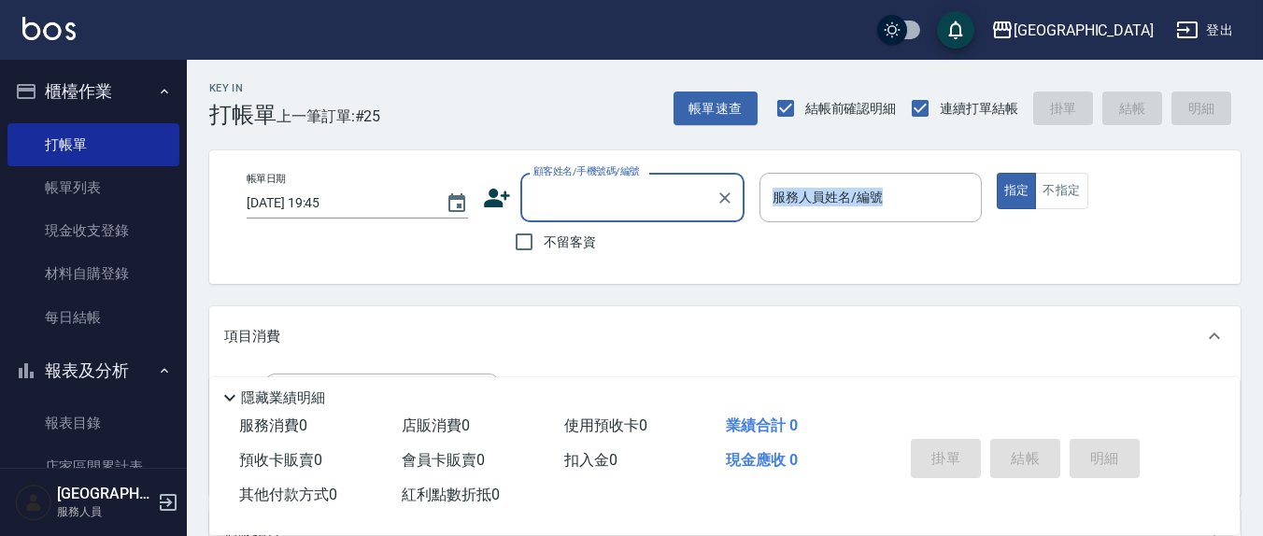
drag, startPoint x: 775, startPoint y: 232, endPoint x: 677, endPoint y: 231, distance: 97.2
click at [718, 231] on div "帳單日期 [DATE] 19:45 顧客姓名/手機號碼/編號 顧客姓名/手機號碼/編號 不留客資 服務人員姓名/編號 服務人員姓名/編號 指定 不指定" at bounding box center [725, 217] width 1032 height 134
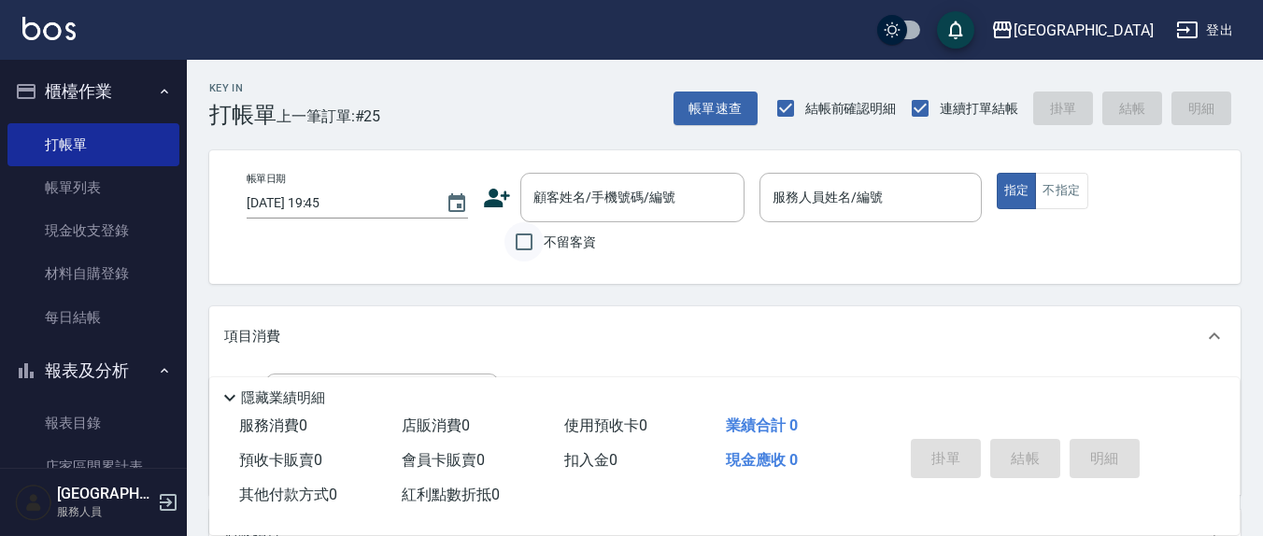
click at [536, 241] on input "不留客資" at bounding box center [524, 241] width 39 height 39
checkbox input "true"
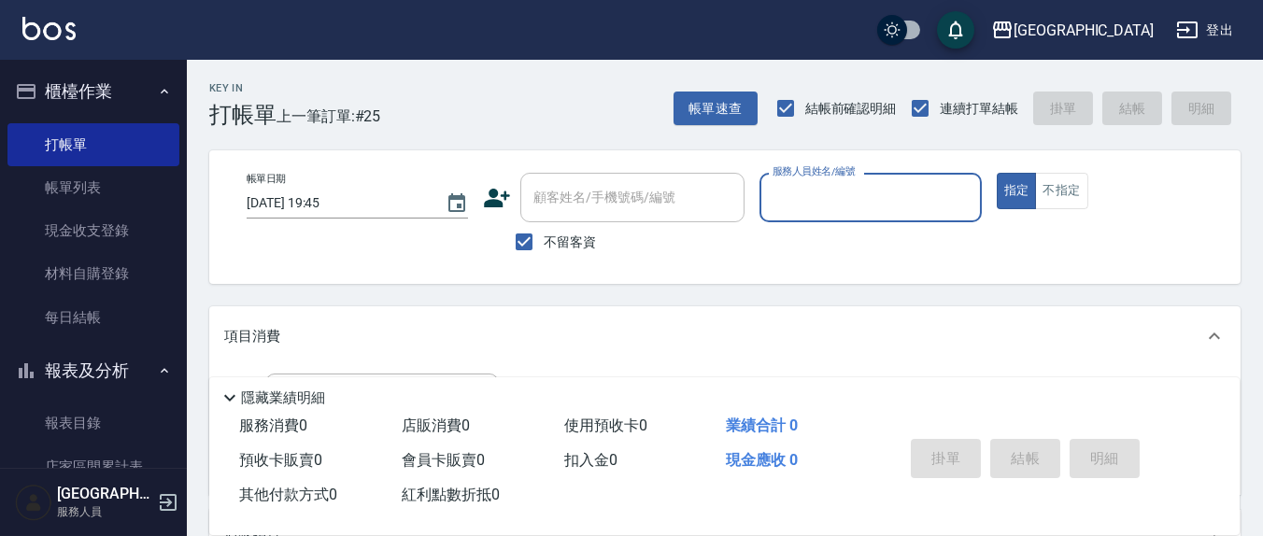
click at [843, 200] on input "服務人員姓名/編號" at bounding box center [870, 197] width 205 height 33
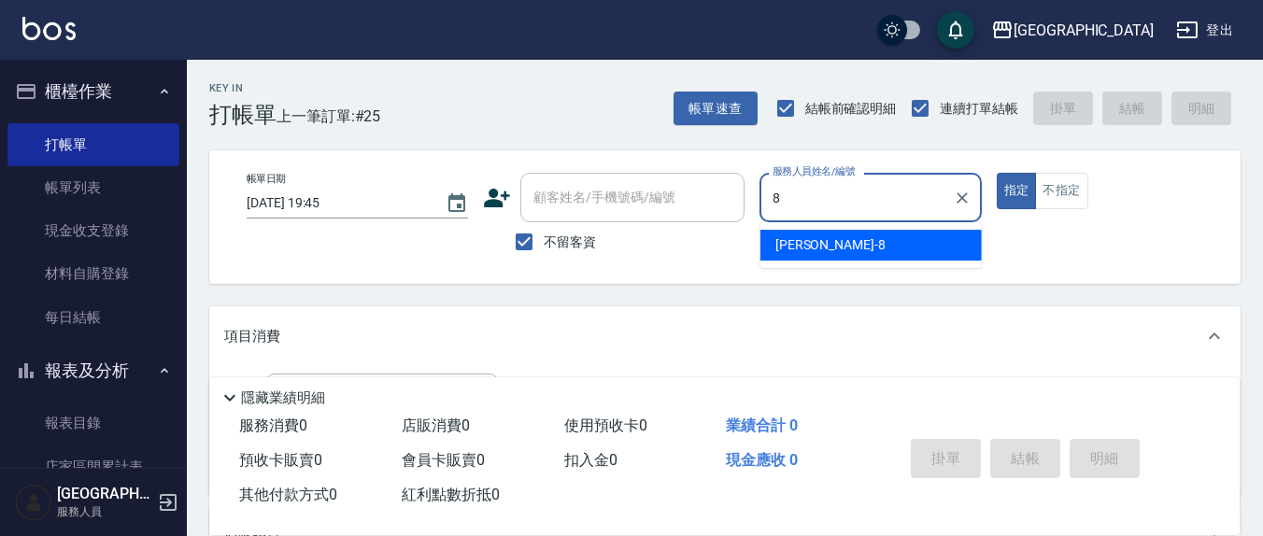
type input "[PERSON_NAME]-8"
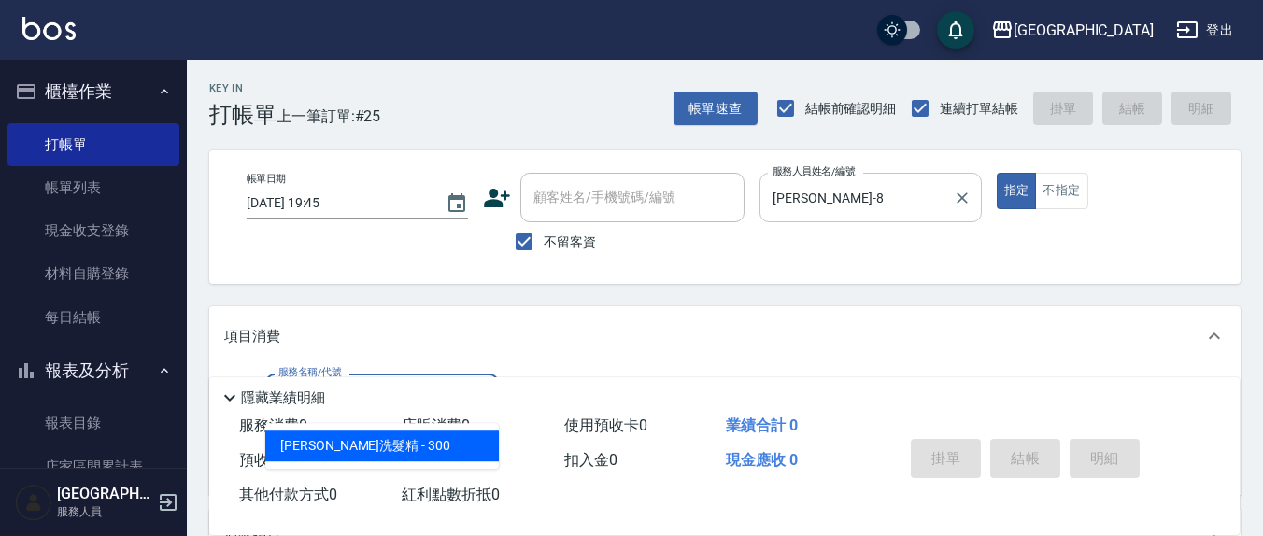
type input "歐娜洗髮精(210)"
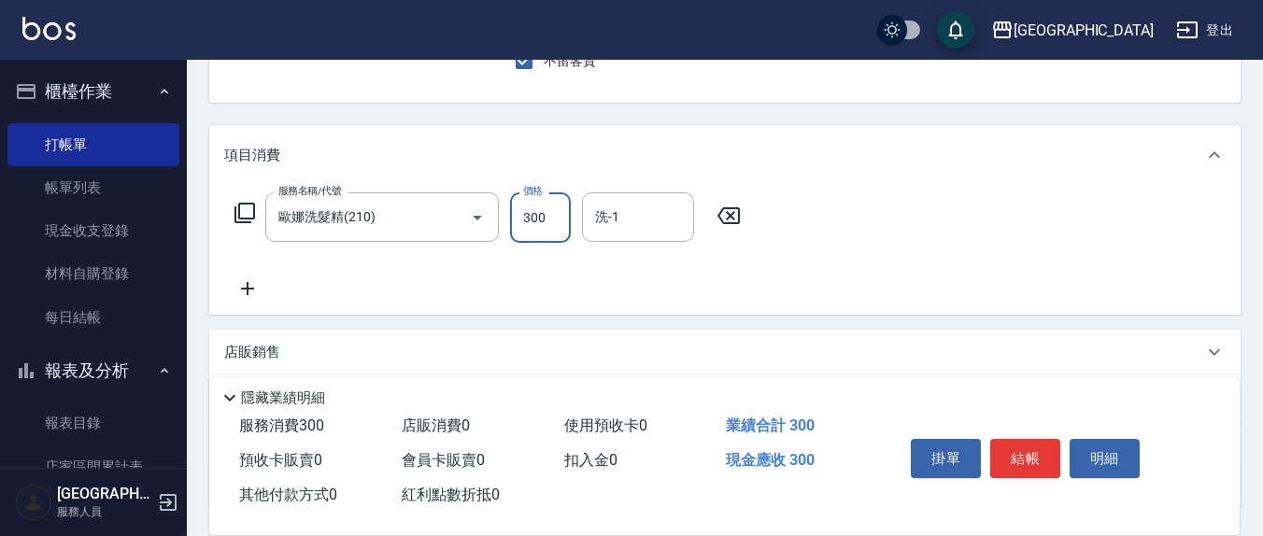
scroll to position [194, 0]
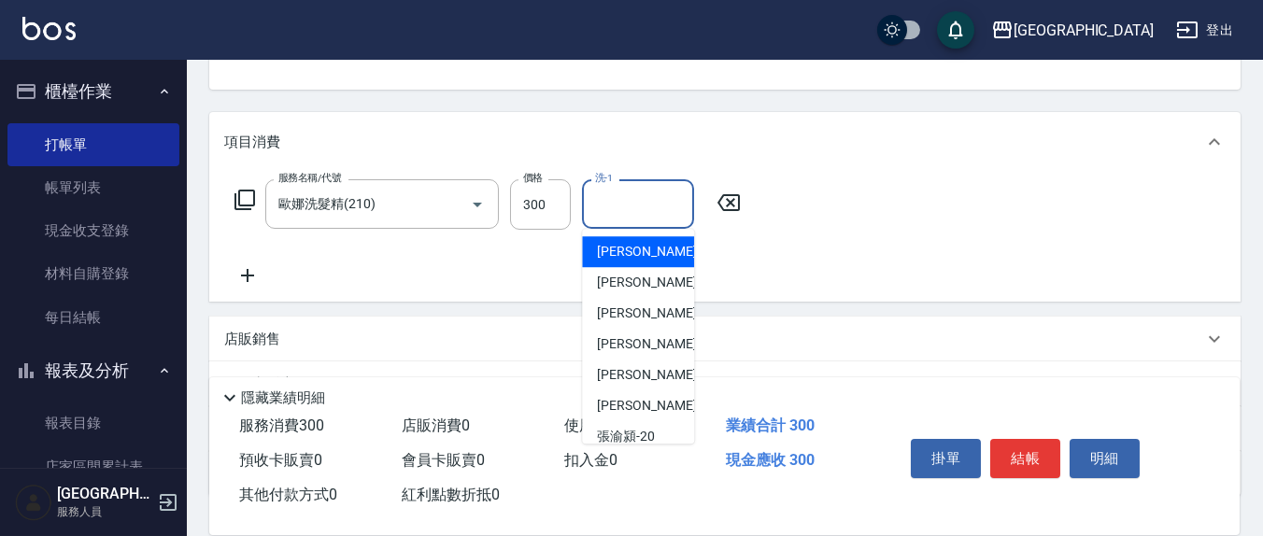
click at [664, 202] on input "洗-1" at bounding box center [638, 204] width 95 height 33
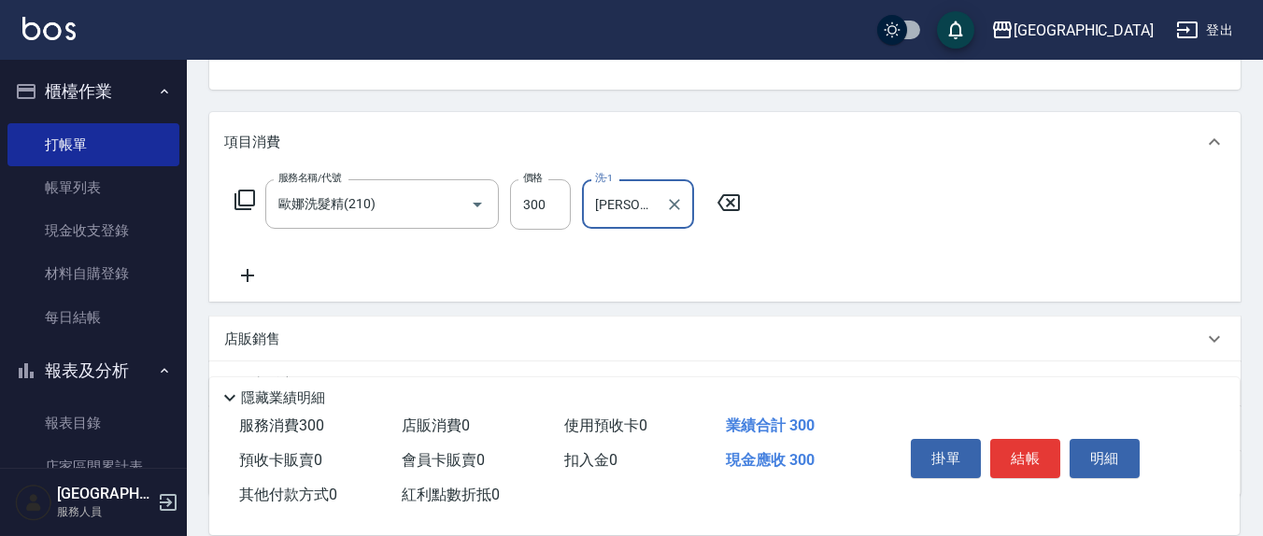
type input "[PERSON_NAME]-8"
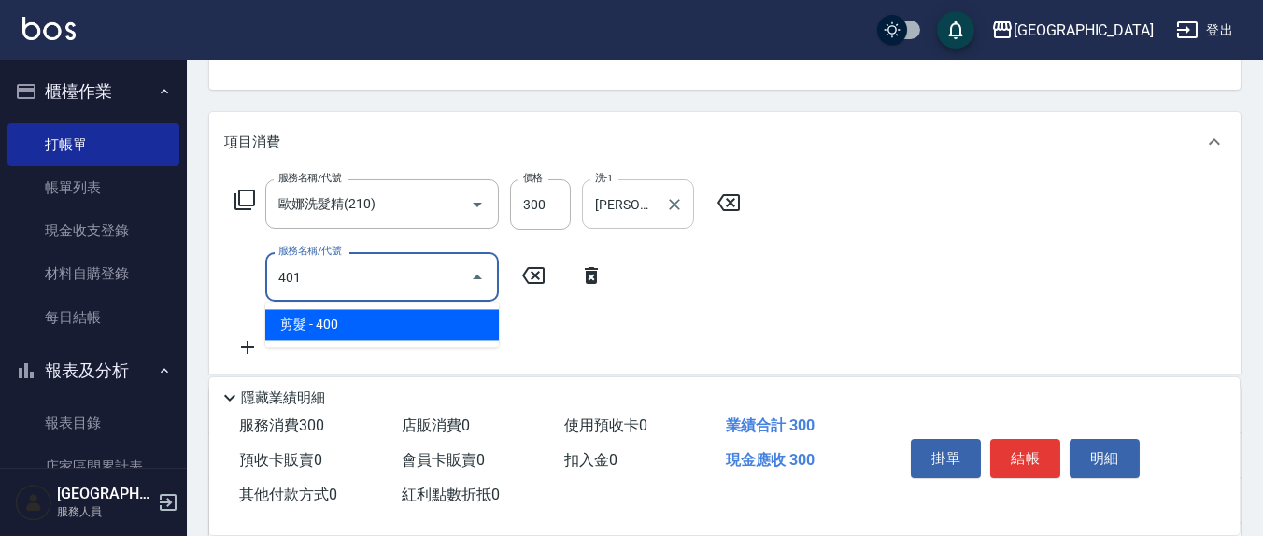
type input "剪髮(401)"
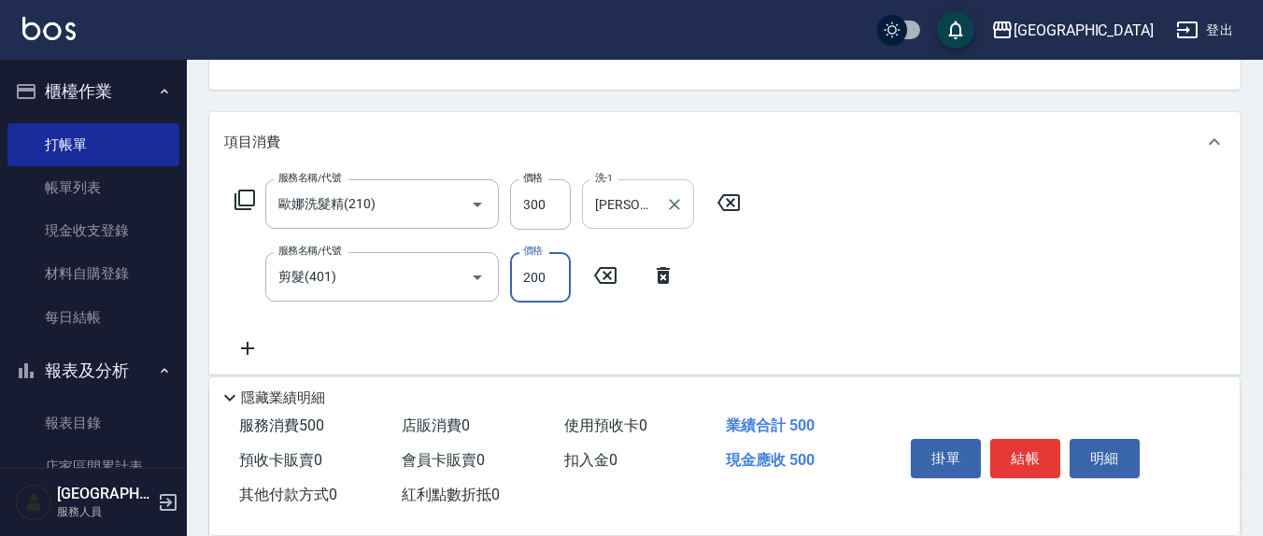
type input "200"
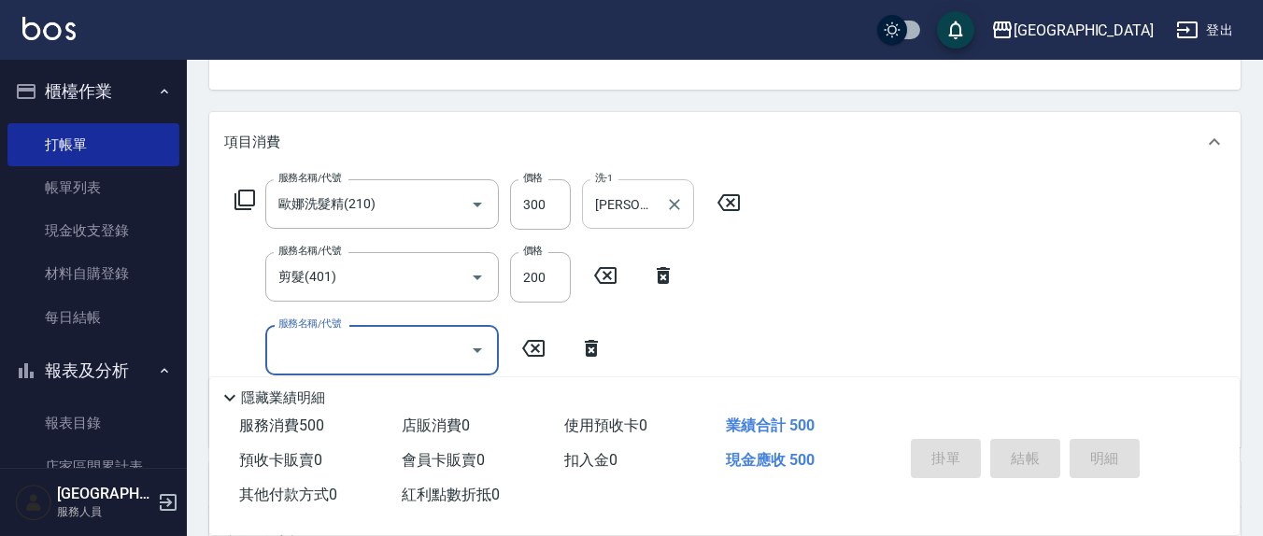
type input "[DATE] 19:46"
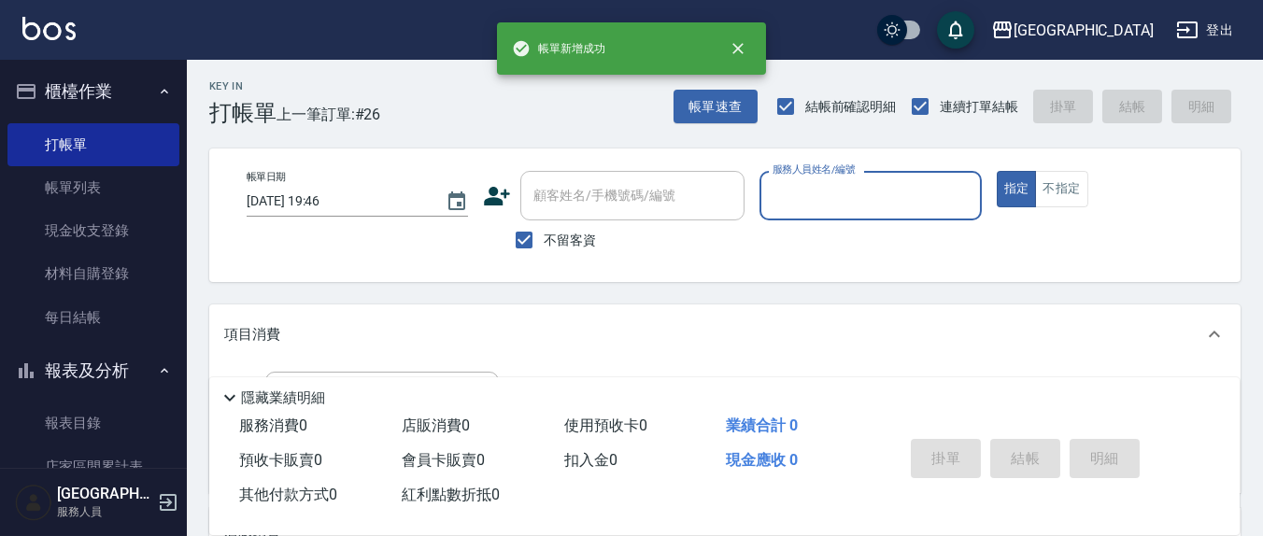
scroll to position [0, 0]
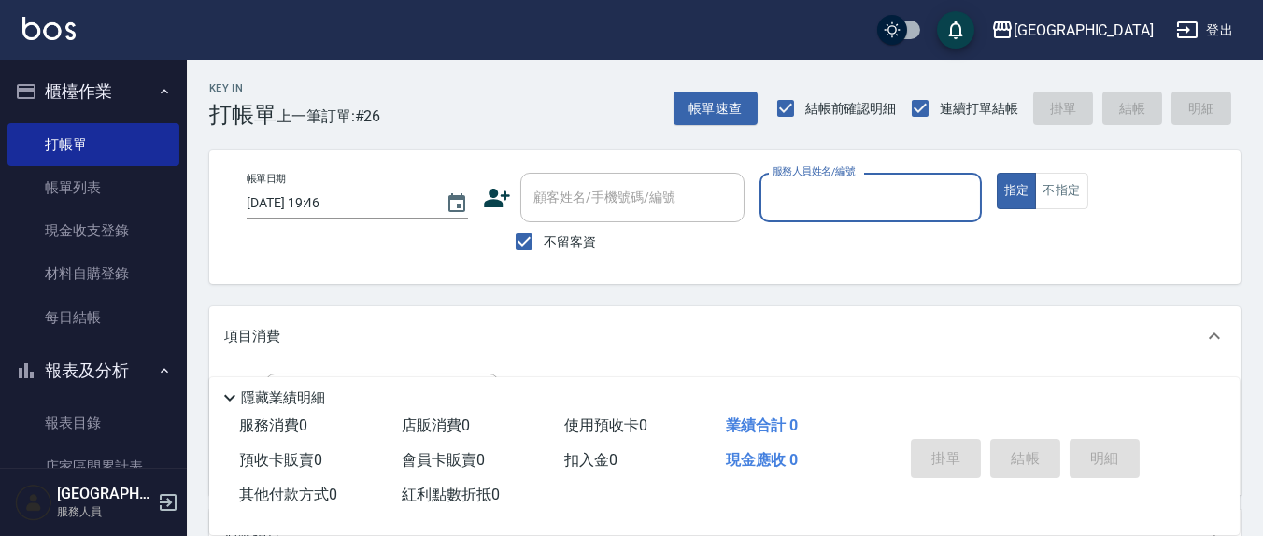
click at [793, 178] on label "服務人員姓名/編號" at bounding box center [814, 171] width 82 height 14
click at [793, 181] on input "服務人員姓名/編號" at bounding box center [870, 197] width 205 height 33
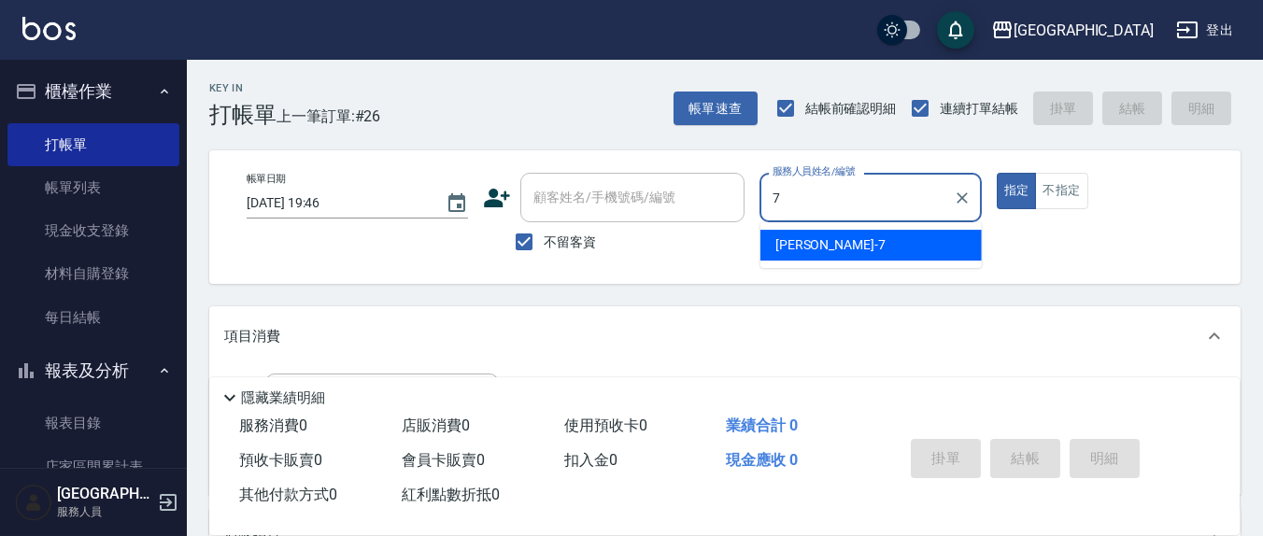
type input "[PERSON_NAME]7"
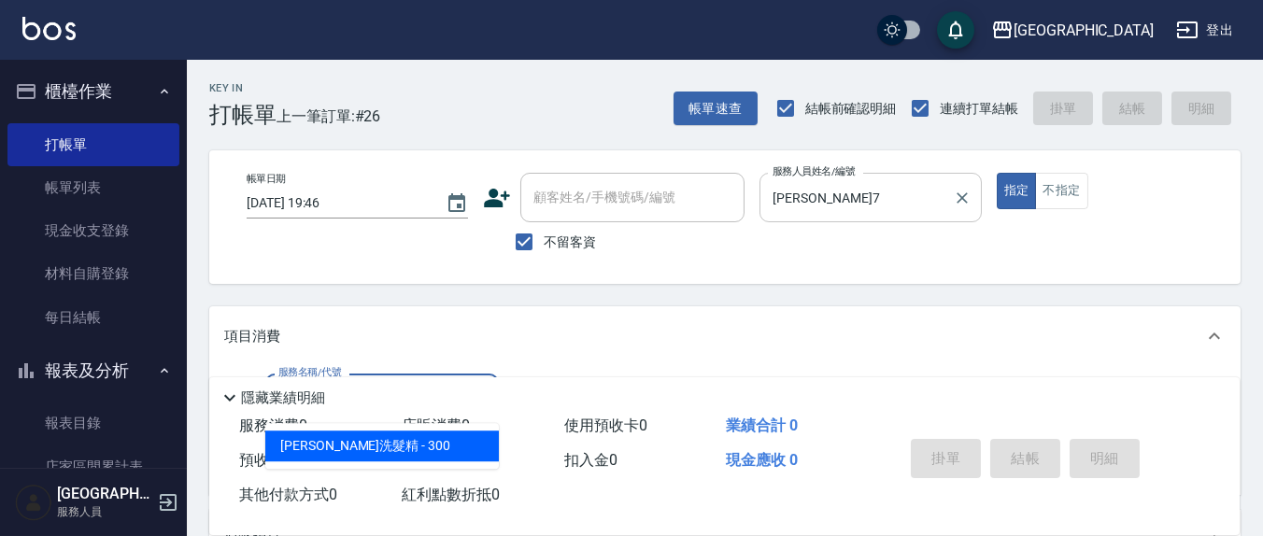
type input "歐娜洗髮精(210)"
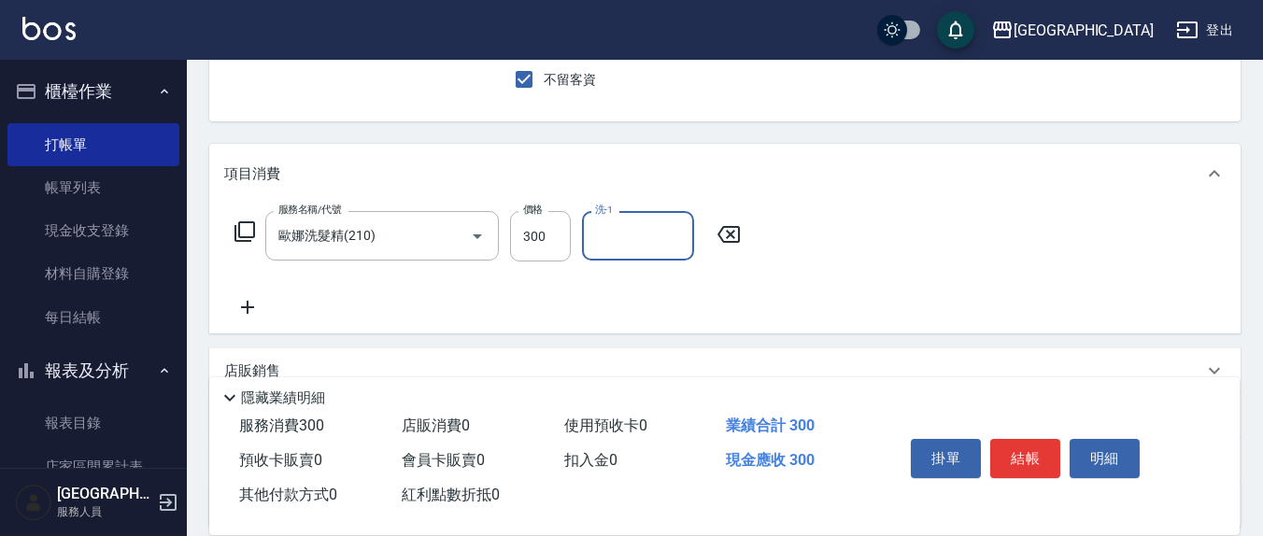
scroll to position [194, 0]
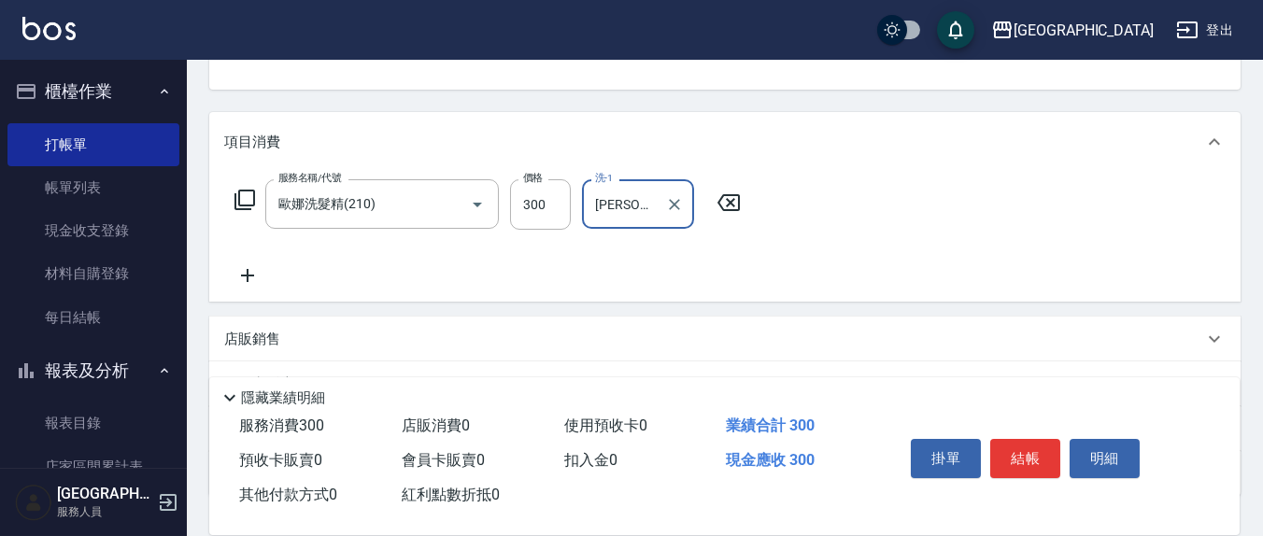
type input "[PERSON_NAME]-21"
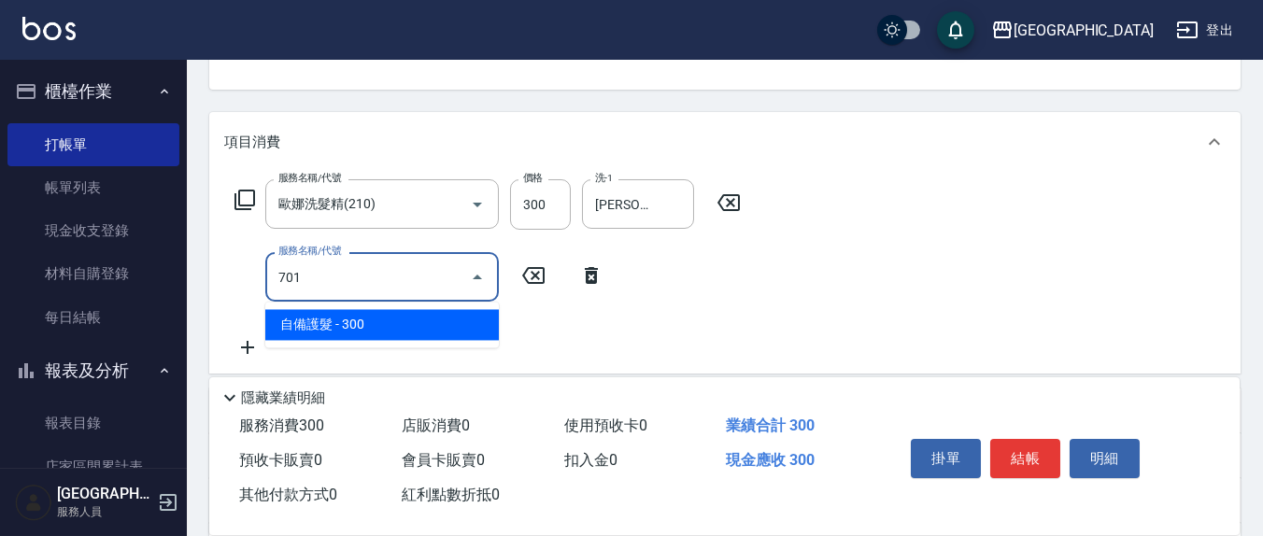
type input "自備護髮(701)"
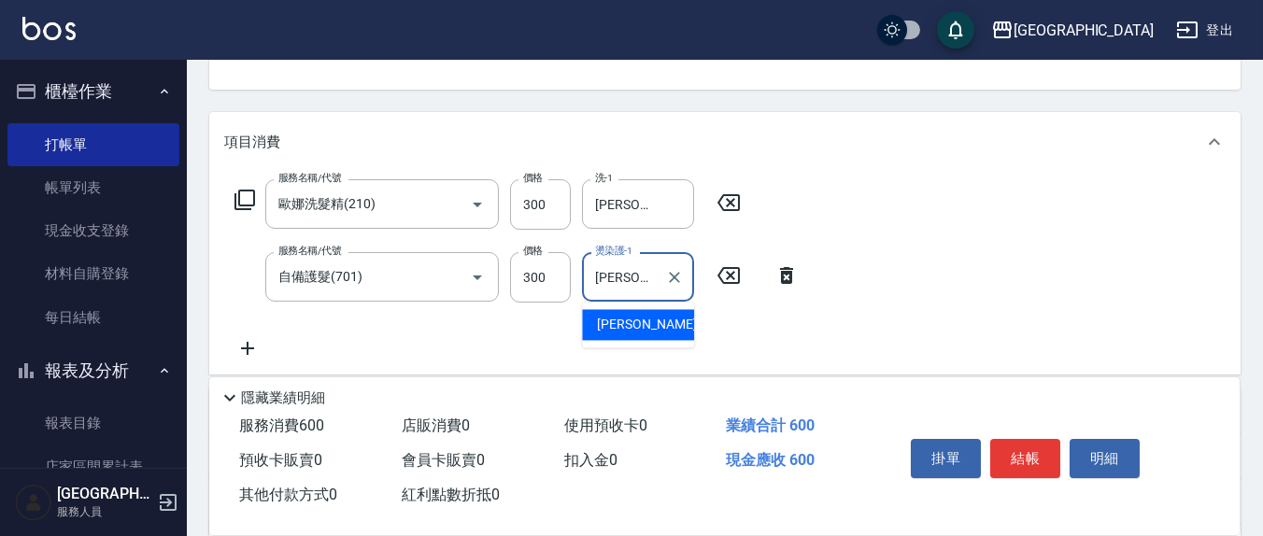
type input "[PERSON_NAME]-21"
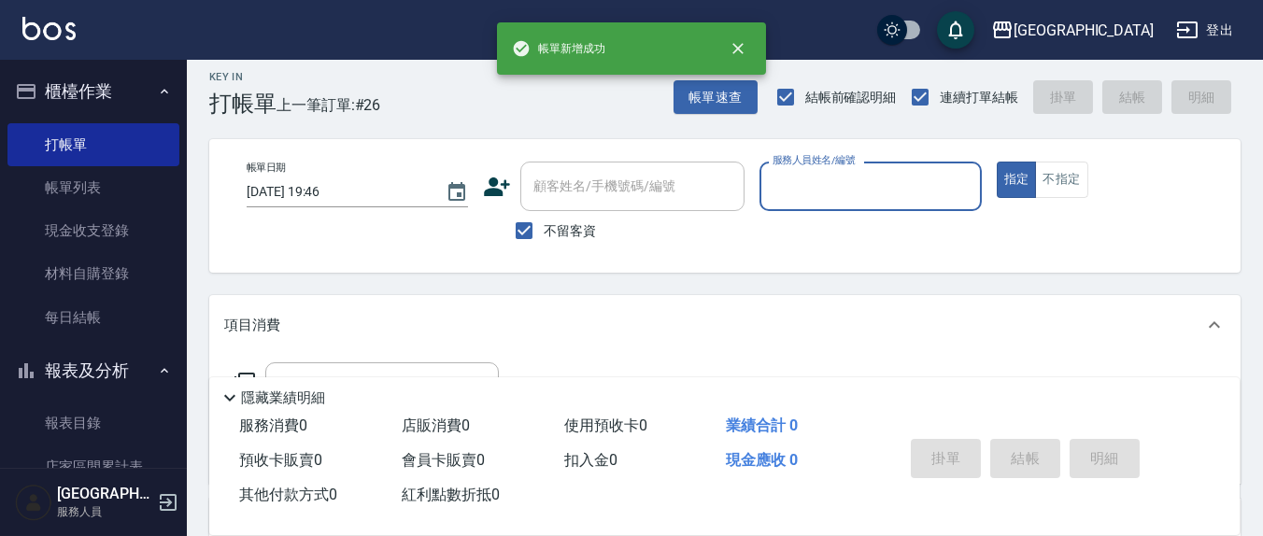
scroll to position [0, 0]
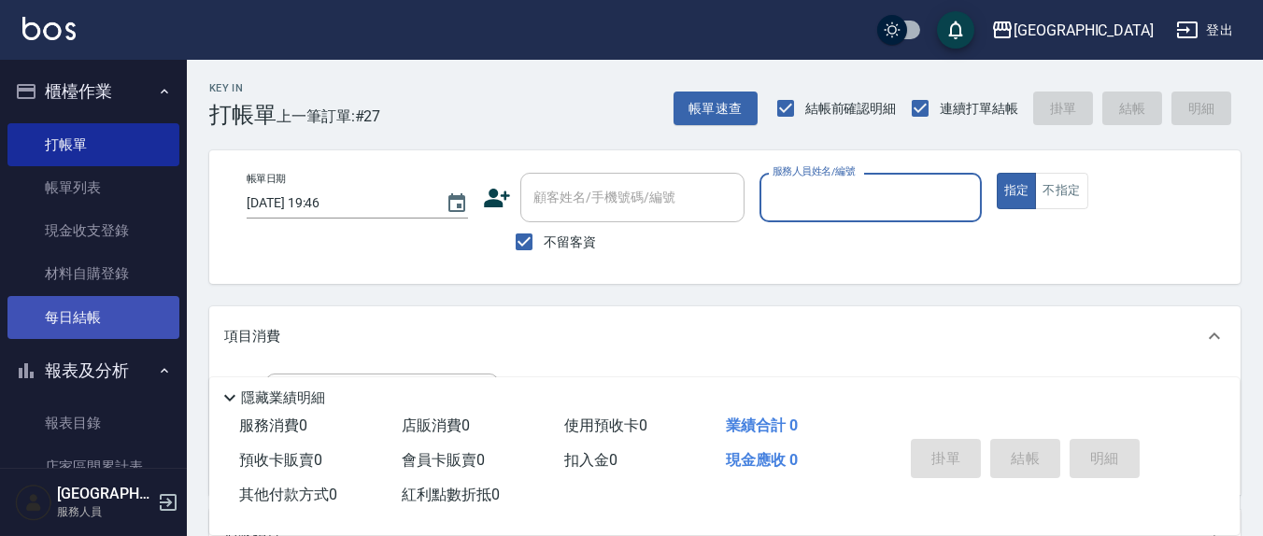
click at [58, 322] on link "每日結帳" at bounding box center [93, 317] width 172 height 43
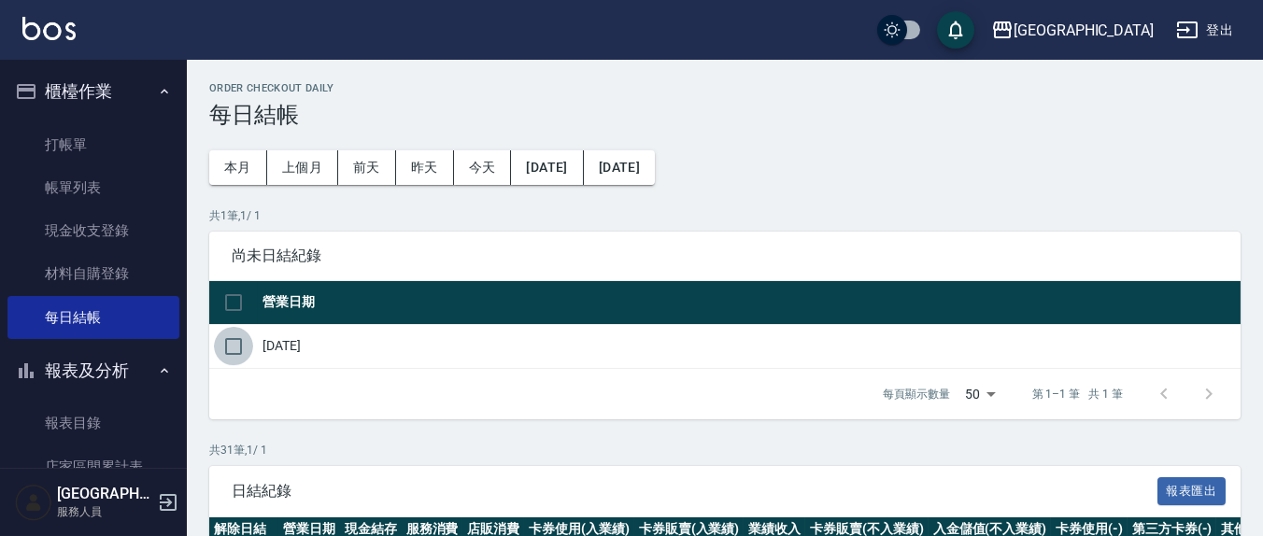
click at [238, 342] on input "checkbox" at bounding box center [233, 346] width 39 height 39
checkbox input "true"
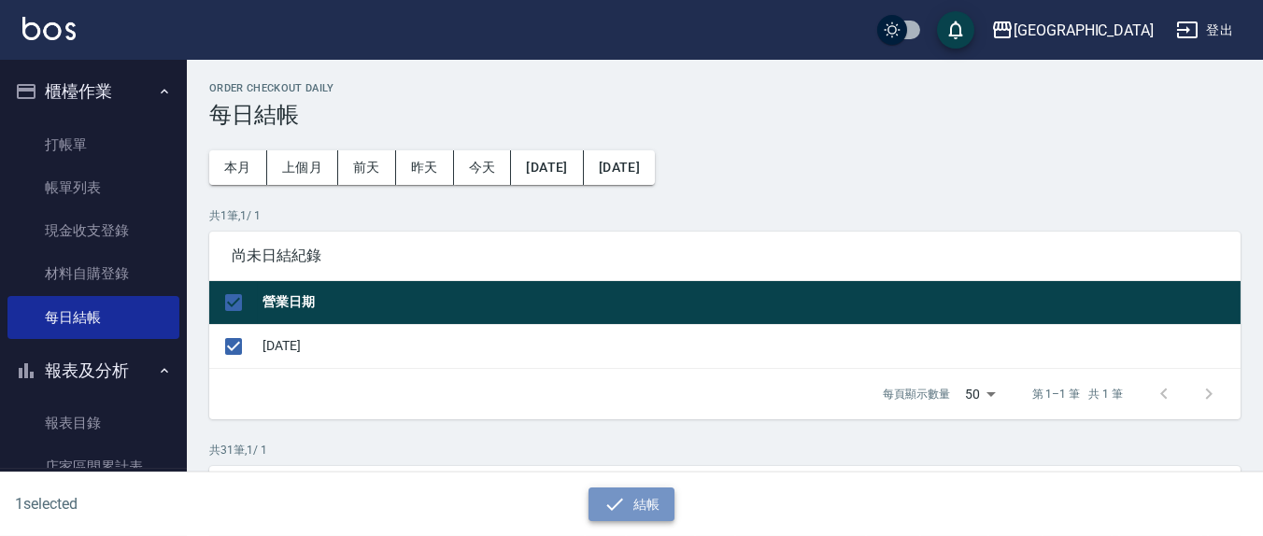
click at [610, 505] on icon "button" at bounding box center [615, 504] width 22 height 22
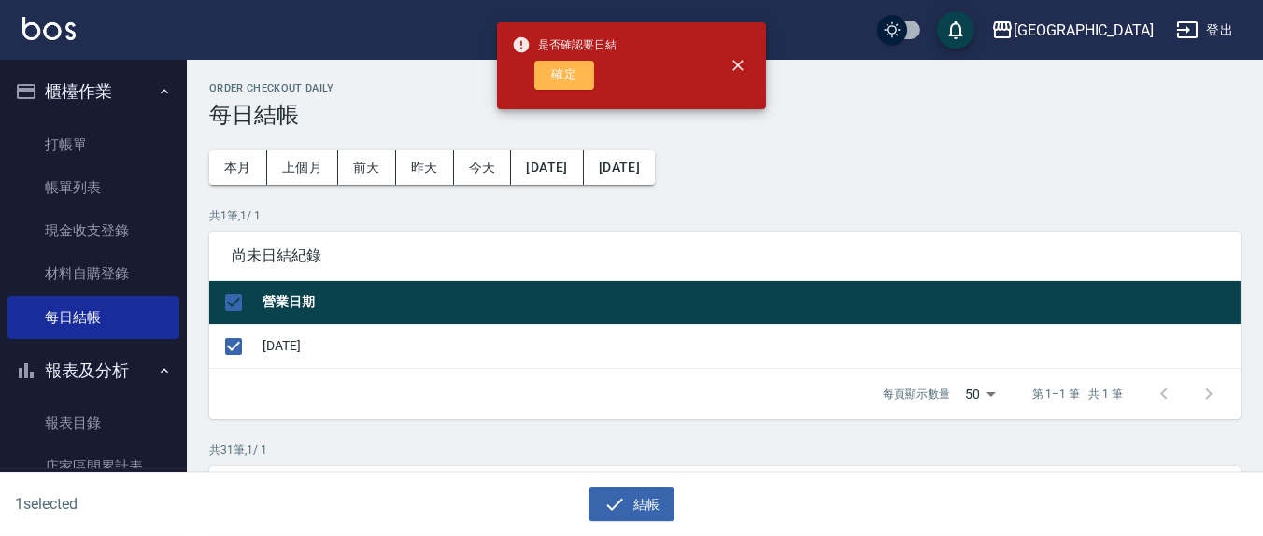
click at [568, 83] on button "確定" at bounding box center [564, 75] width 60 height 29
checkbox input "false"
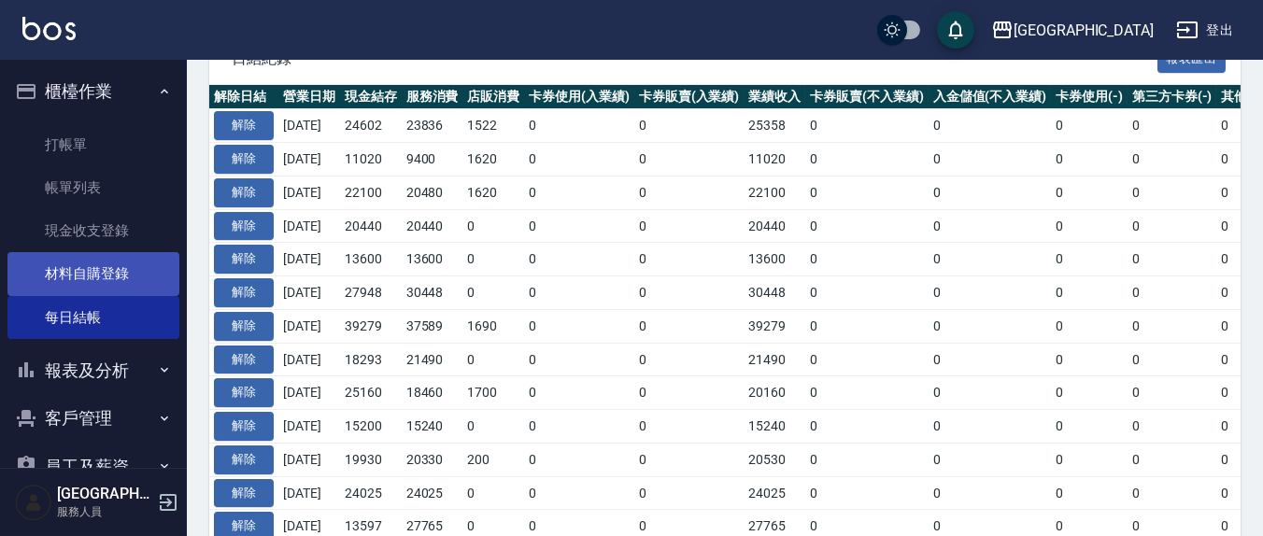
scroll to position [389, 0]
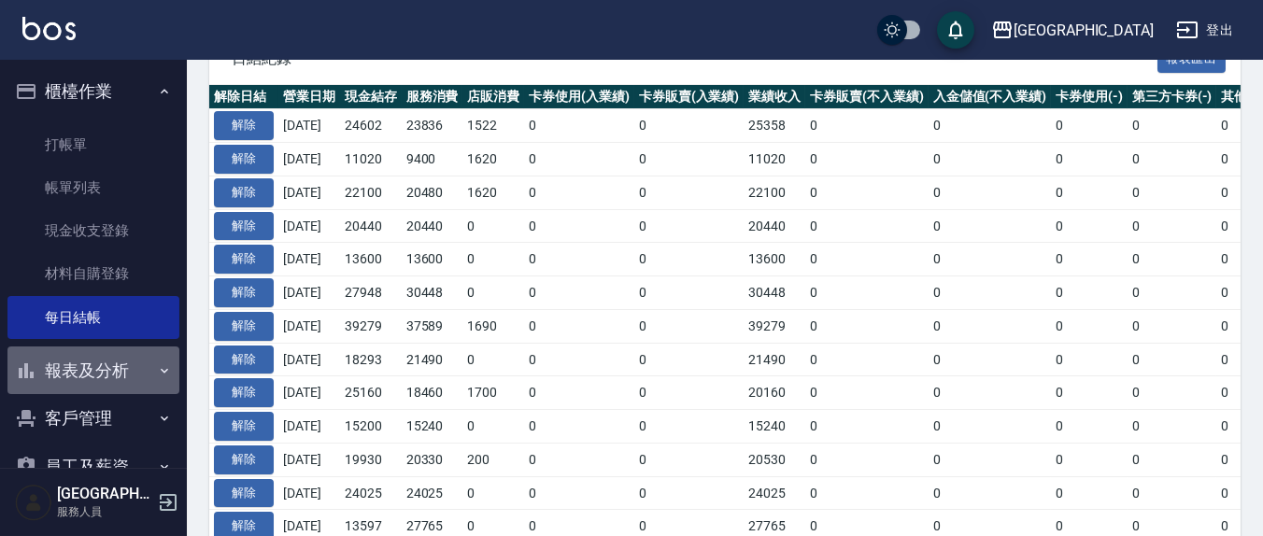
click at [100, 378] on button "報表及分析" at bounding box center [93, 371] width 172 height 49
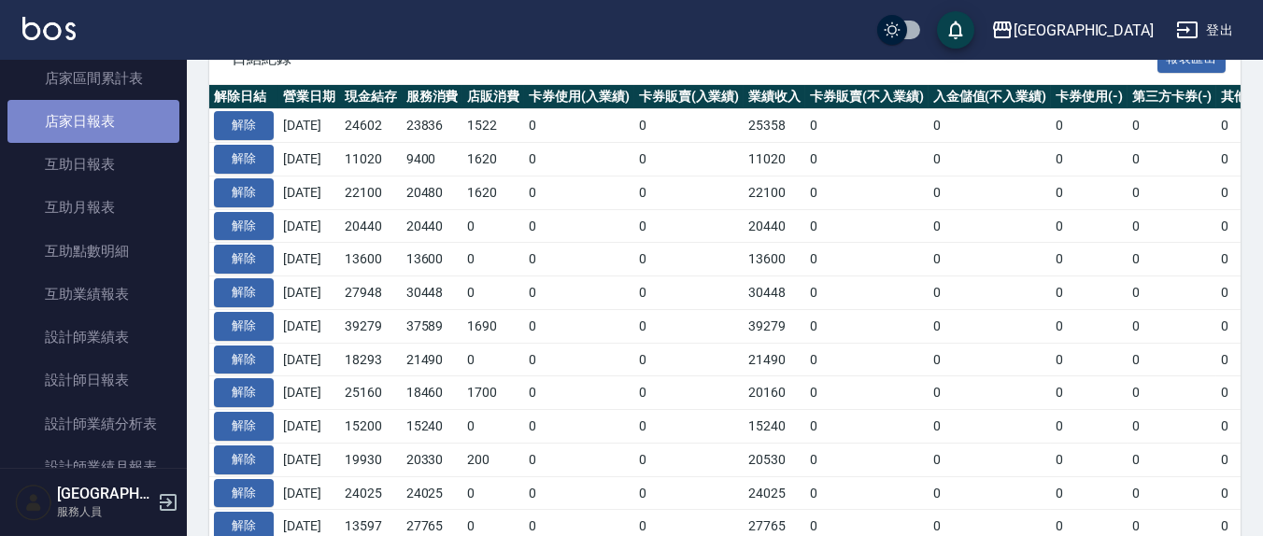
click at [111, 129] on link "店家日報表" at bounding box center [93, 121] width 172 height 43
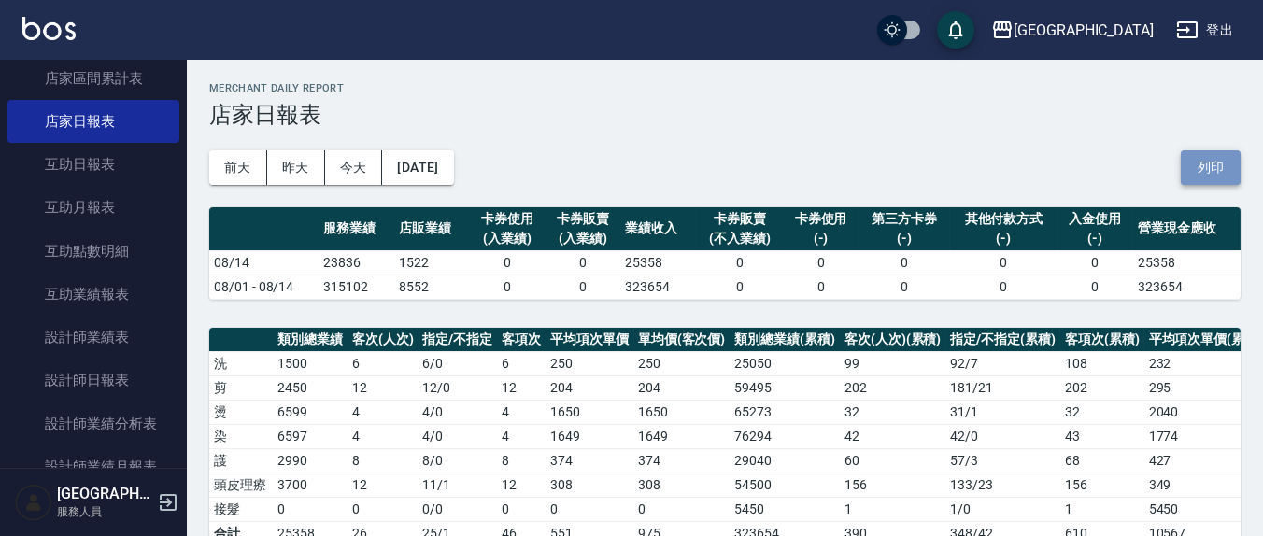
click at [1229, 174] on button "列印" at bounding box center [1211, 167] width 60 height 35
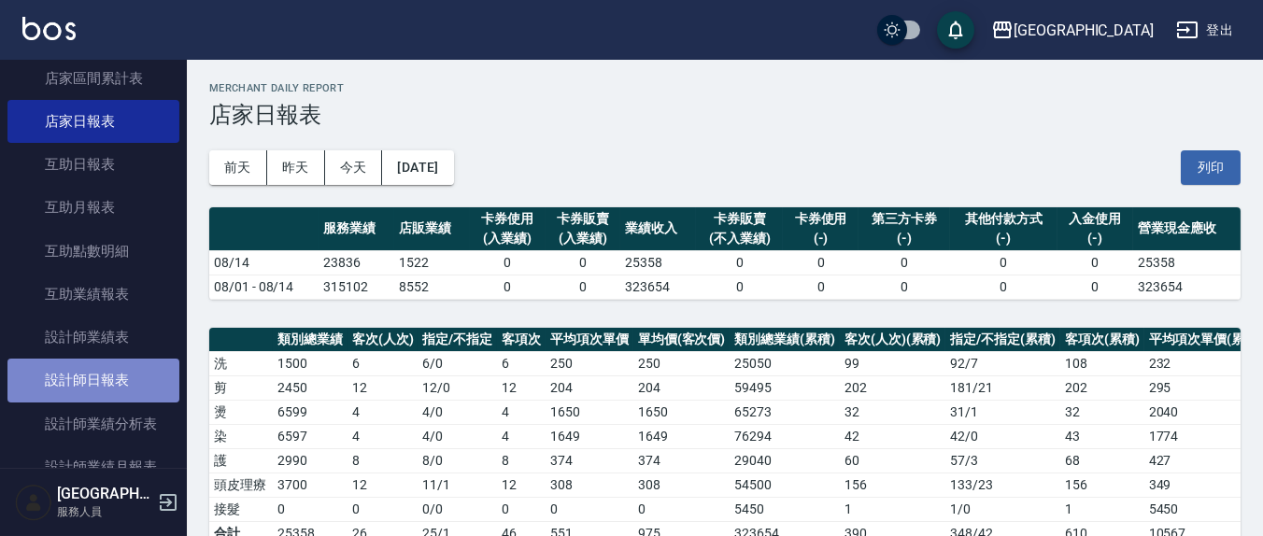
click at [135, 374] on link "設計師日報表" at bounding box center [93, 380] width 172 height 43
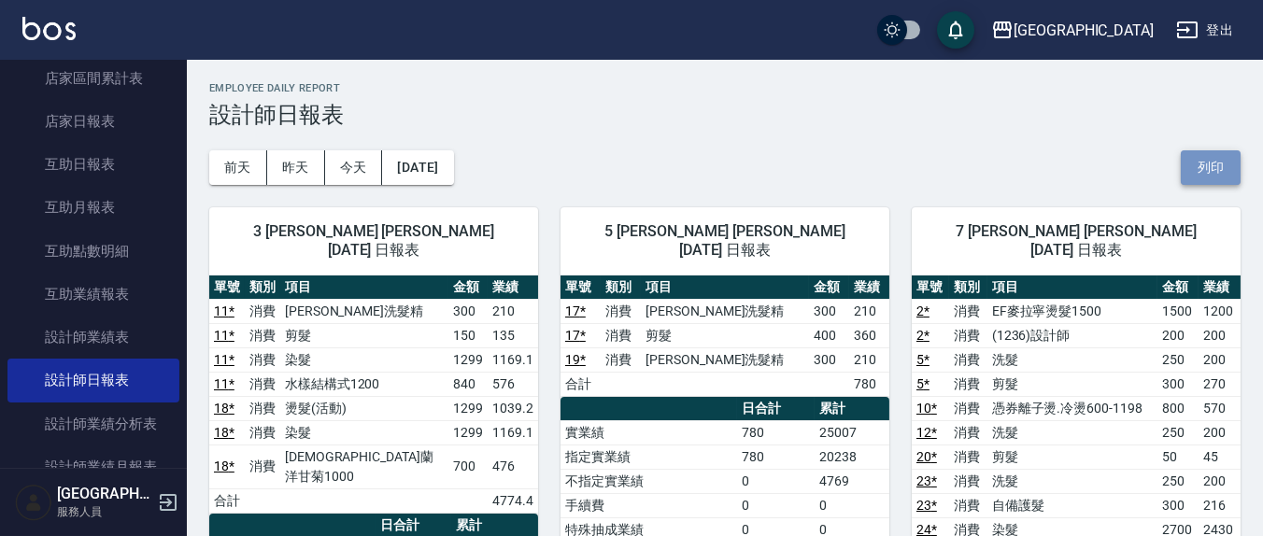
click at [1200, 159] on button "列印" at bounding box center [1211, 167] width 60 height 35
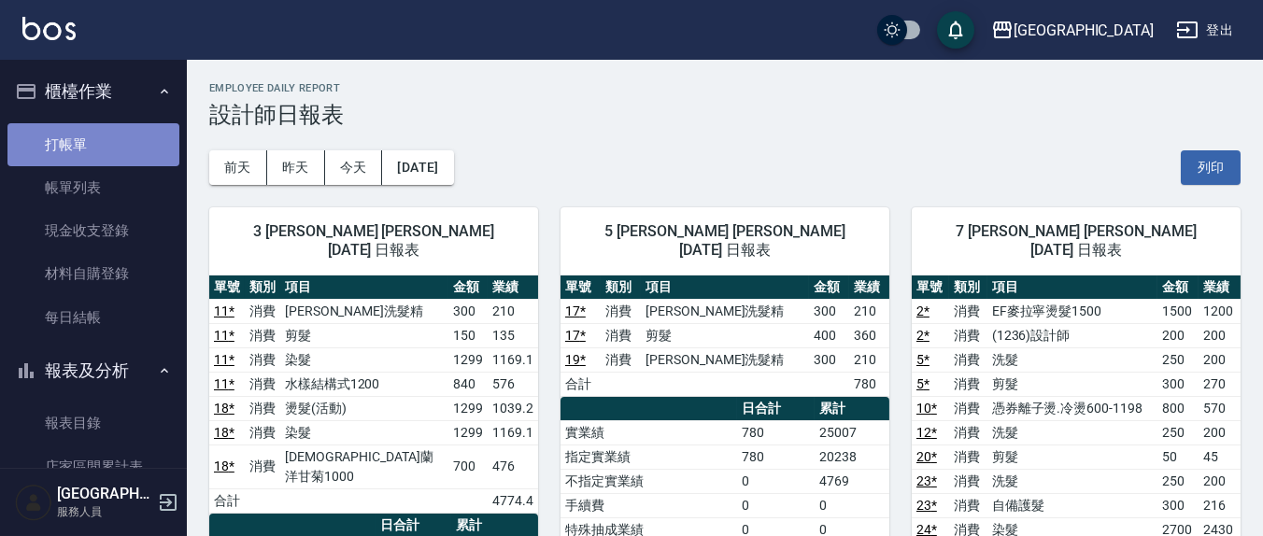
click at [95, 139] on link "打帳單" at bounding box center [93, 144] width 172 height 43
